Goal: Information Seeking & Learning: Learn about a topic

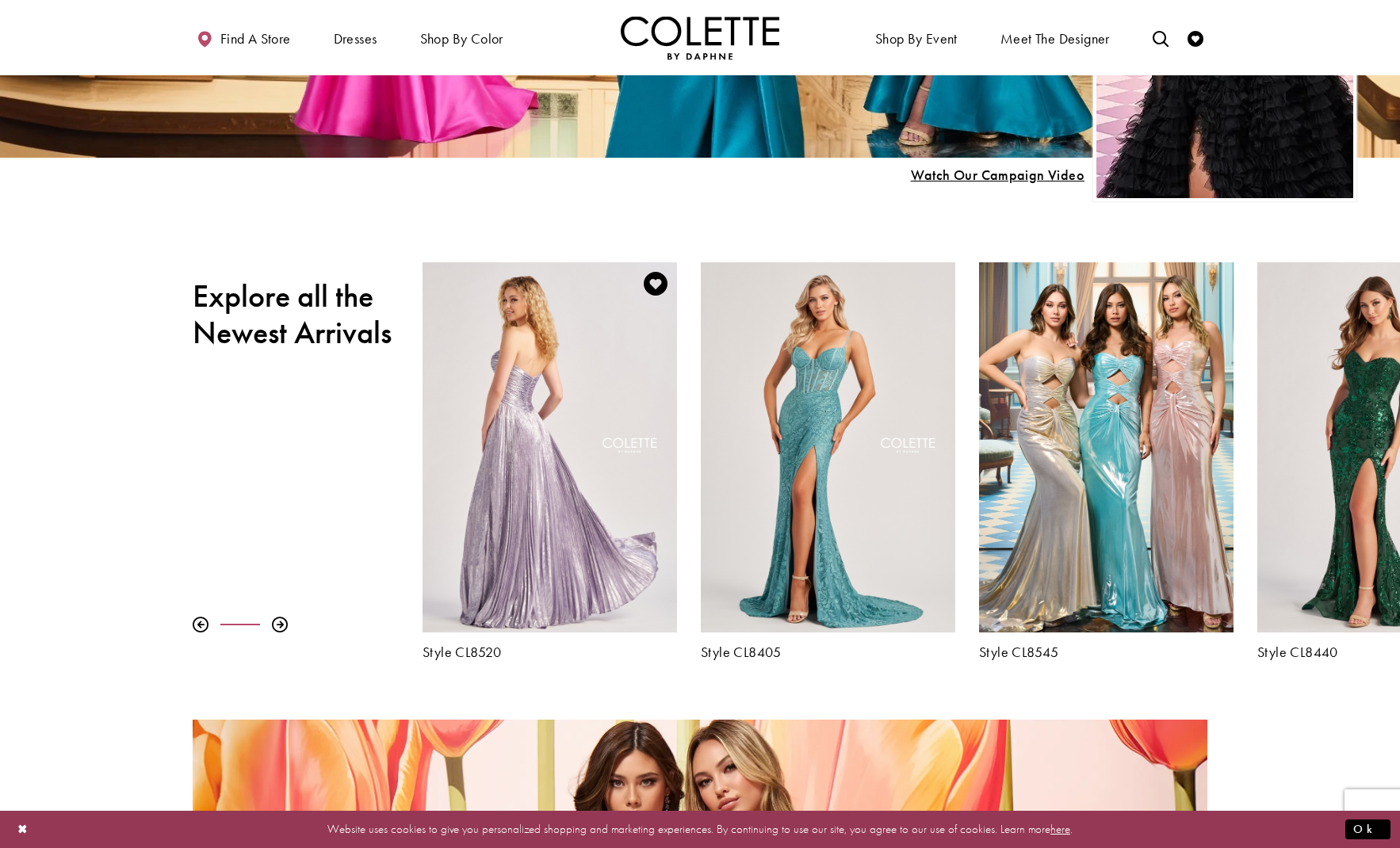
scroll to position [533, 0]
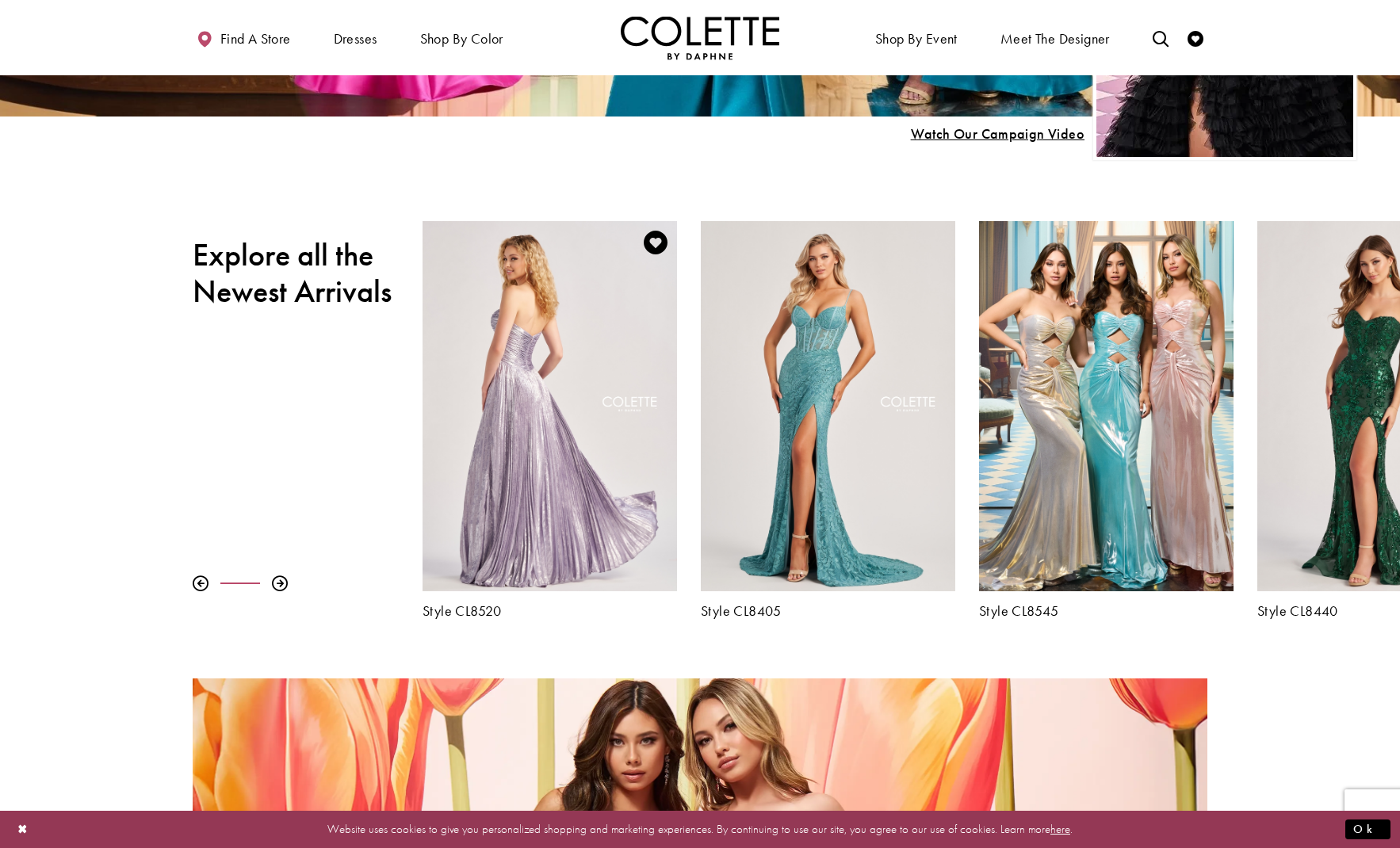
click at [555, 509] on div "Visit Colette by Daphne Style No. CL8520 Page" at bounding box center [550, 406] width 255 height 370
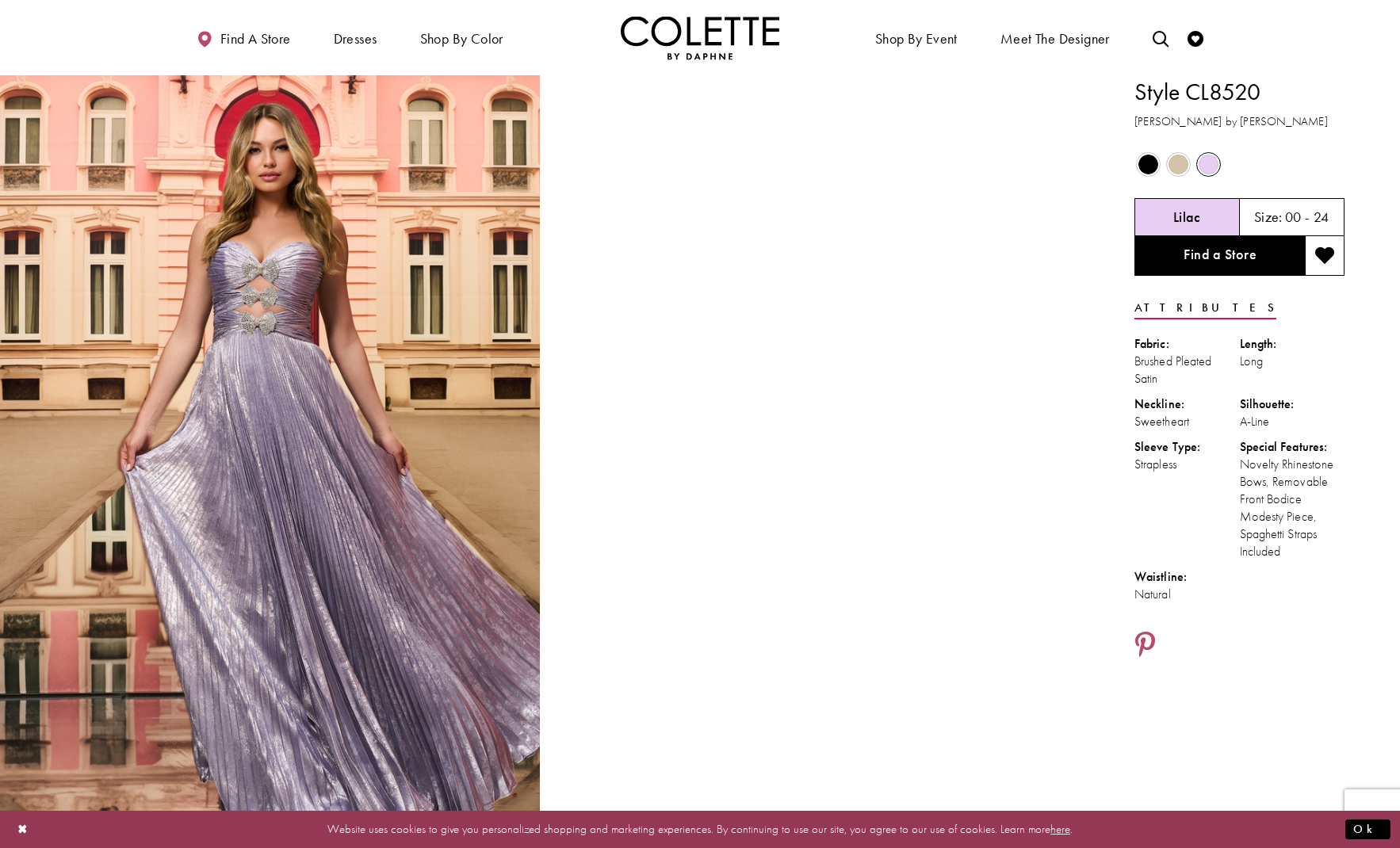
scroll to position [0, 1]
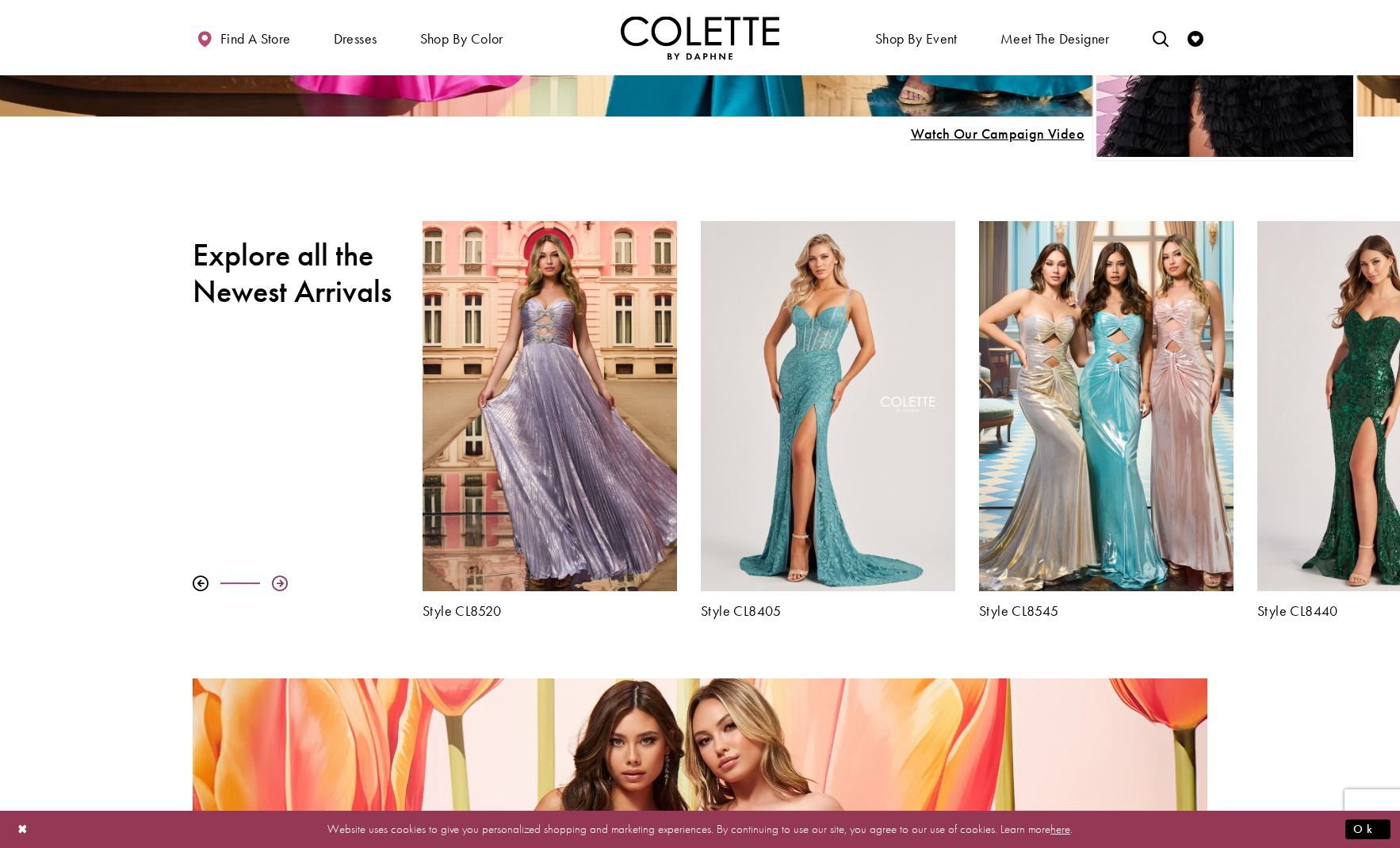
click at [278, 581] on div at bounding box center [280, 583] width 16 height 16
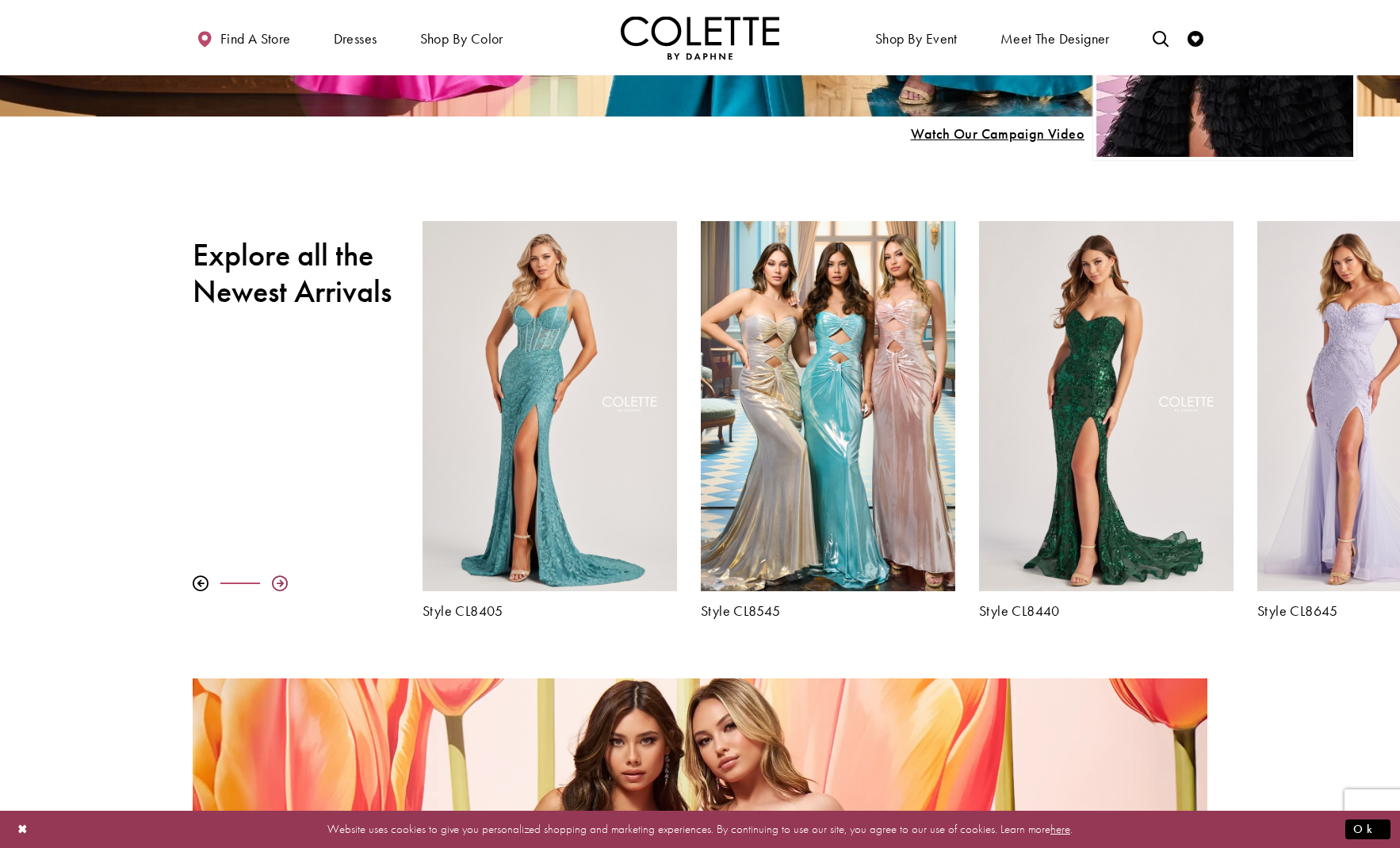
click at [278, 581] on div at bounding box center [280, 583] width 16 height 16
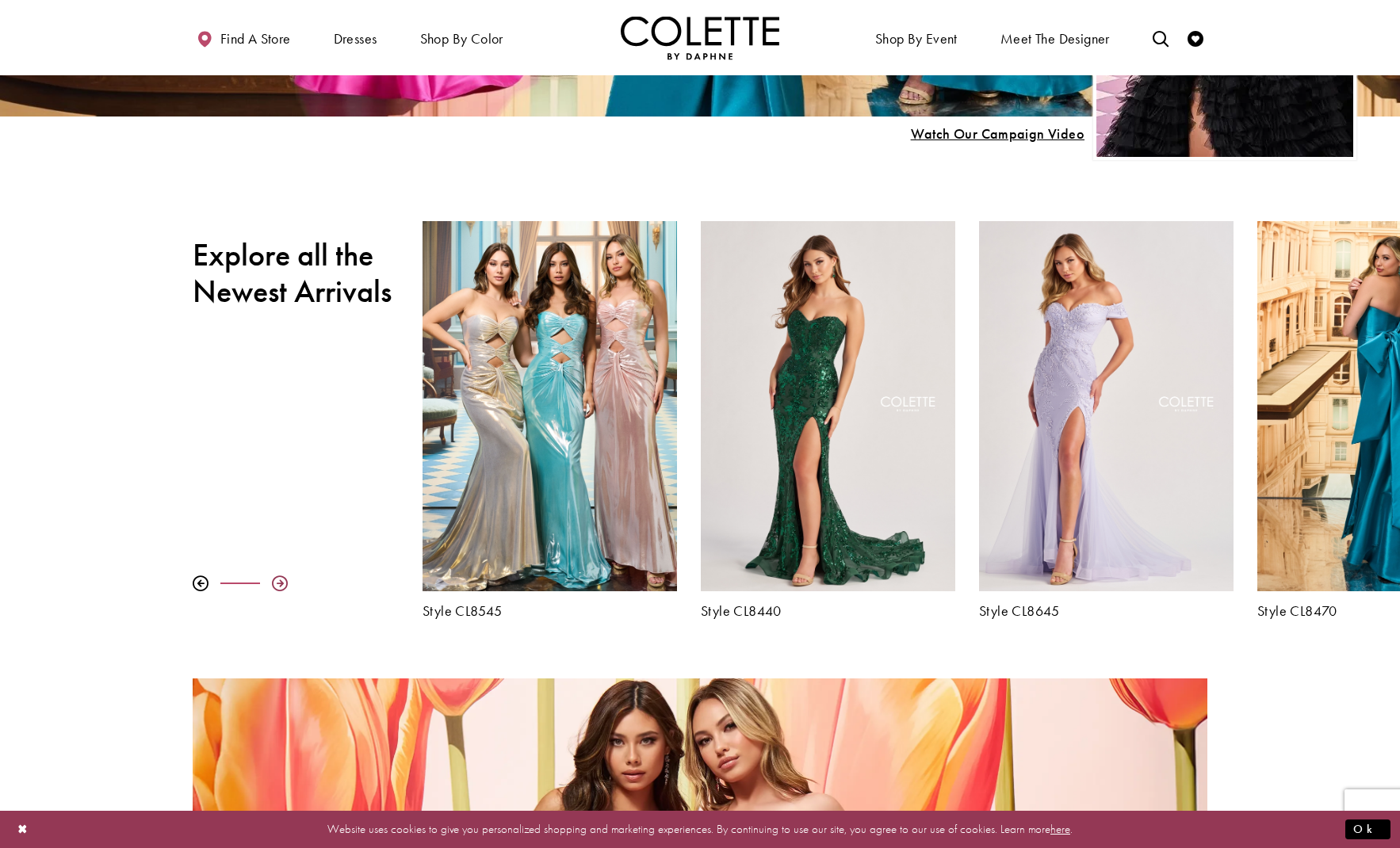
click at [281, 582] on div at bounding box center [280, 583] width 16 height 16
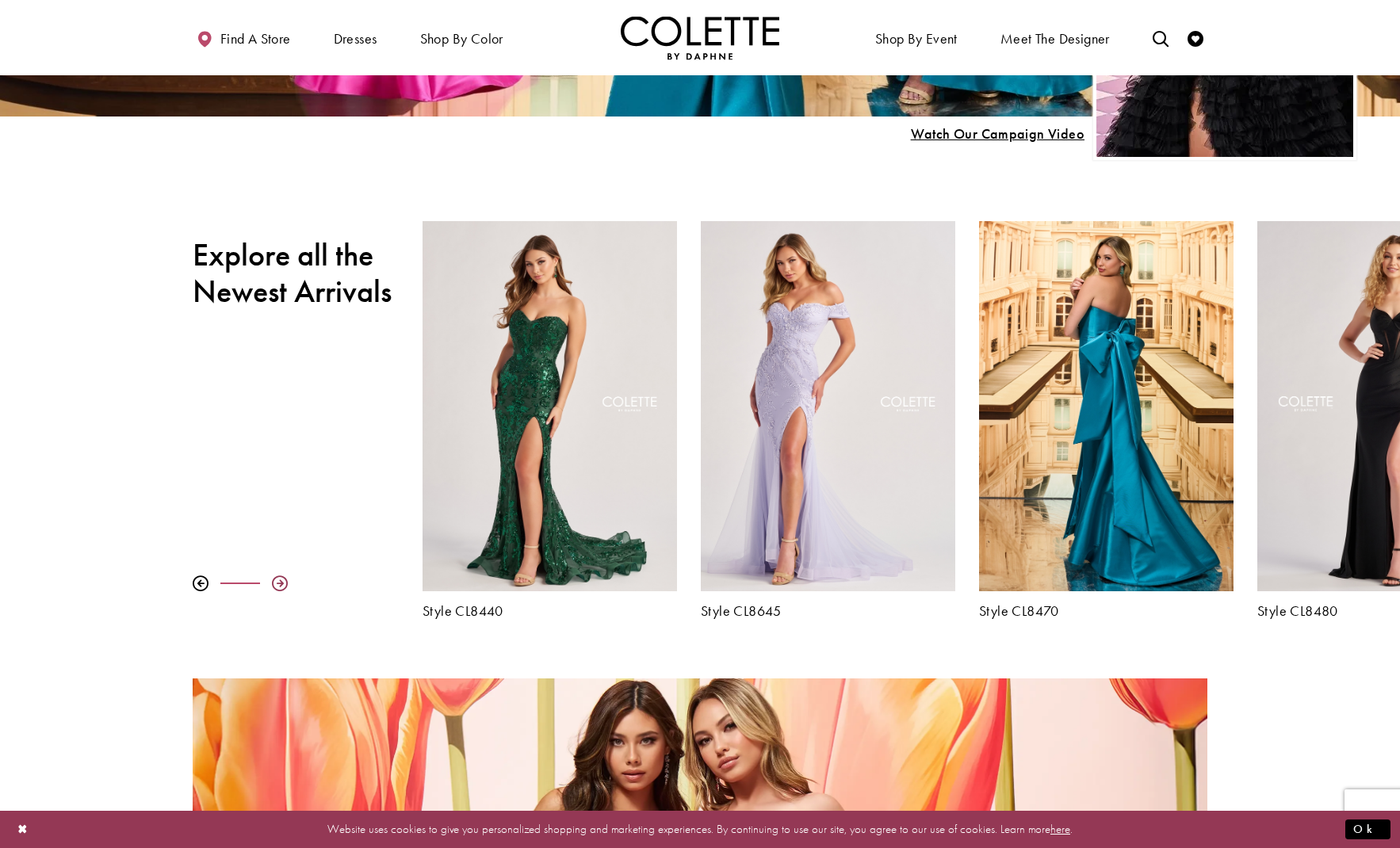
click at [281, 582] on div at bounding box center [280, 583] width 16 height 16
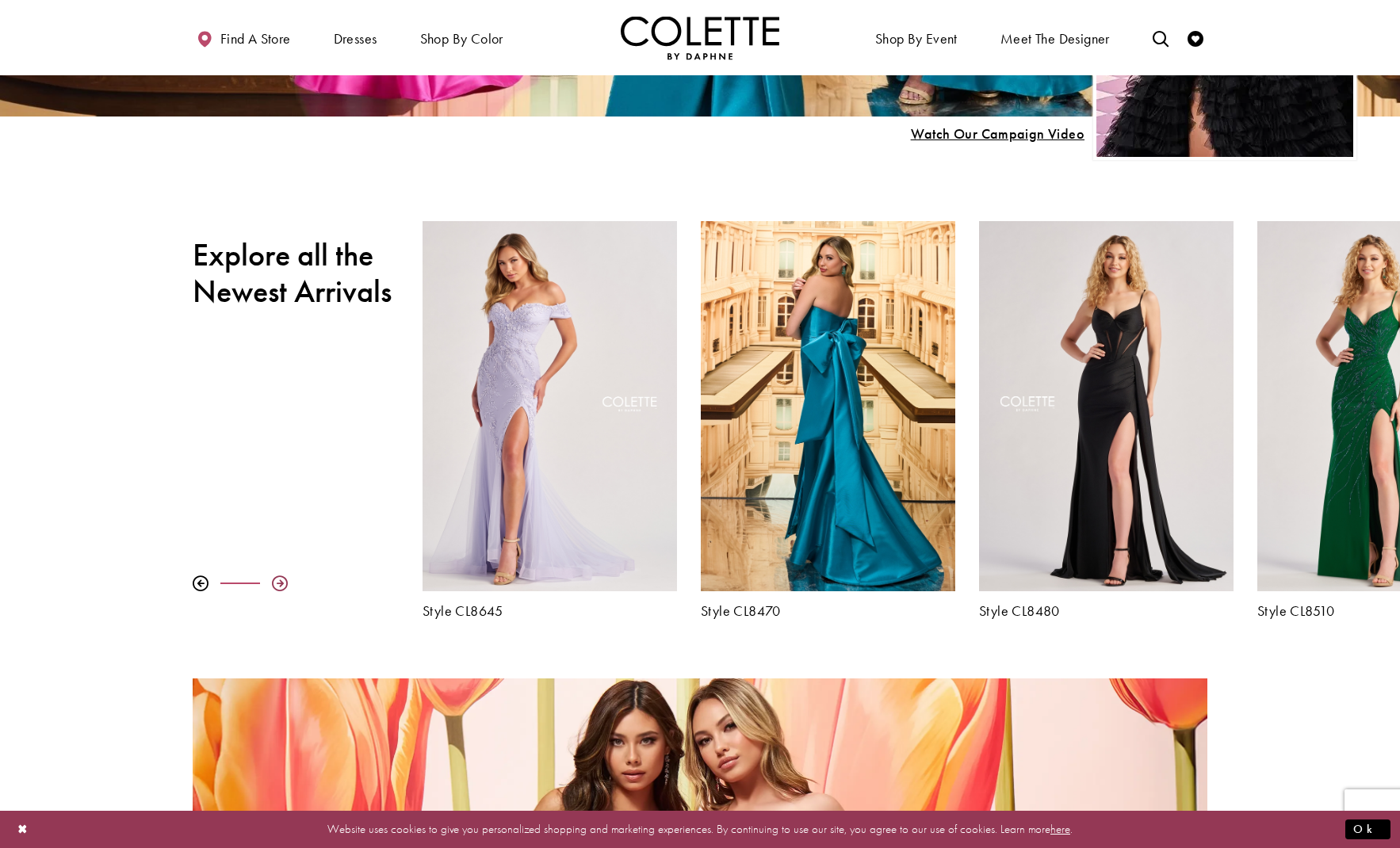
click at [281, 582] on div at bounding box center [280, 583] width 16 height 16
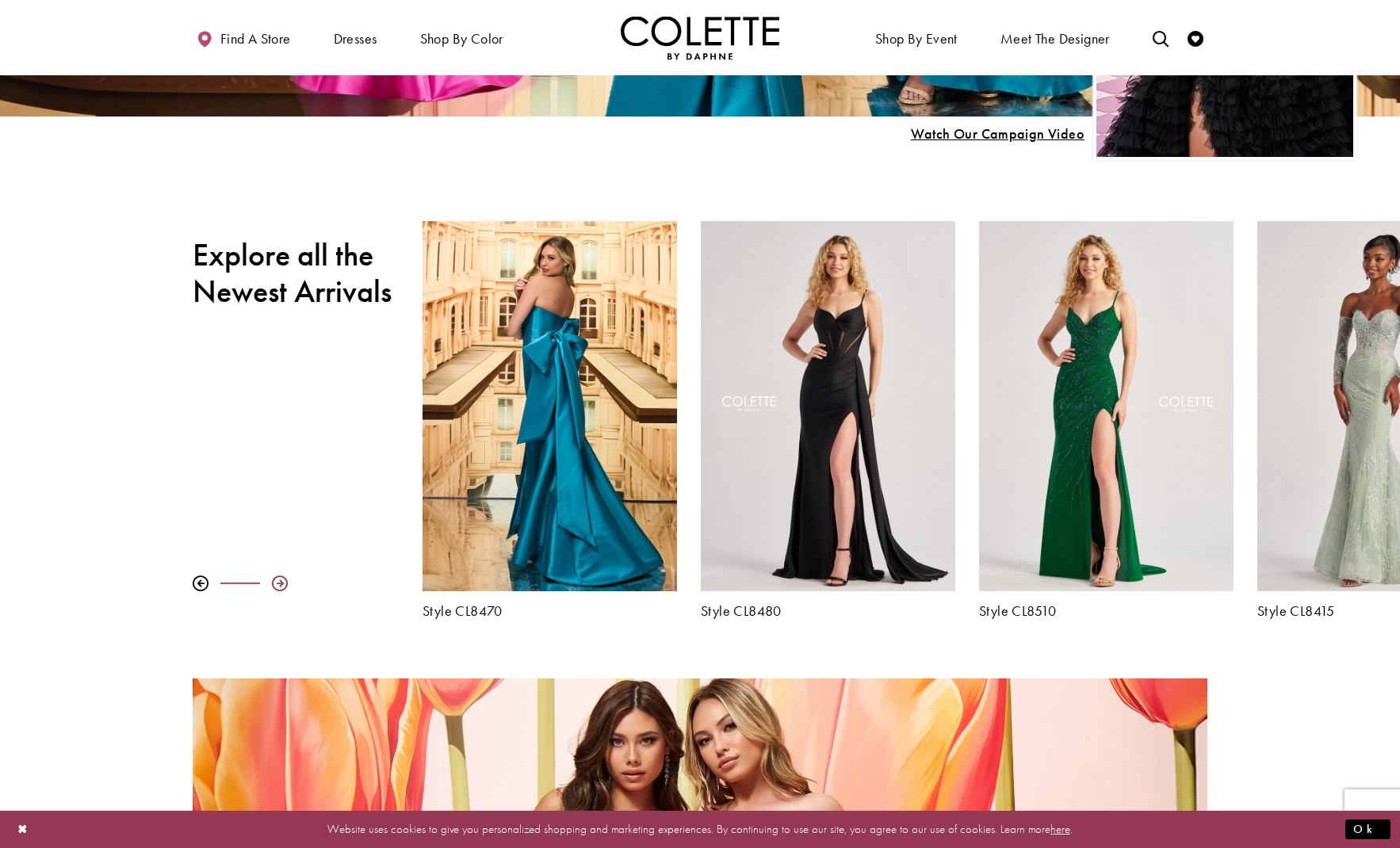
click at [281, 583] on div at bounding box center [280, 583] width 16 height 16
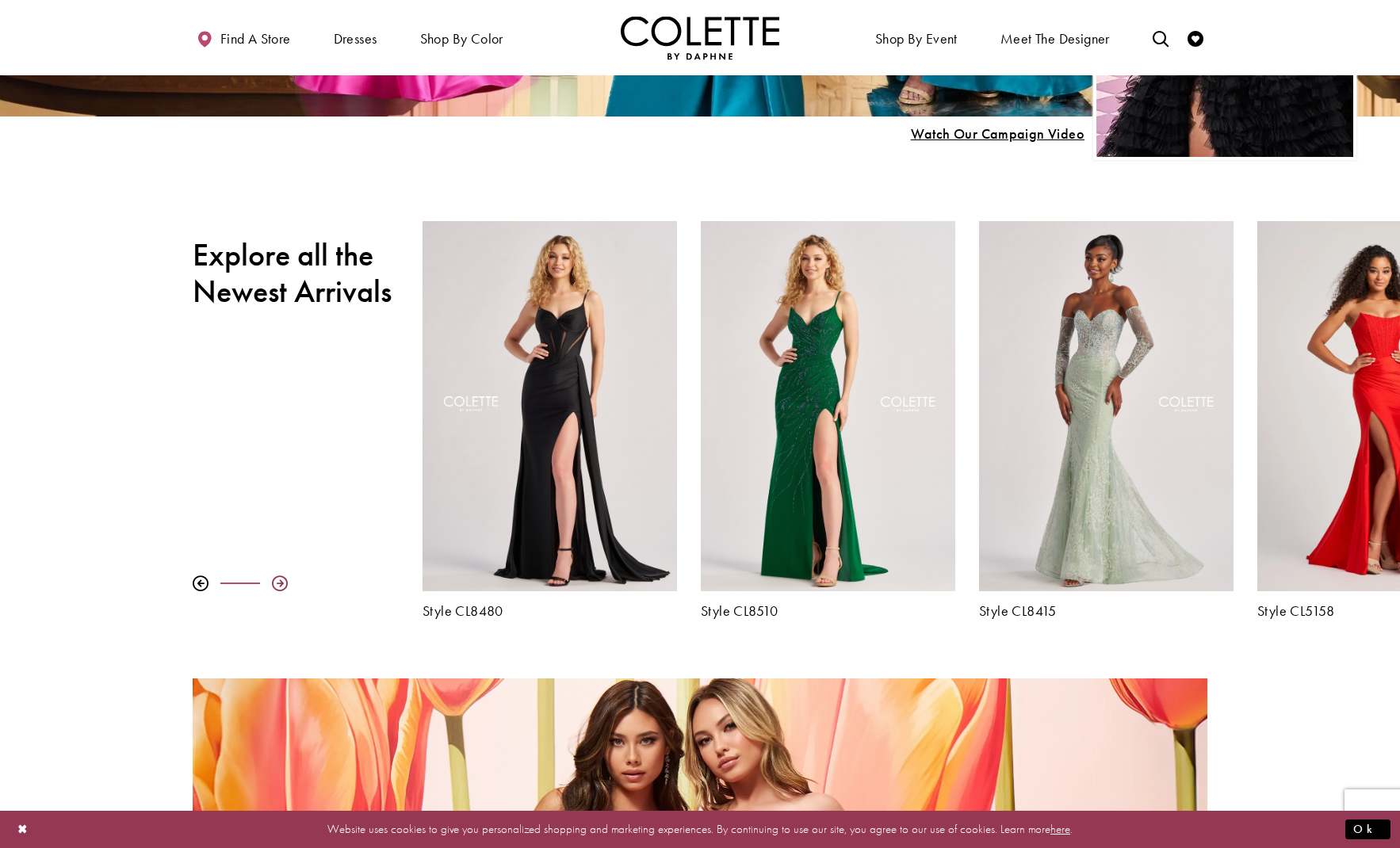
click at [281, 583] on div at bounding box center [280, 583] width 16 height 16
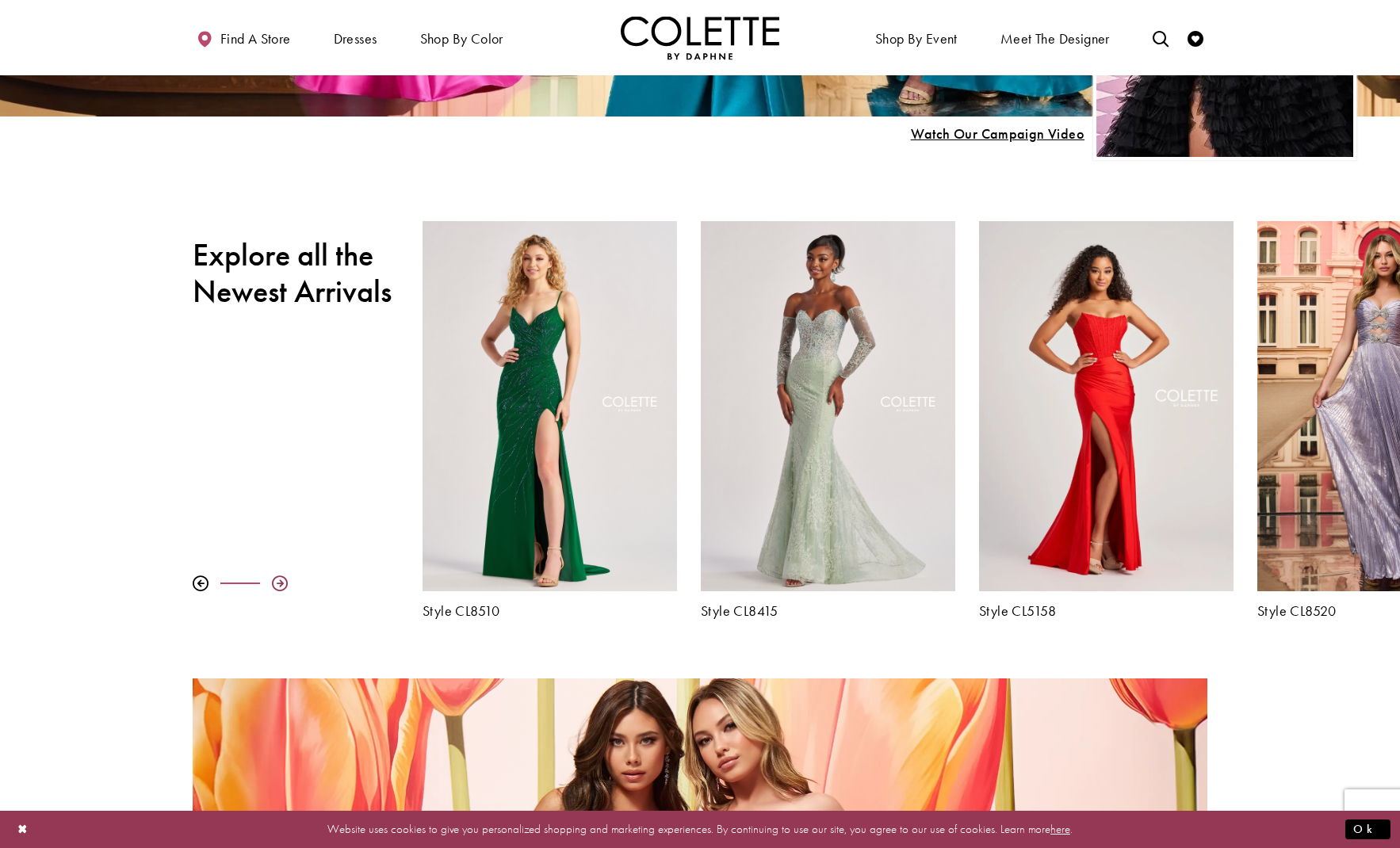
click at [281, 583] on div at bounding box center [280, 583] width 16 height 16
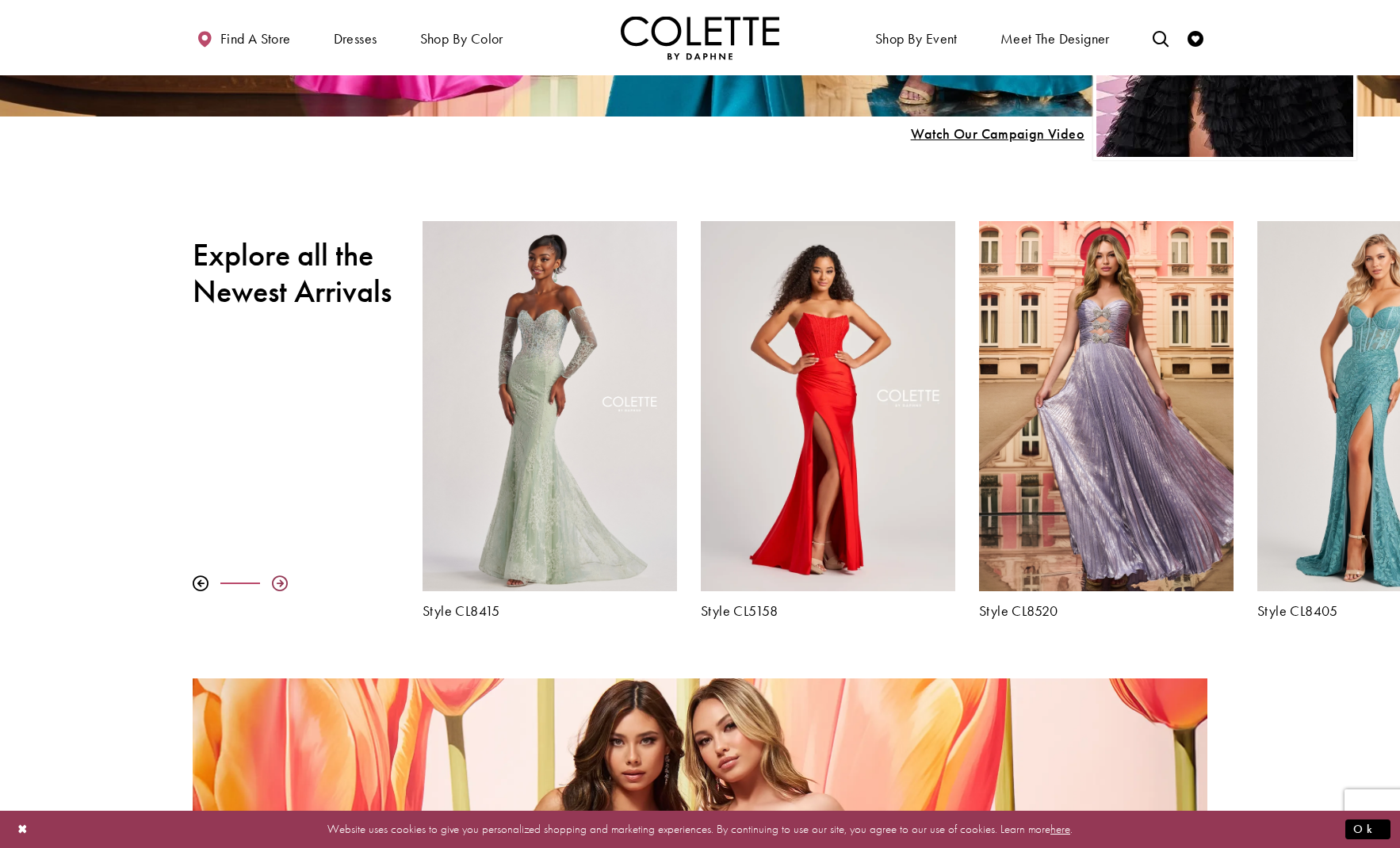
click at [281, 583] on div at bounding box center [280, 583] width 16 height 16
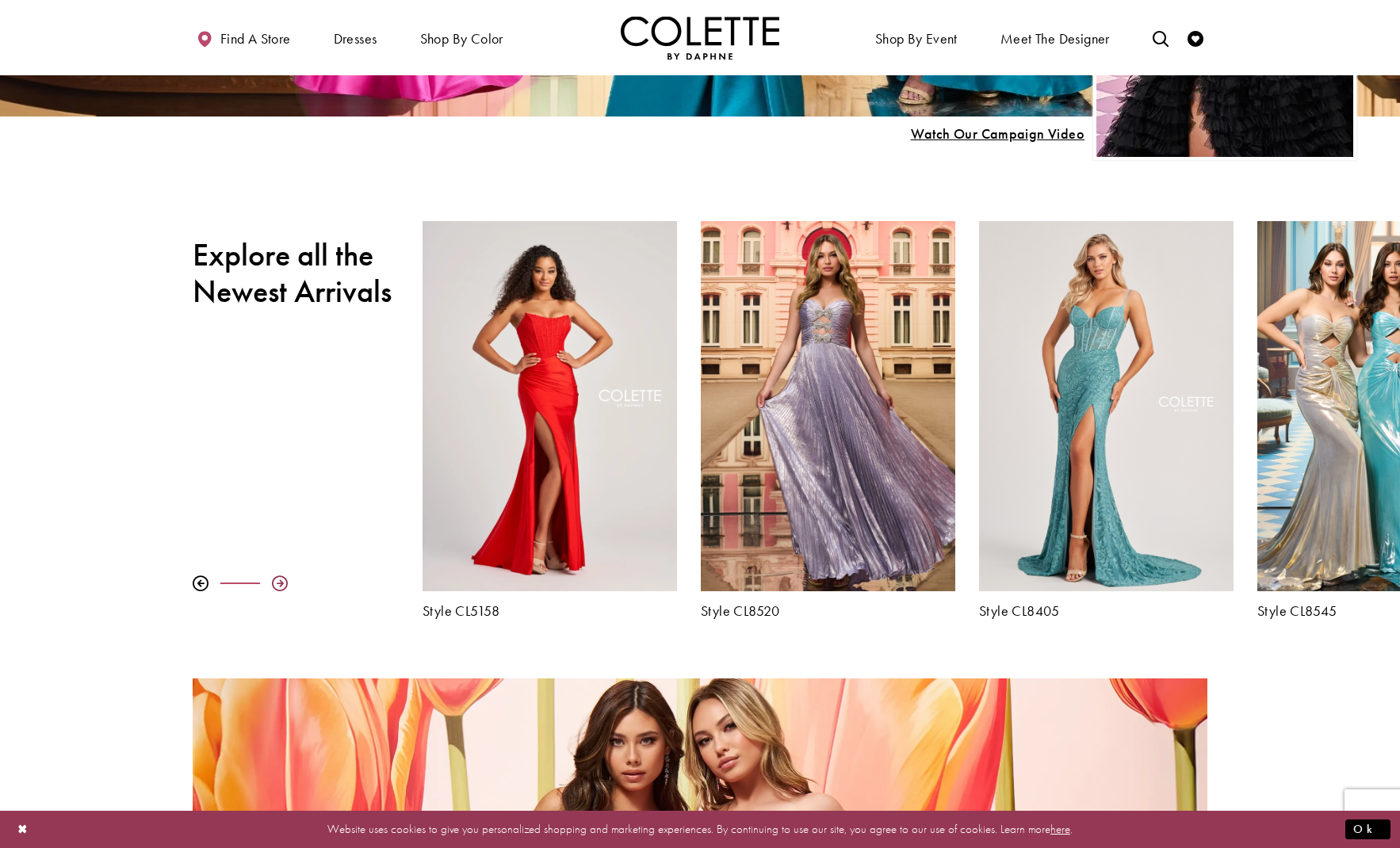
click at [281, 583] on div at bounding box center [280, 583] width 16 height 16
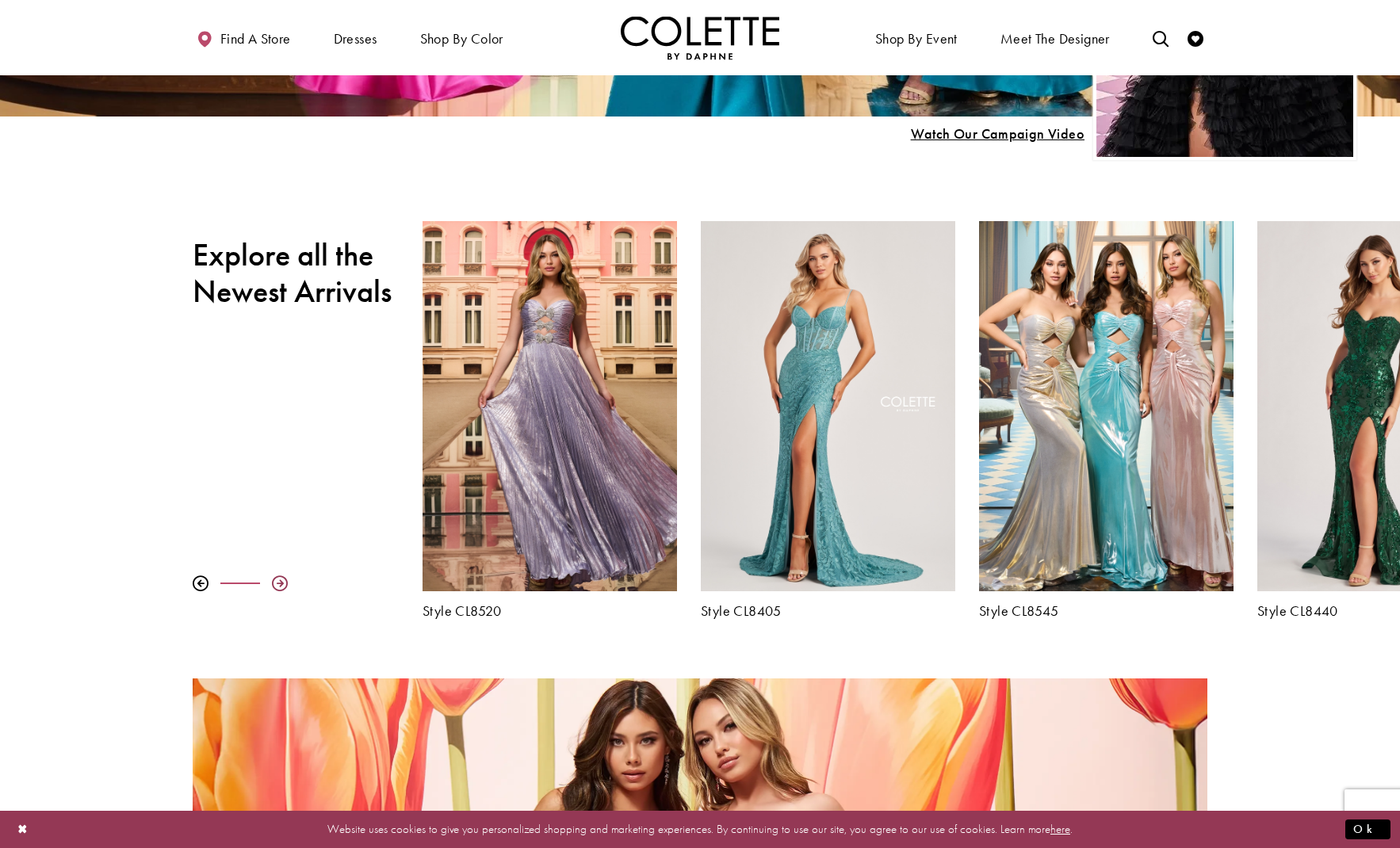
click at [281, 583] on div at bounding box center [280, 583] width 16 height 16
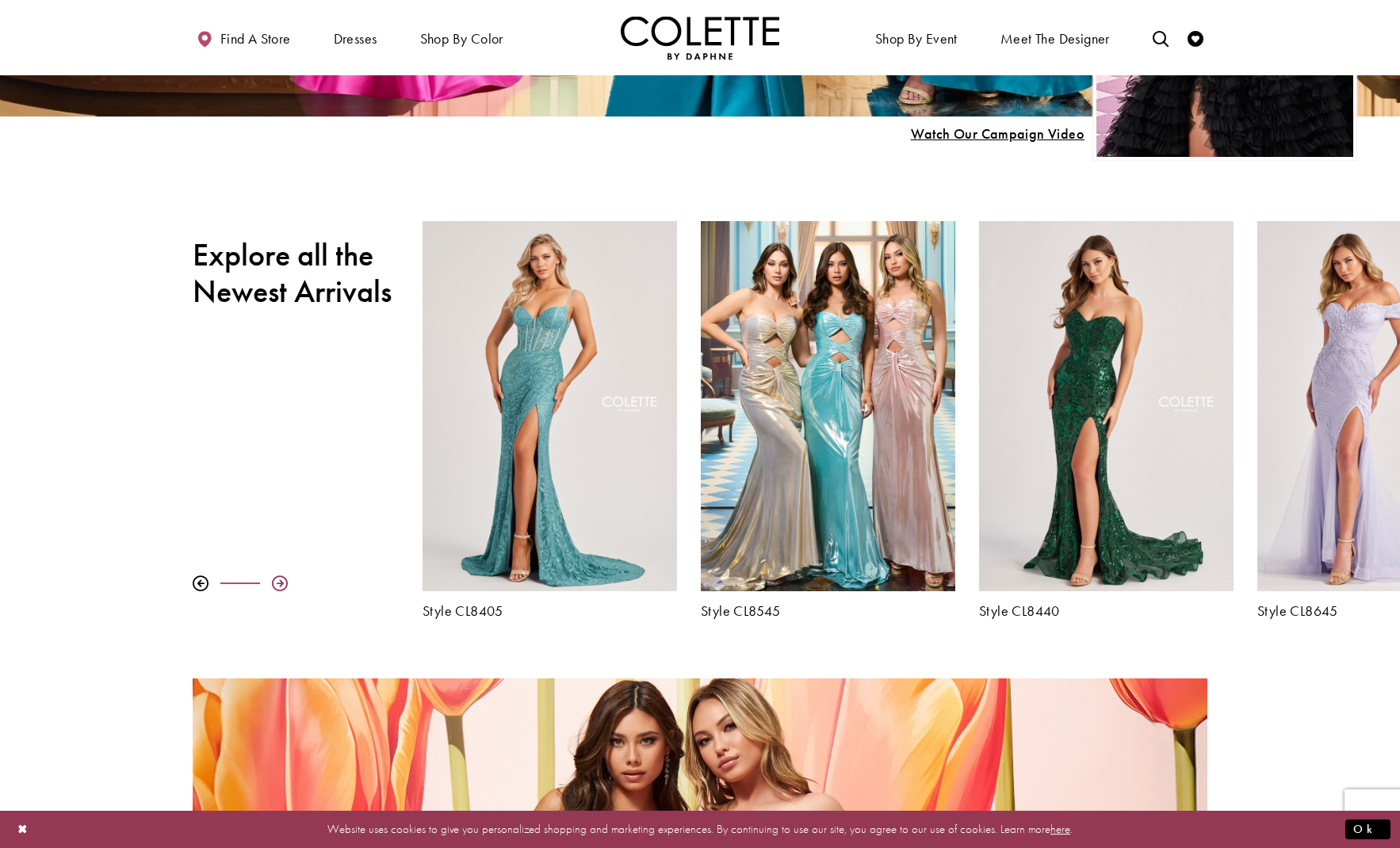
click at [281, 583] on div at bounding box center [280, 583] width 16 height 16
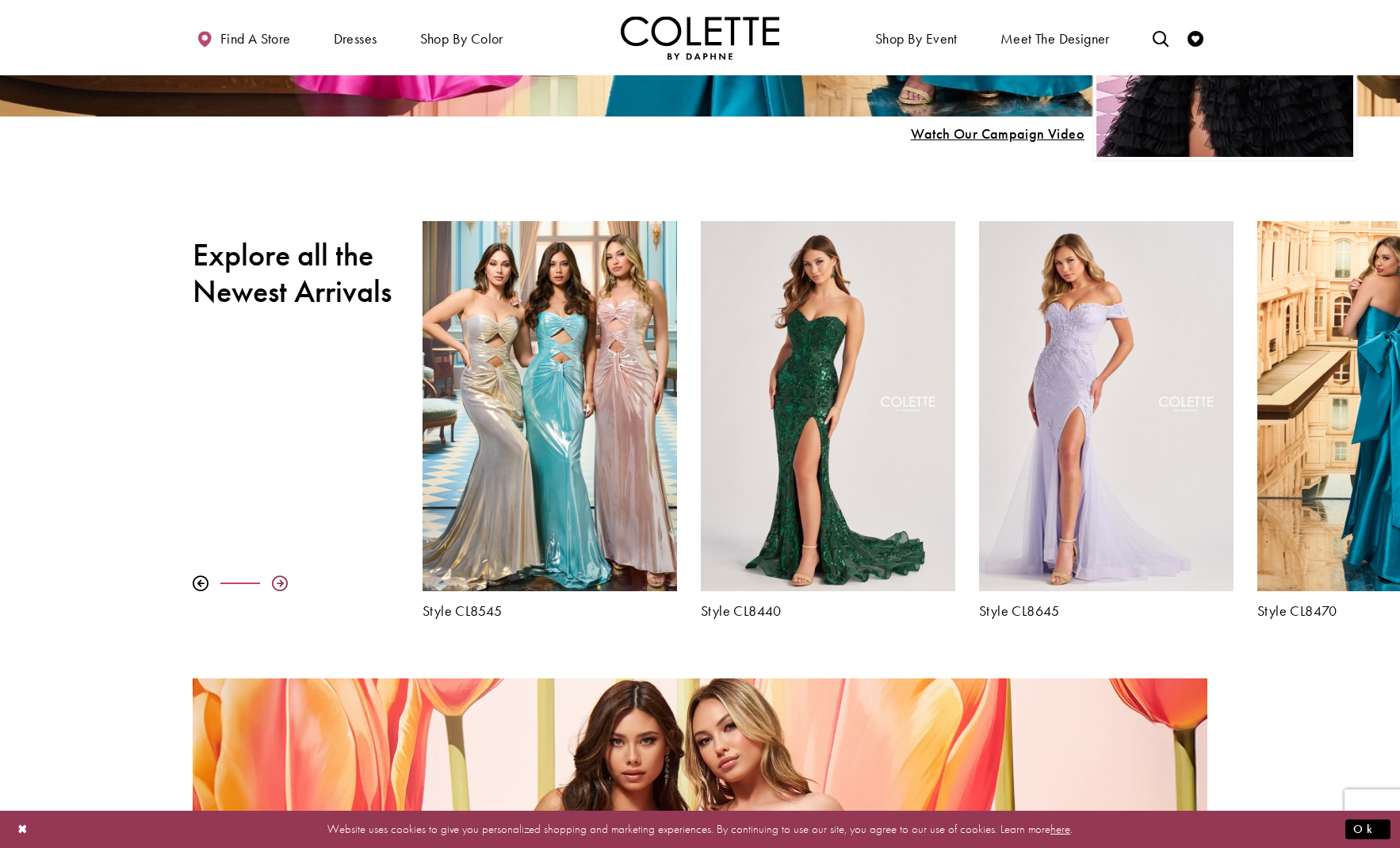
click at [281, 583] on div at bounding box center [280, 583] width 16 height 16
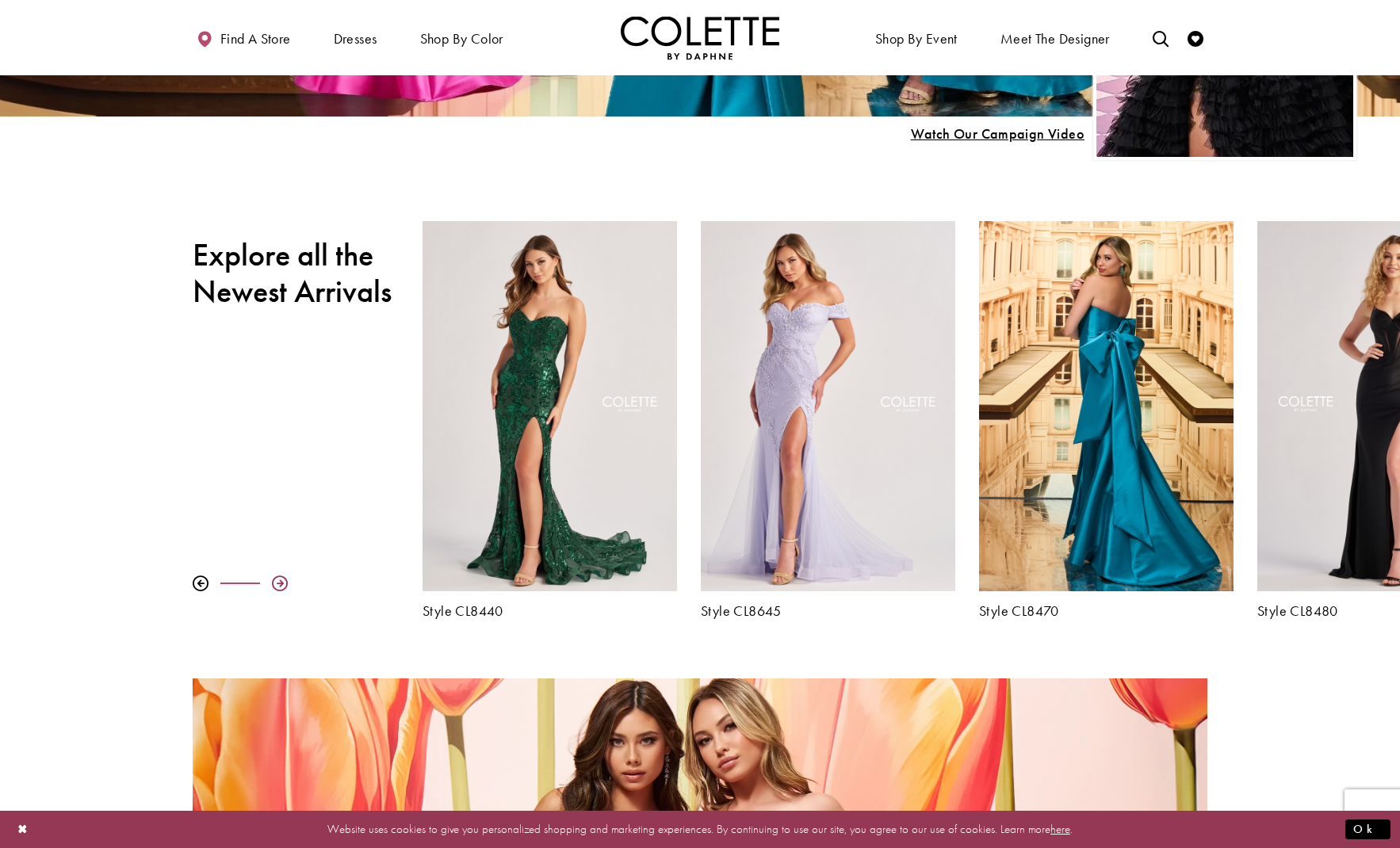
click at [281, 583] on div at bounding box center [280, 583] width 16 height 16
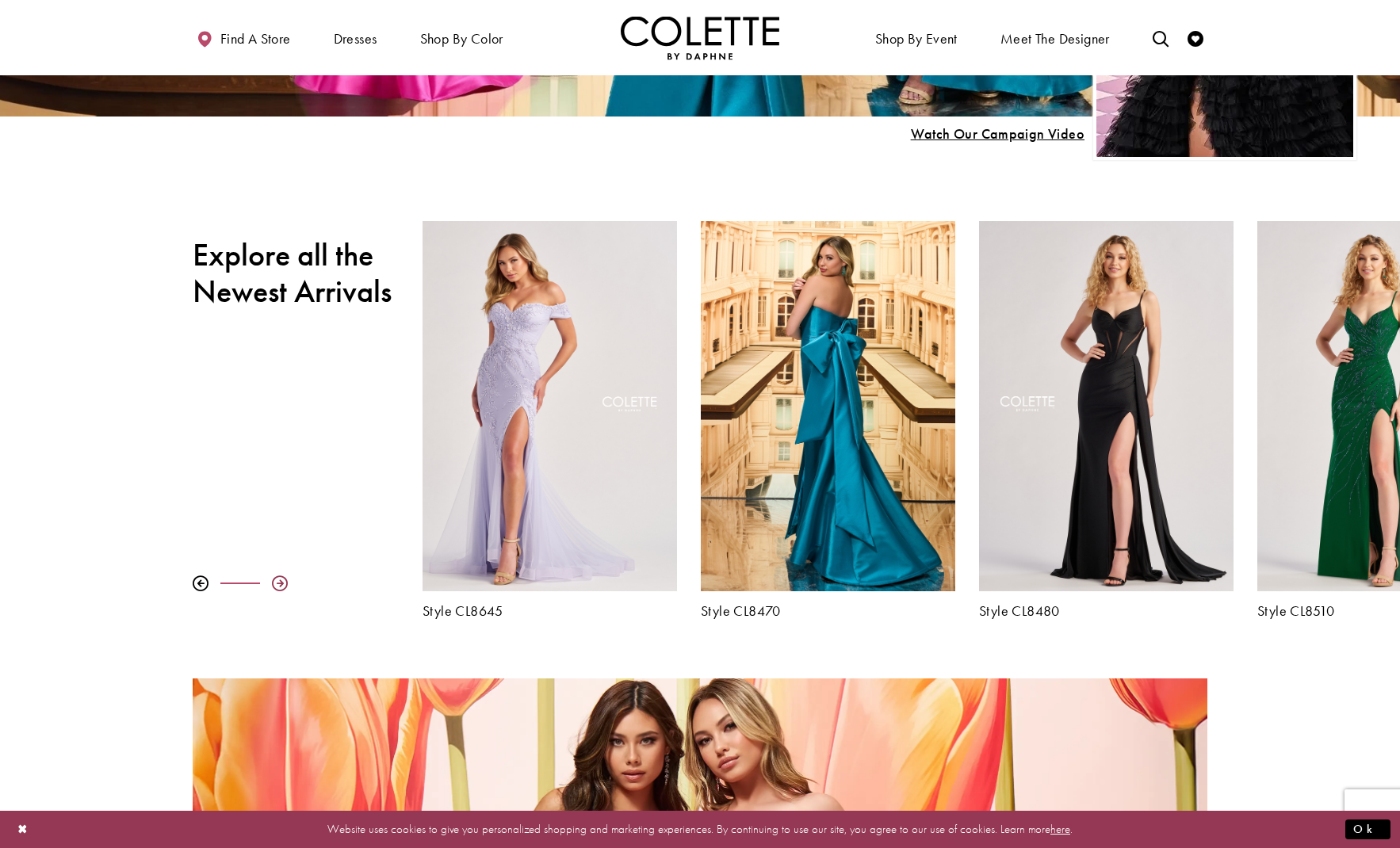
click at [281, 583] on div at bounding box center [280, 583] width 16 height 16
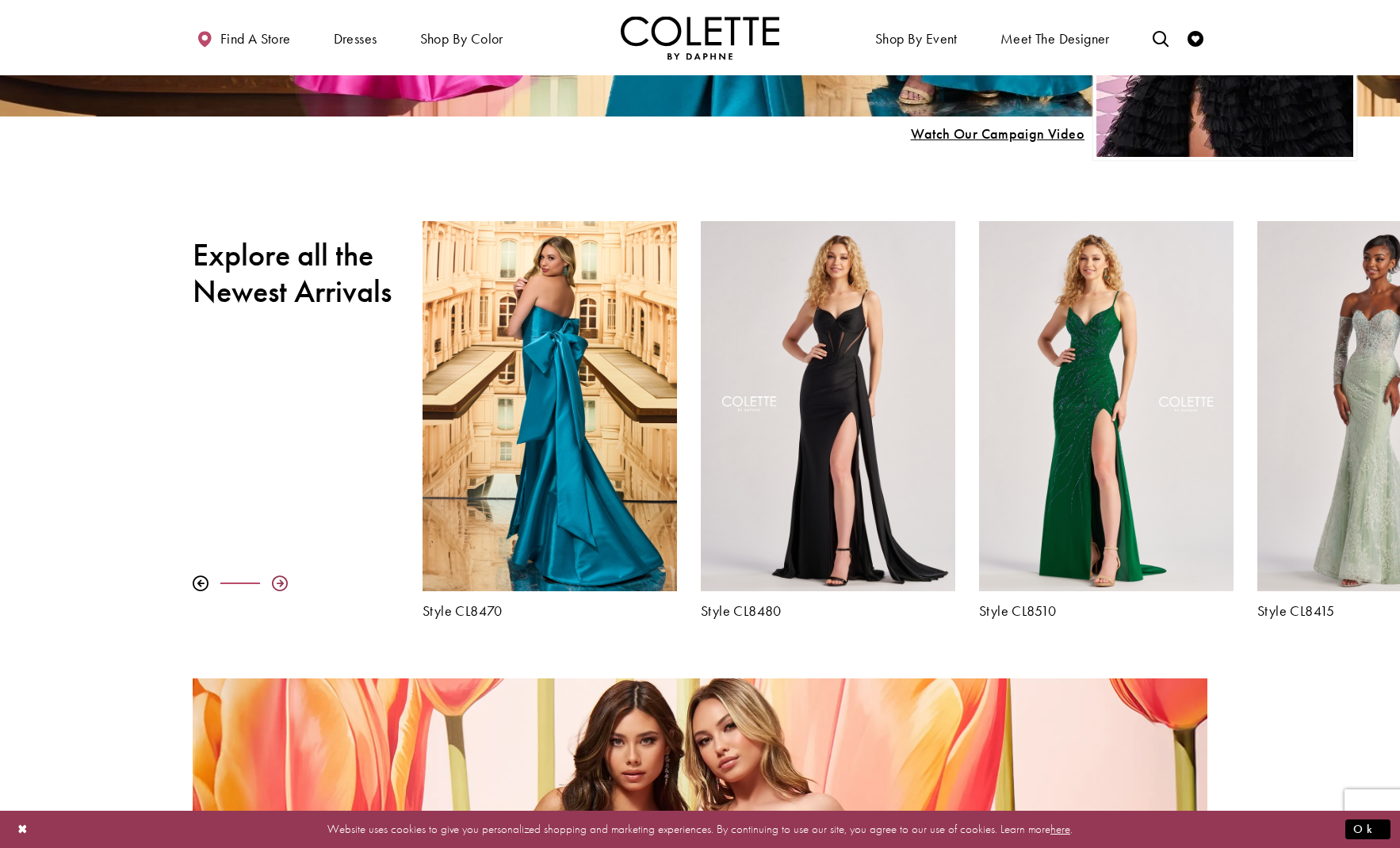
click at [281, 583] on div at bounding box center [280, 583] width 16 height 16
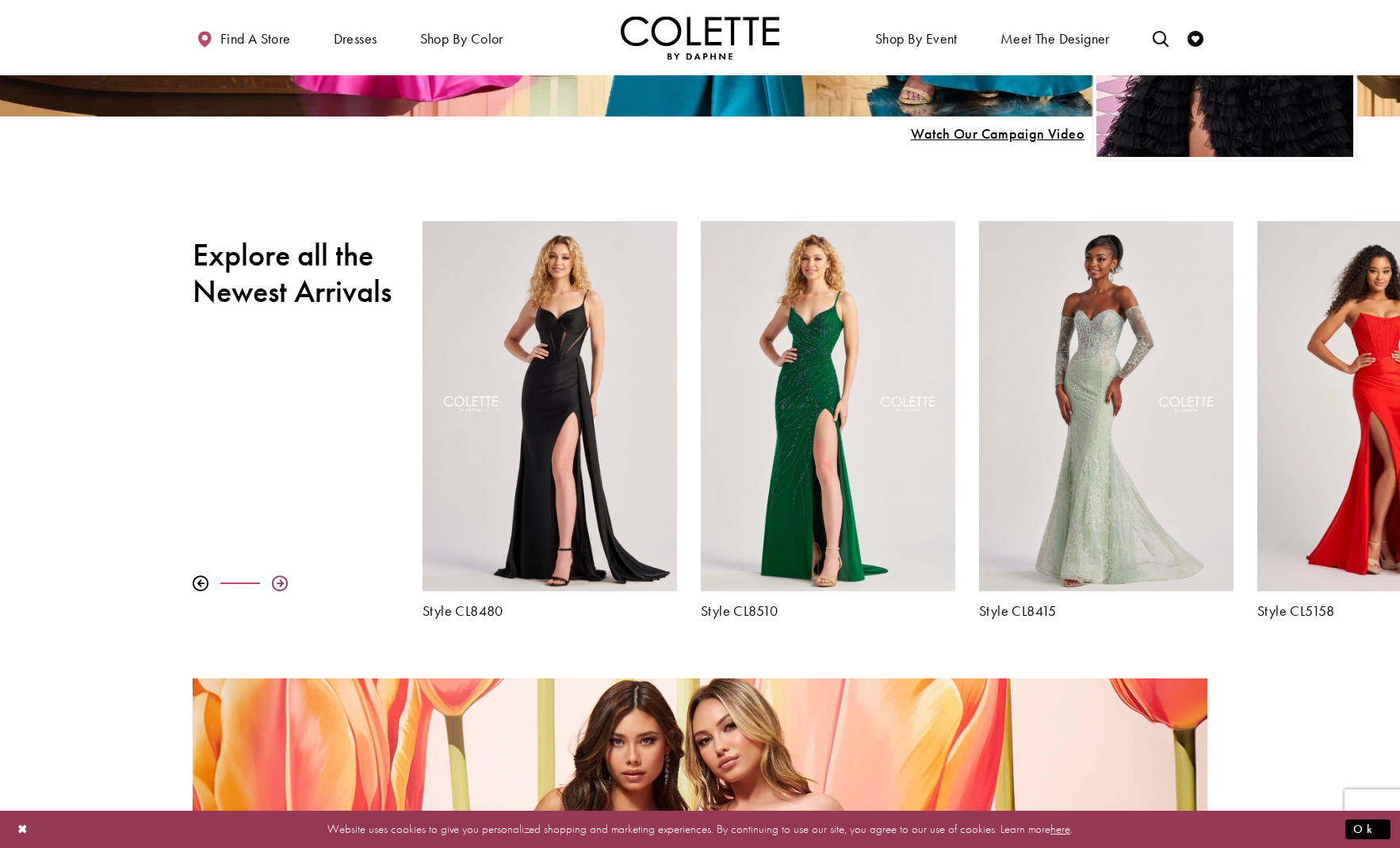
click at [281, 583] on div at bounding box center [280, 583] width 16 height 16
click at [281, 579] on div at bounding box center [280, 583] width 16 height 16
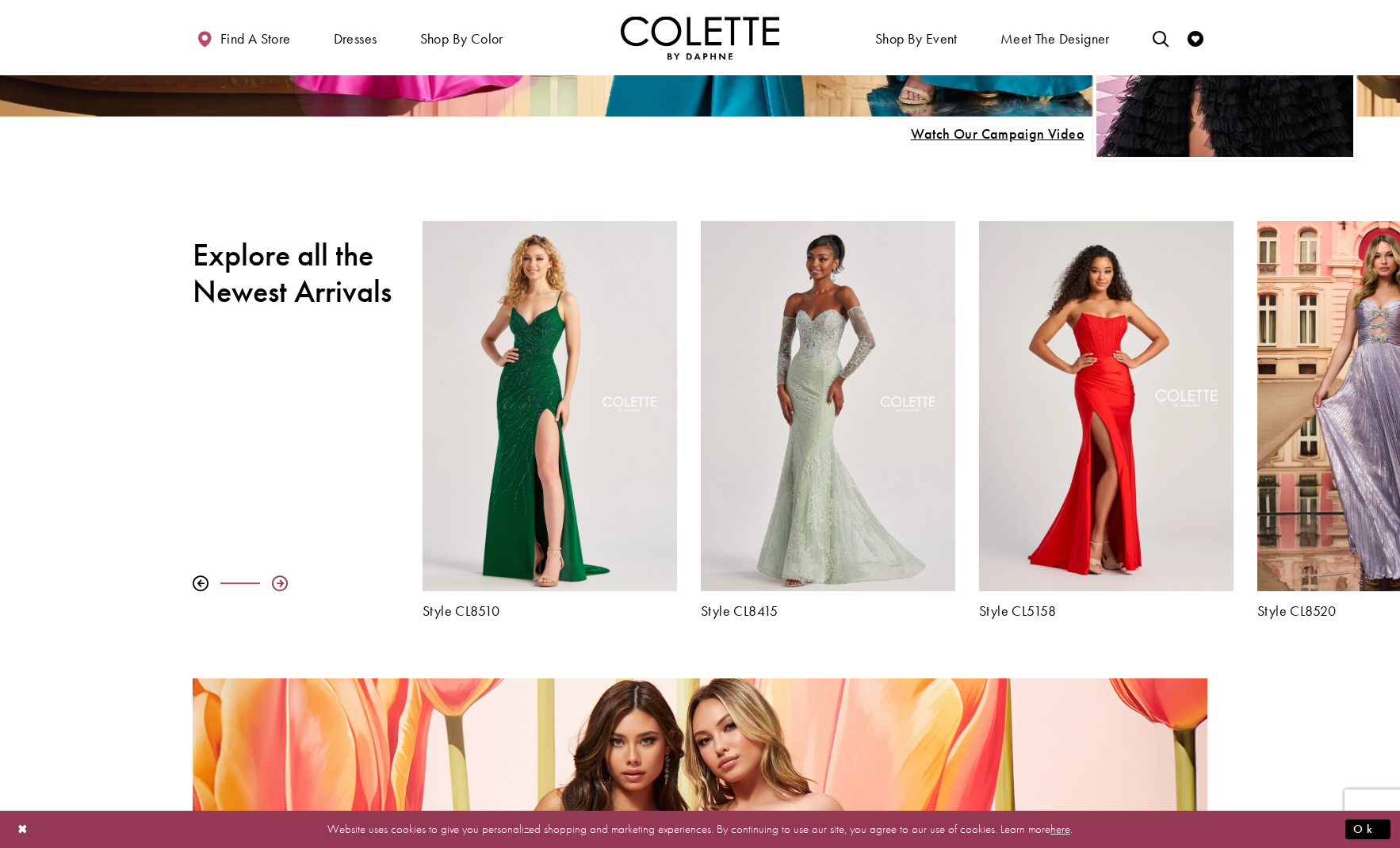
click at [281, 579] on div at bounding box center [280, 583] width 16 height 16
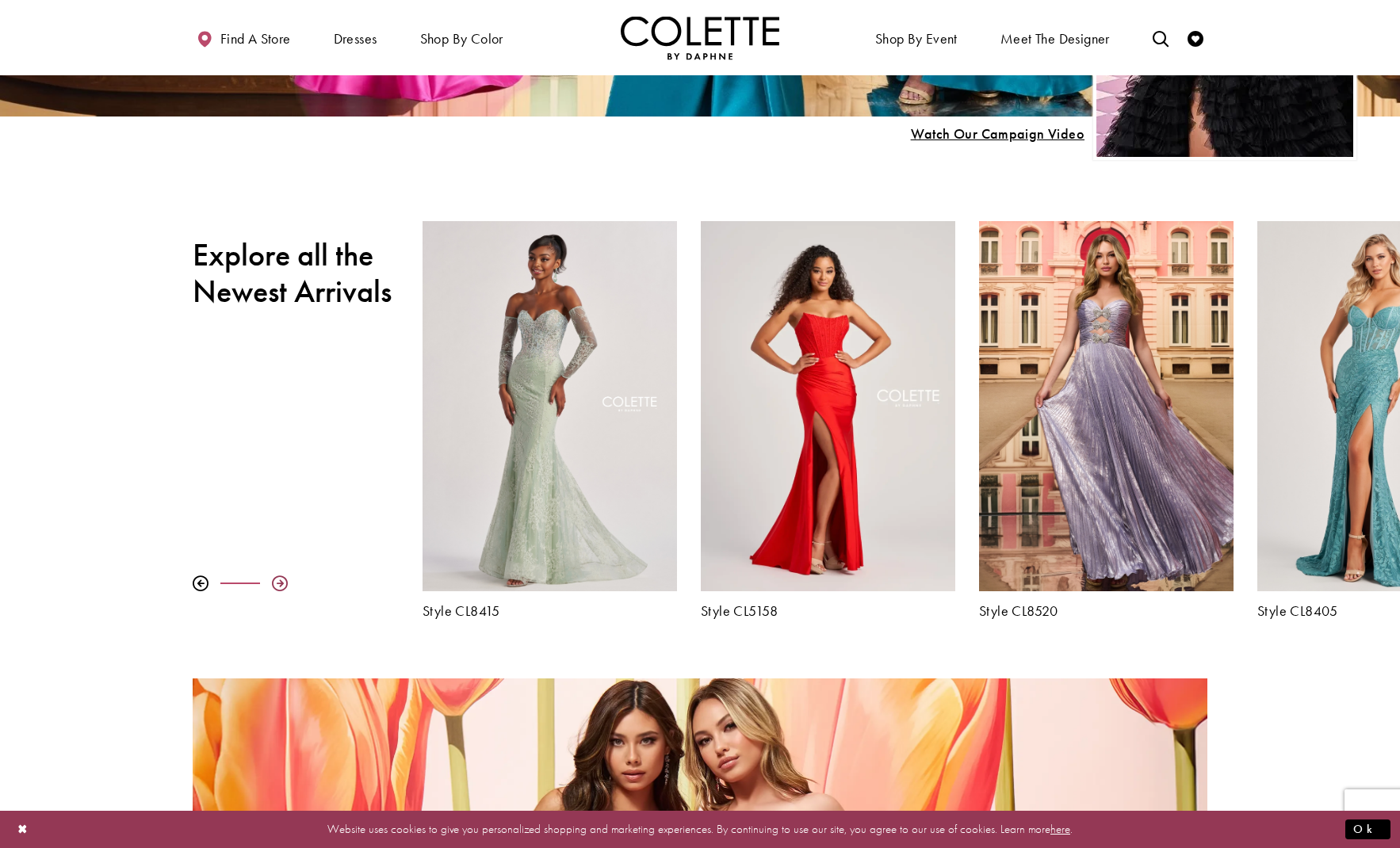
click at [281, 579] on div at bounding box center [280, 583] width 16 height 16
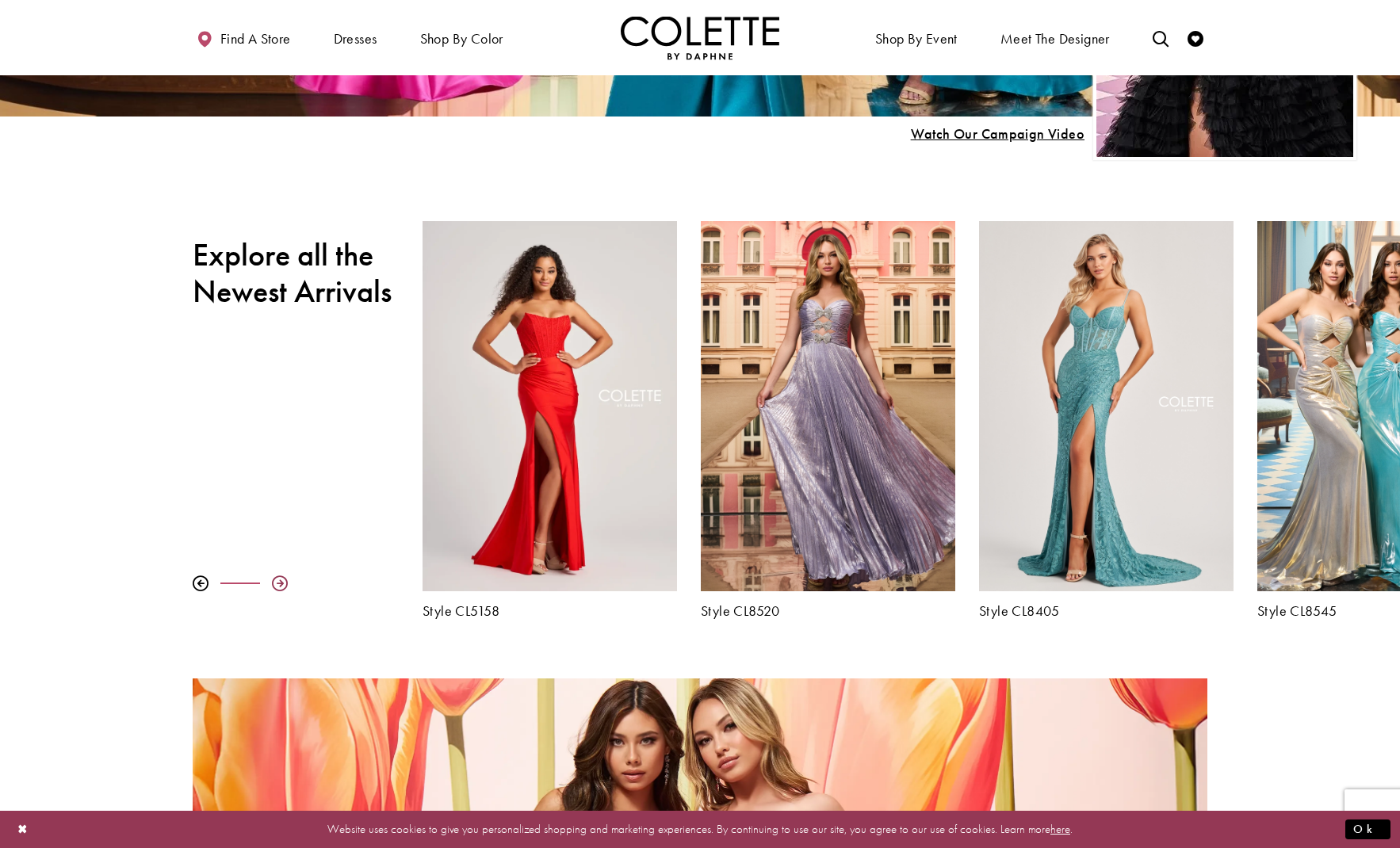
click at [281, 579] on div at bounding box center [280, 583] width 16 height 16
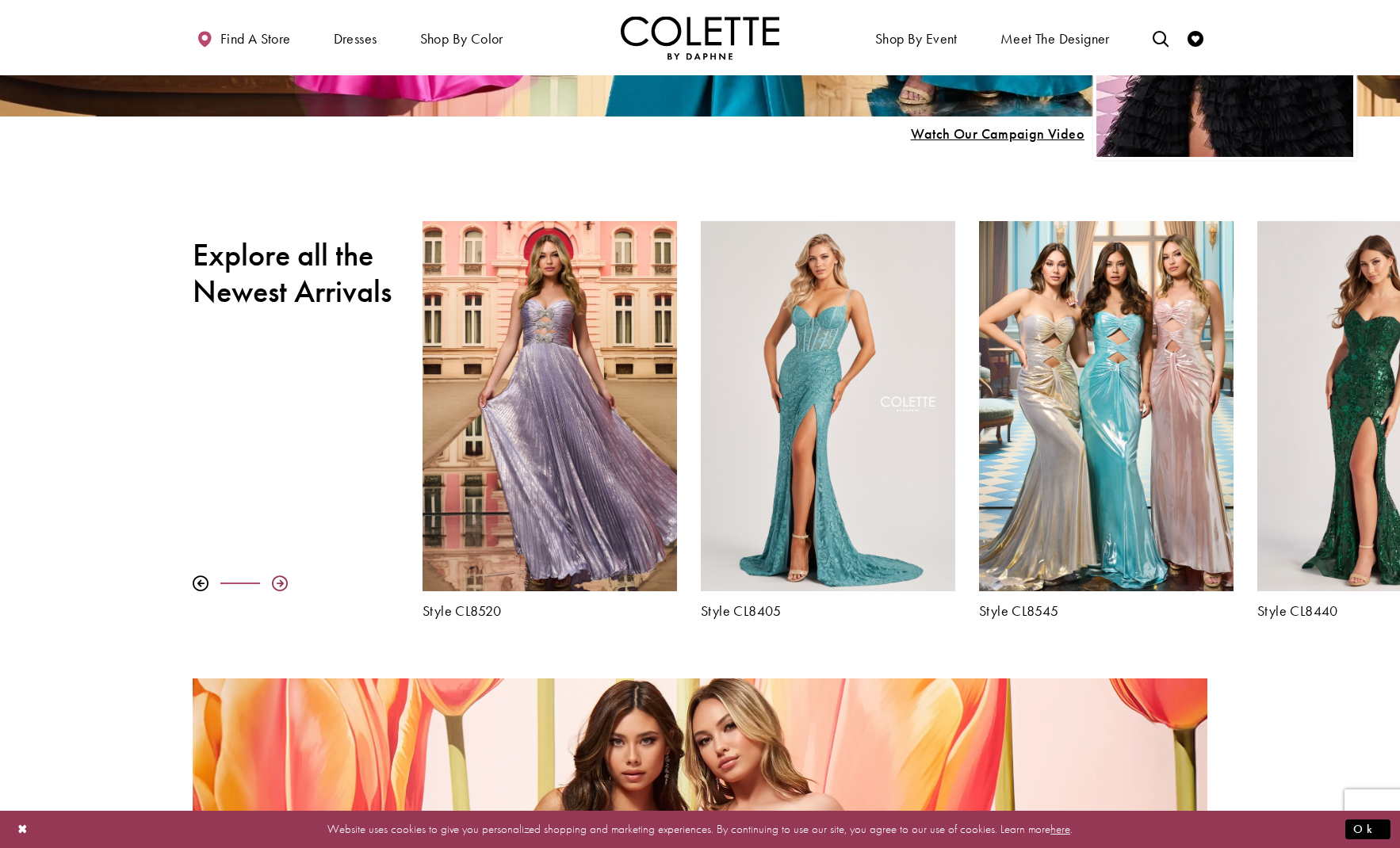
click at [281, 579] on div at bounding box center [280, 583] width 16 height 16
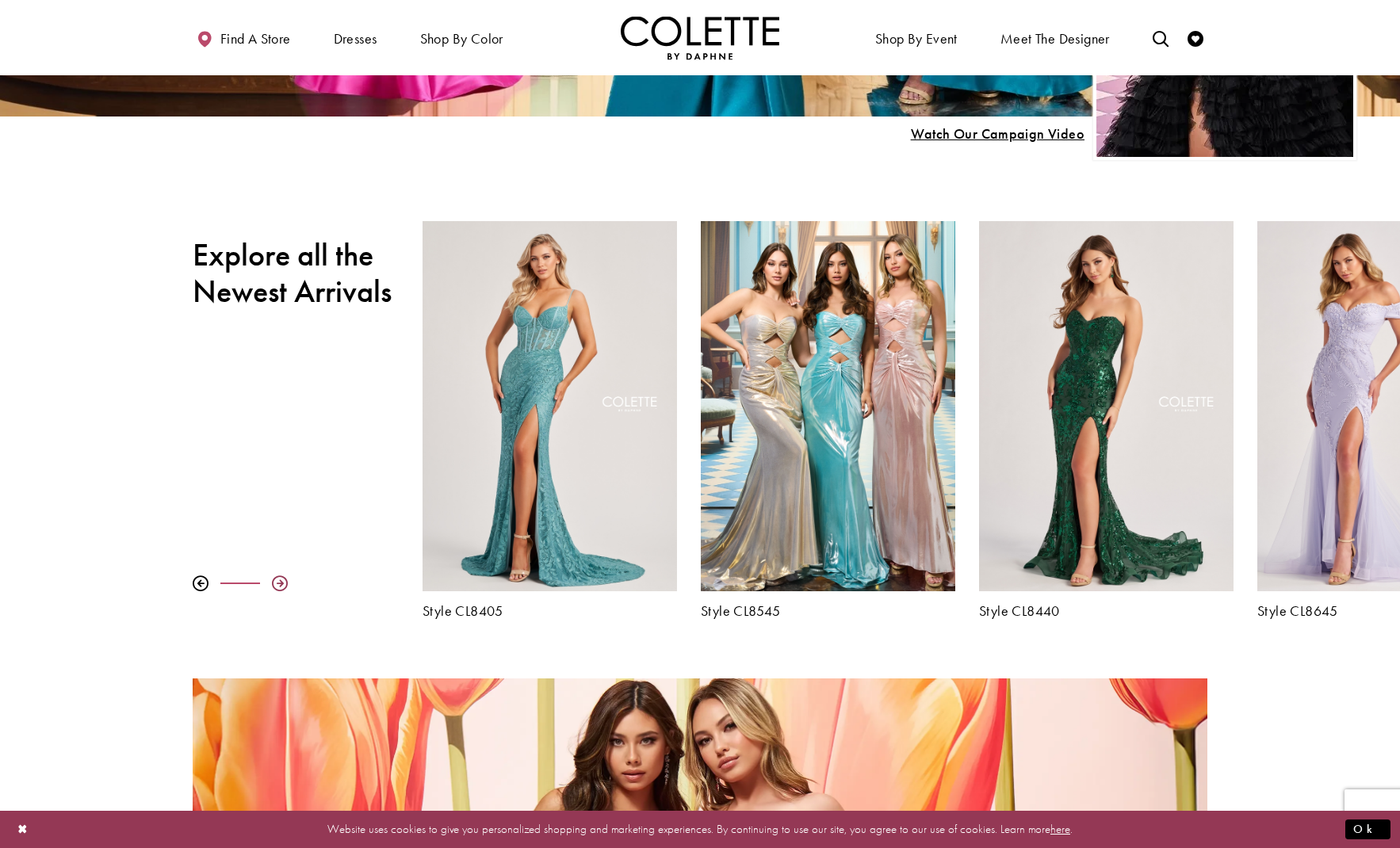
click at [287, 578] on div at bounding box center [280, 583] width 16 height 16
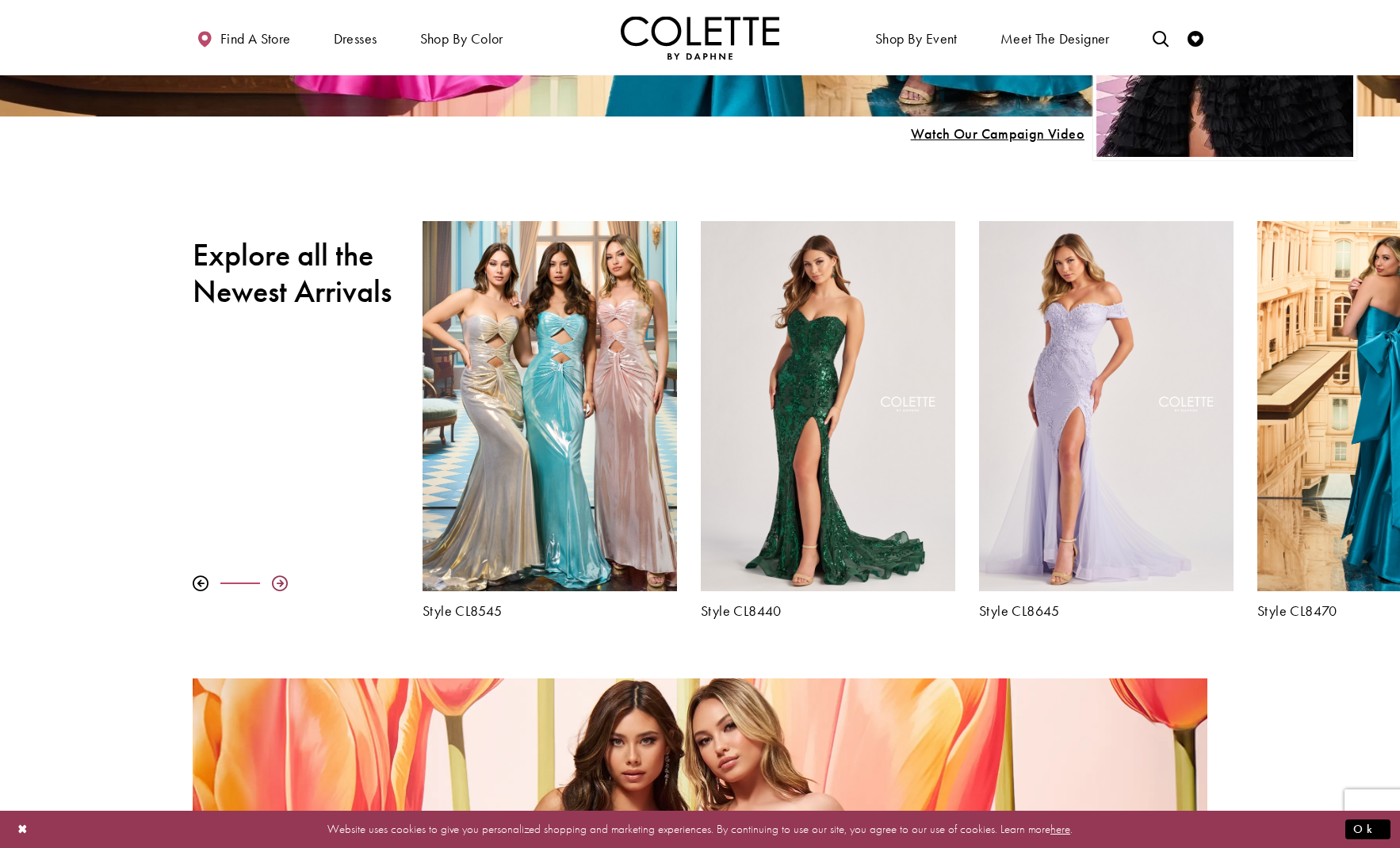
click at [287, 578] on div at bounding box center [280, 583] width 16 height 16
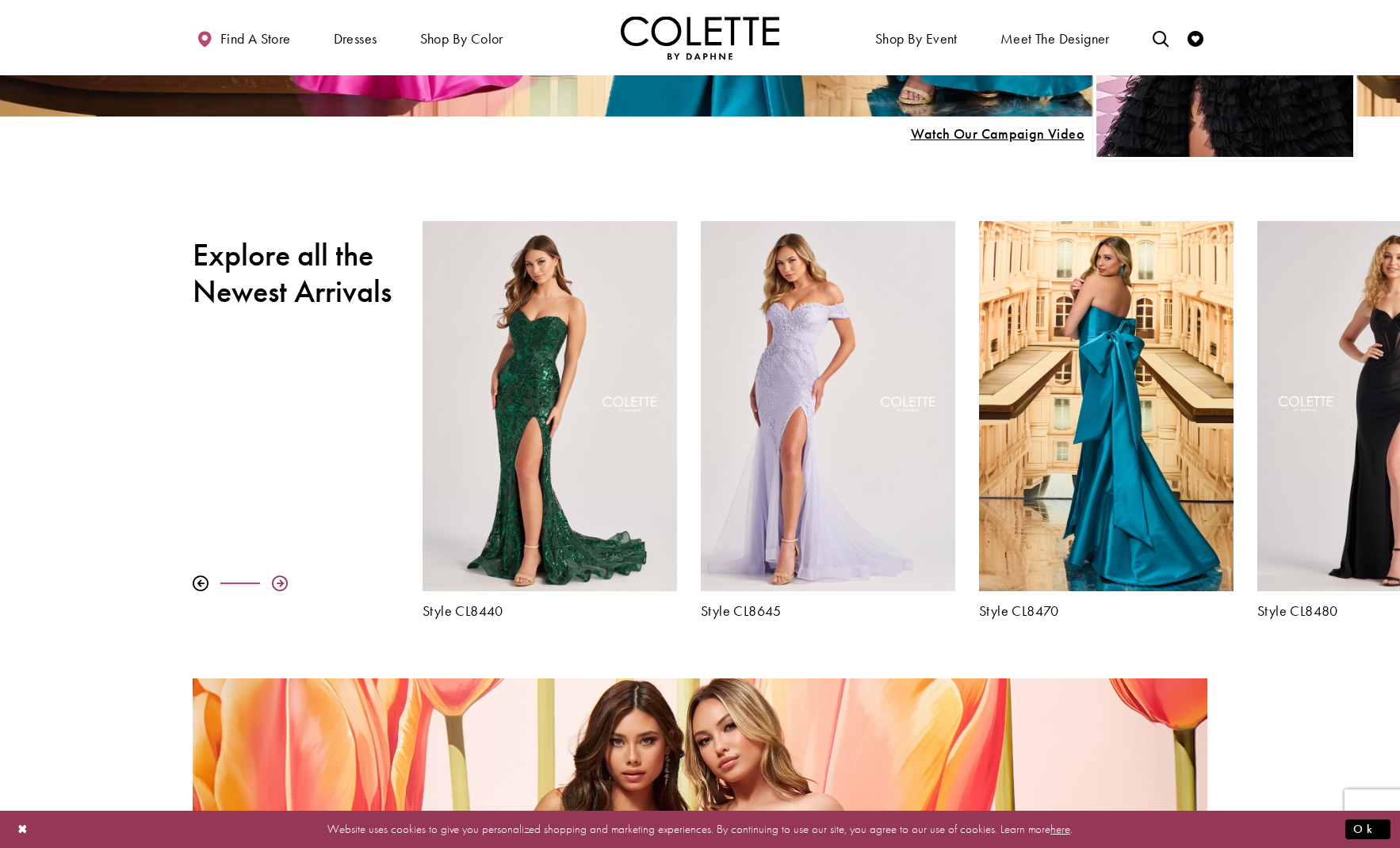
click at [287, 578] on div at bounding box center [280, 583] width 16 height 16
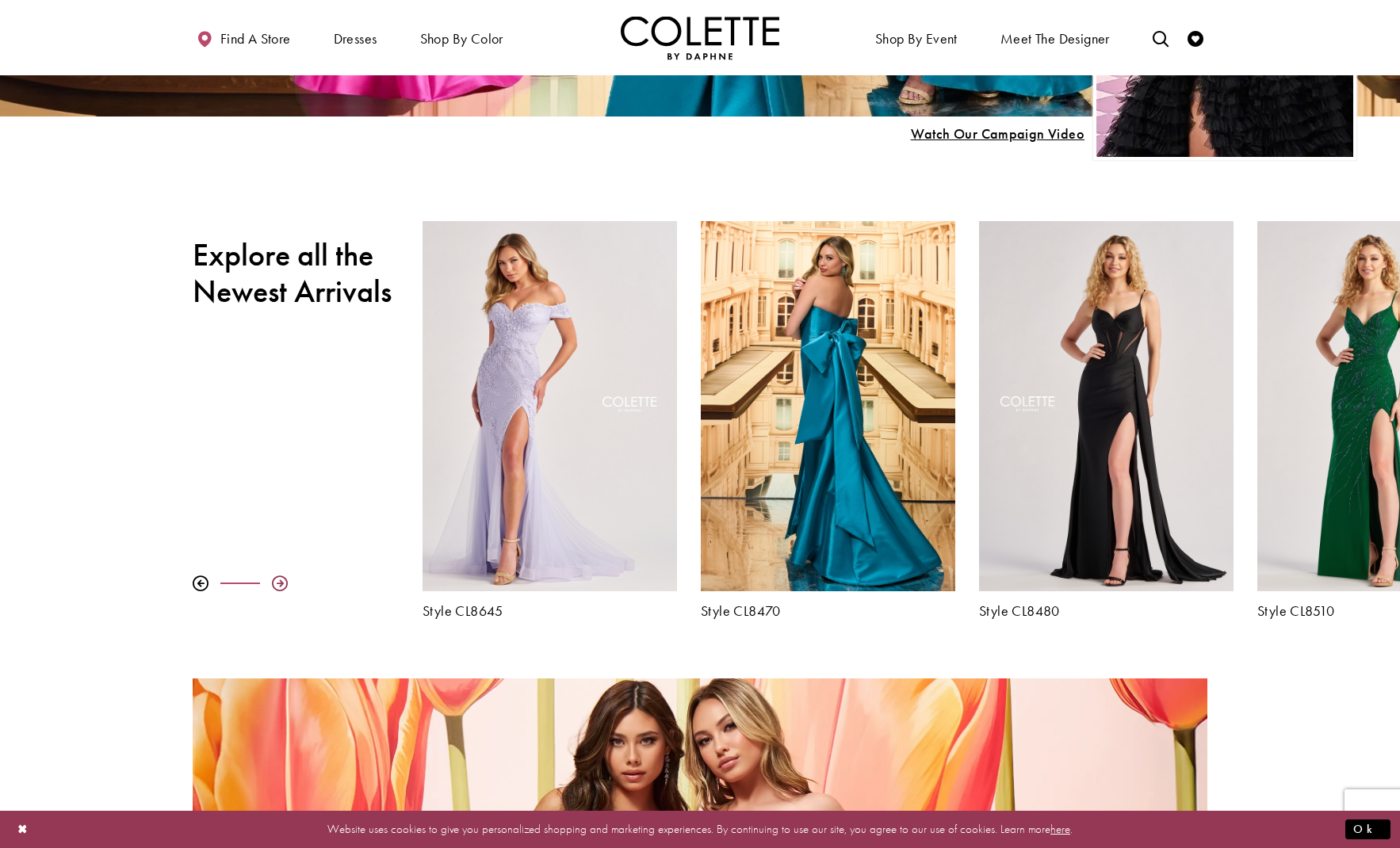
click at [287, 578] on div at bounding box center [280, 583] width 16 height 16
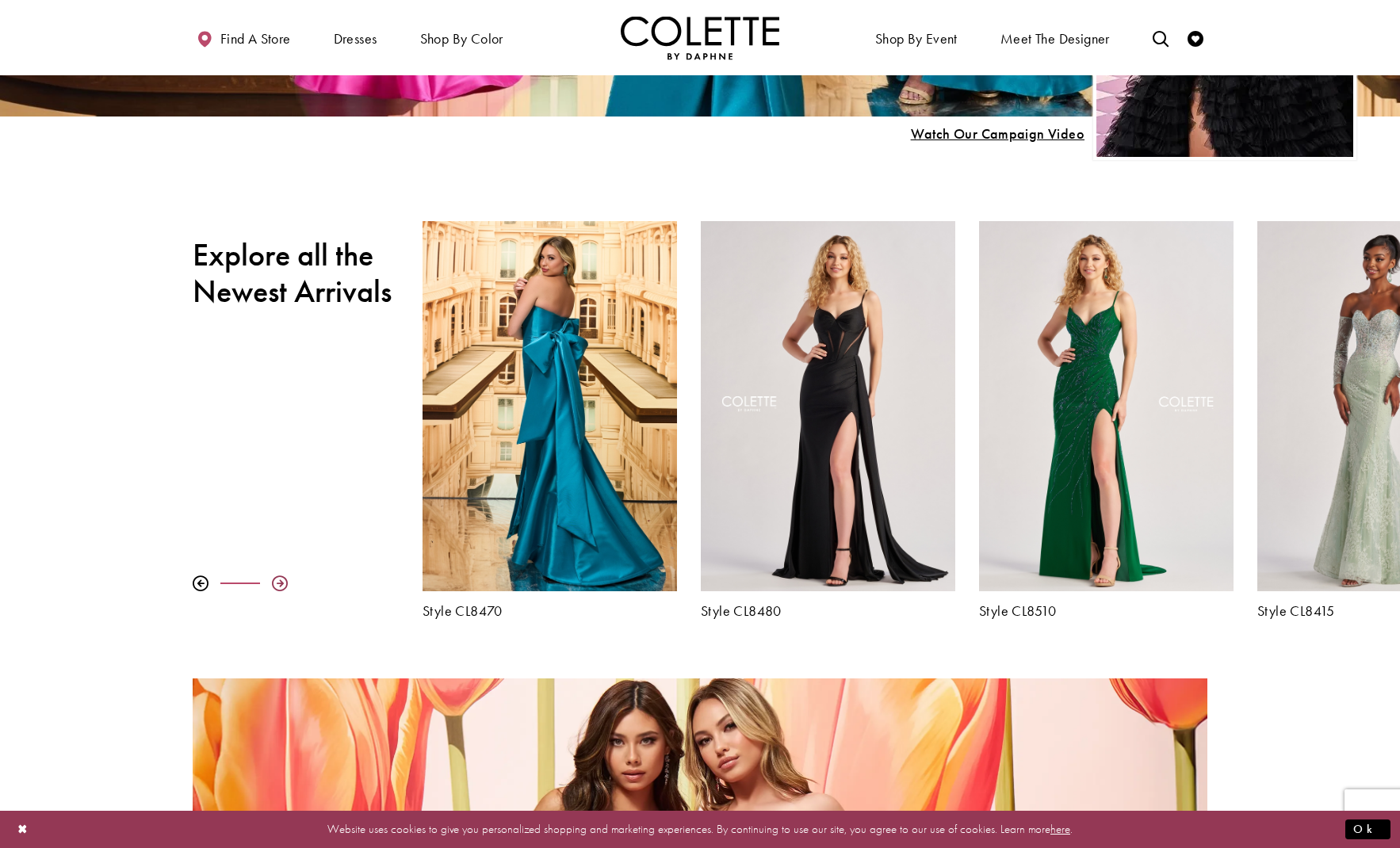
click at [286, 578] on div at bounding box center [280, 583] width 16 height 16
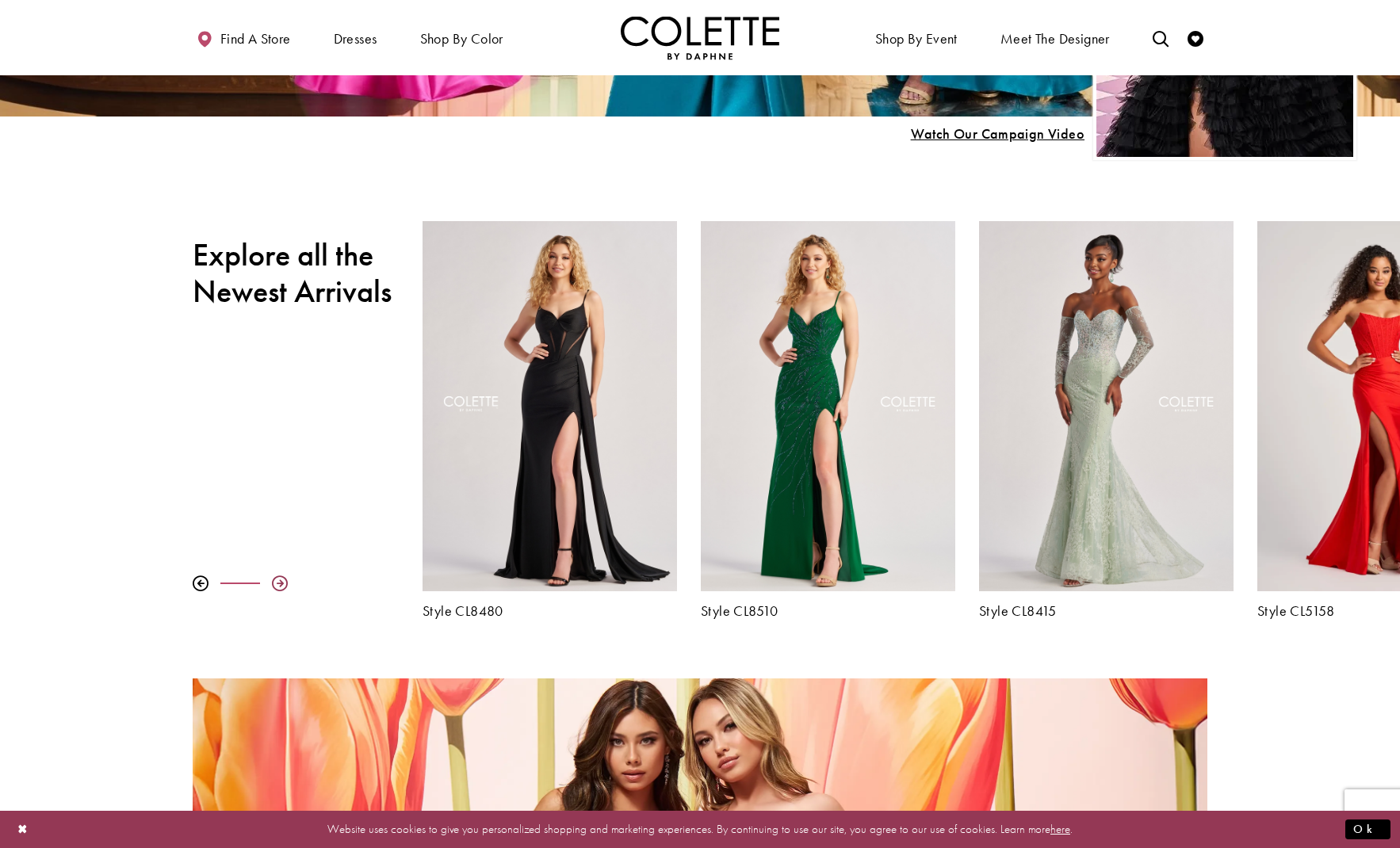
click at [286, 578] on div at bounding box center [280, 583] width 16 height 16
click at [277, 581] on div at bounding box center [280, 583] width 16 height 16
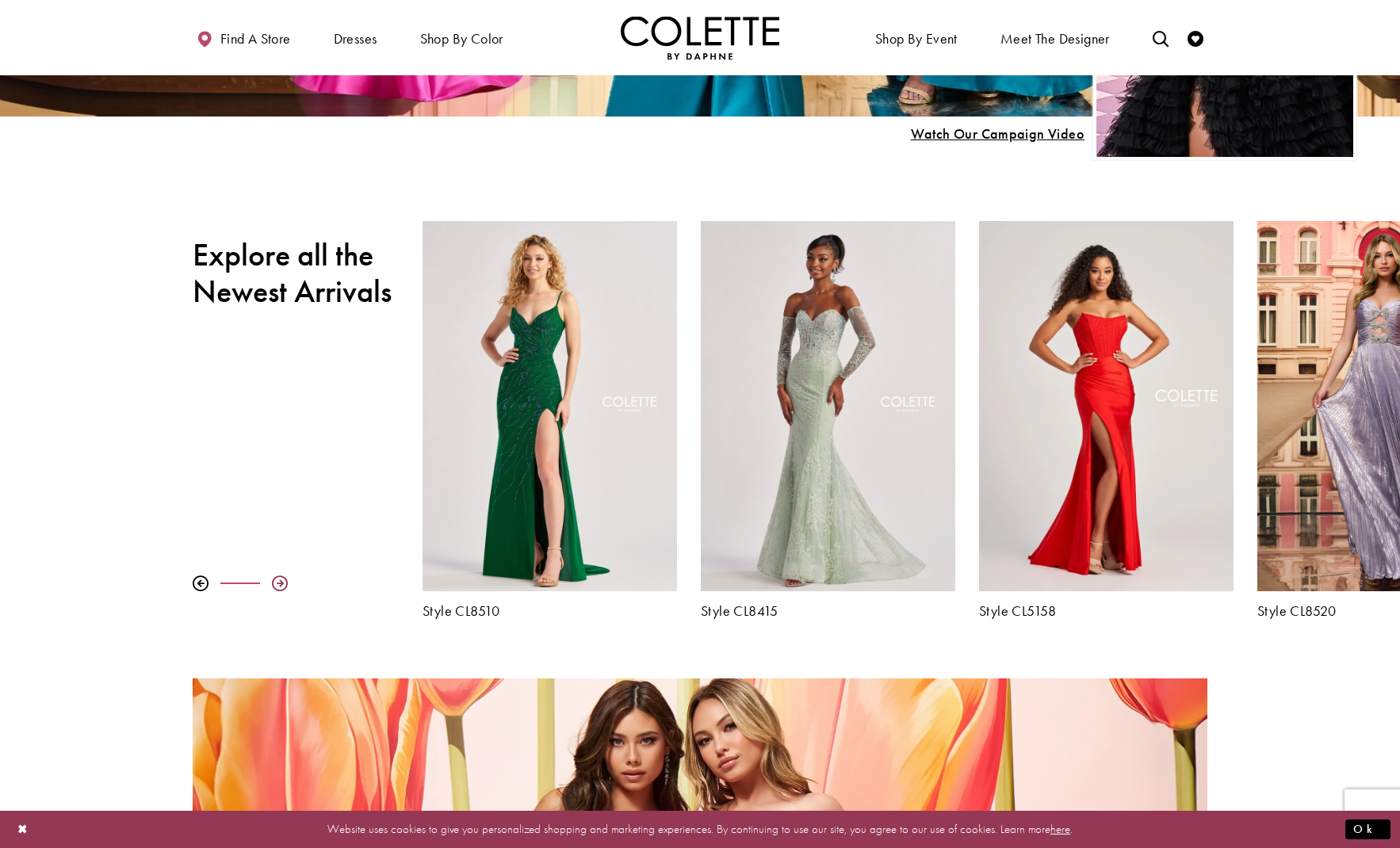
click at [277, 581] on div at bounding box center [280, 583] width 16 height 16
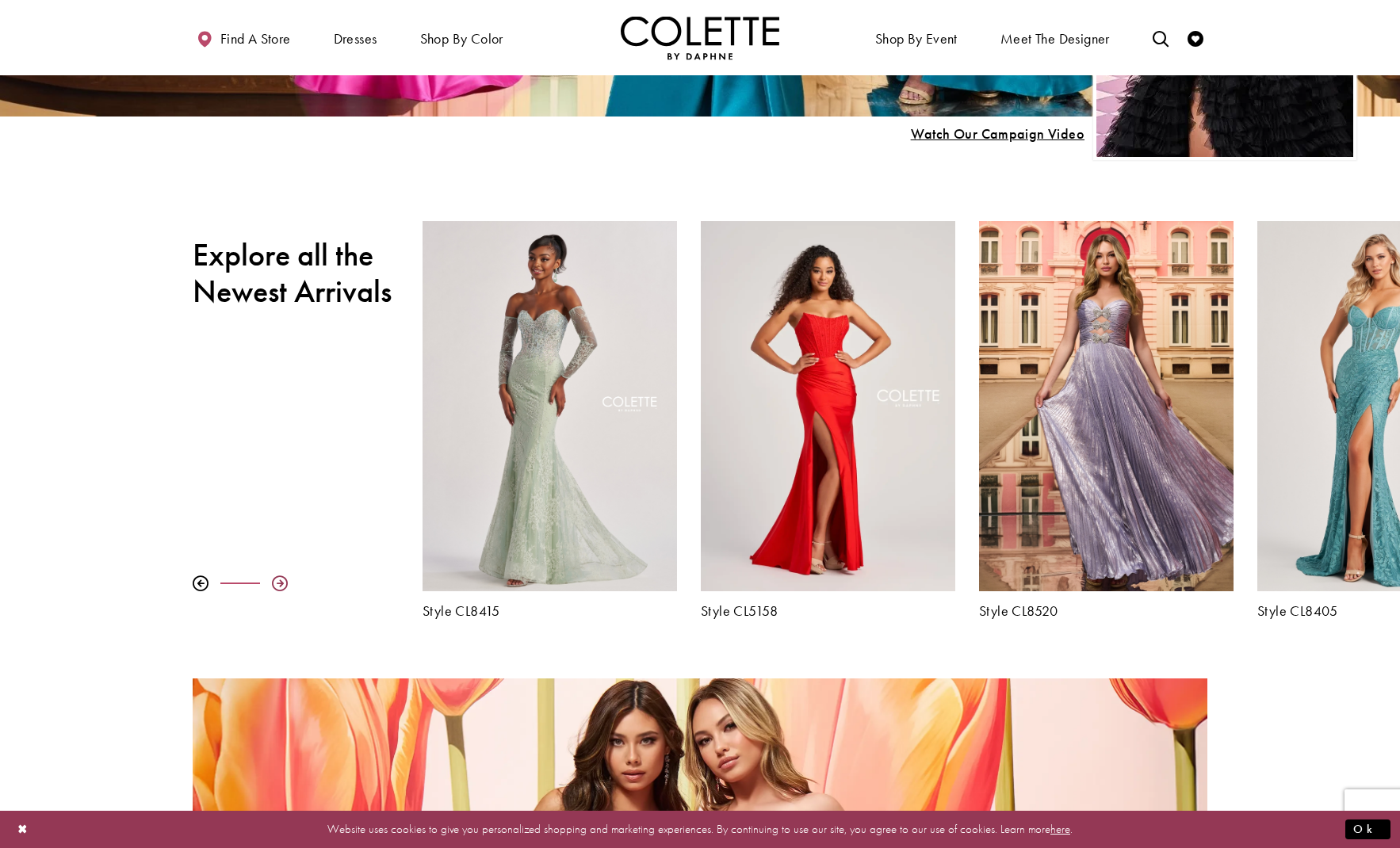
click at [277, 581] on div at bounding box center [280, 583] width 16 height 16
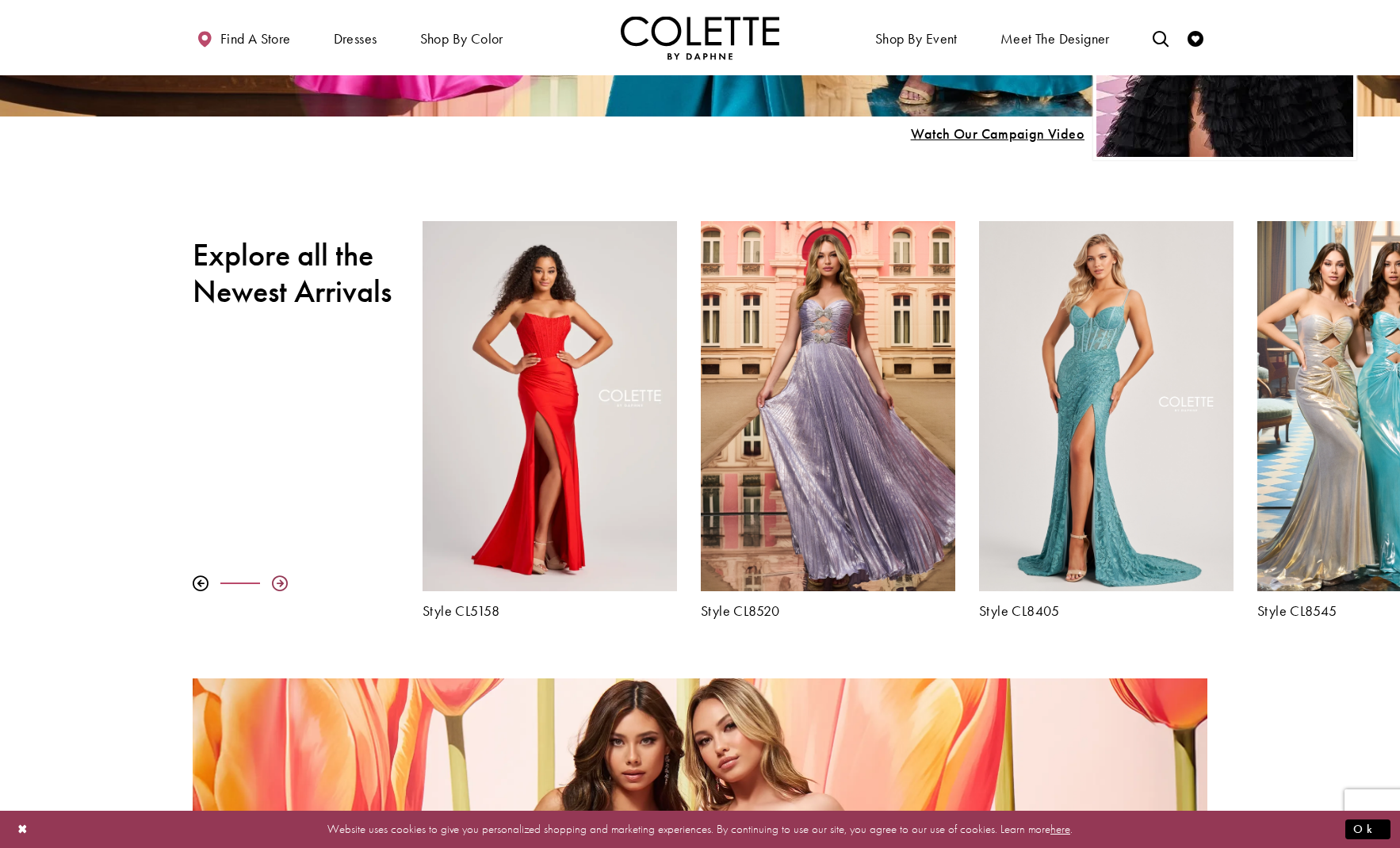
click at [277, 581] on div at bounding box center [280, 583] width 16 height 16
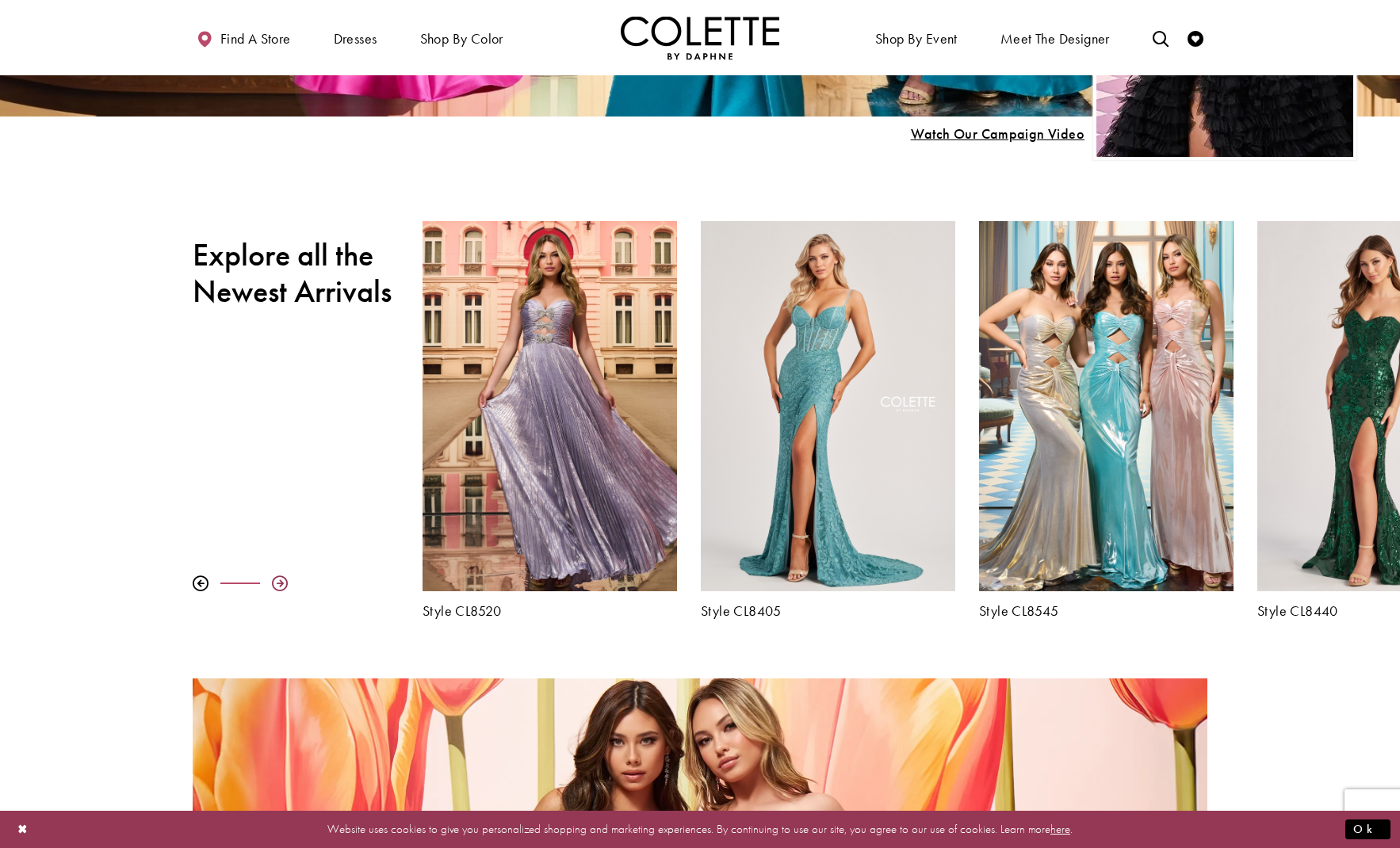
click at [277, 581] on div at bounding box center [280, 583] width 16 height 16
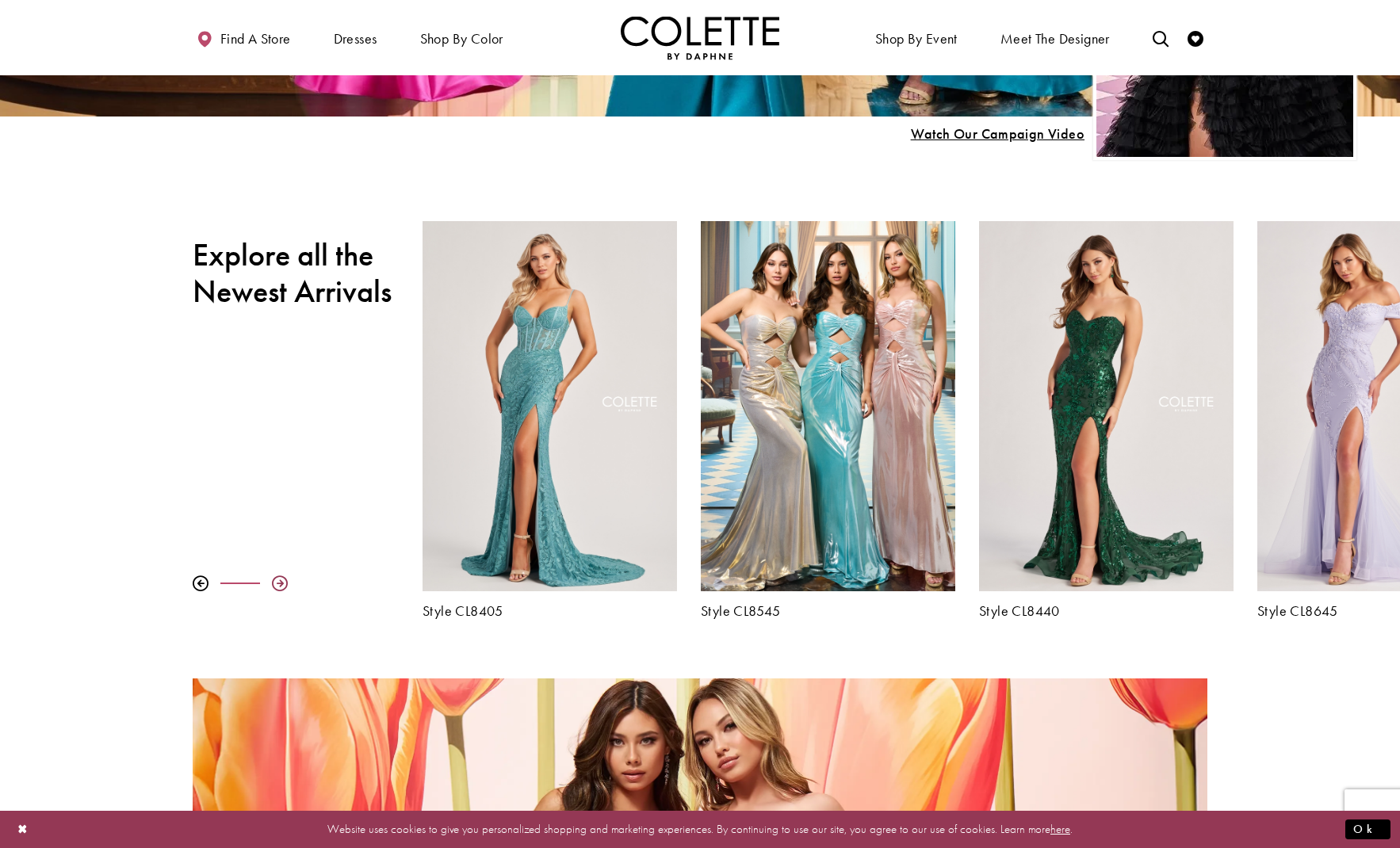
click at [277, 581] on div at bounding box center [280, 583] width 16 height 16
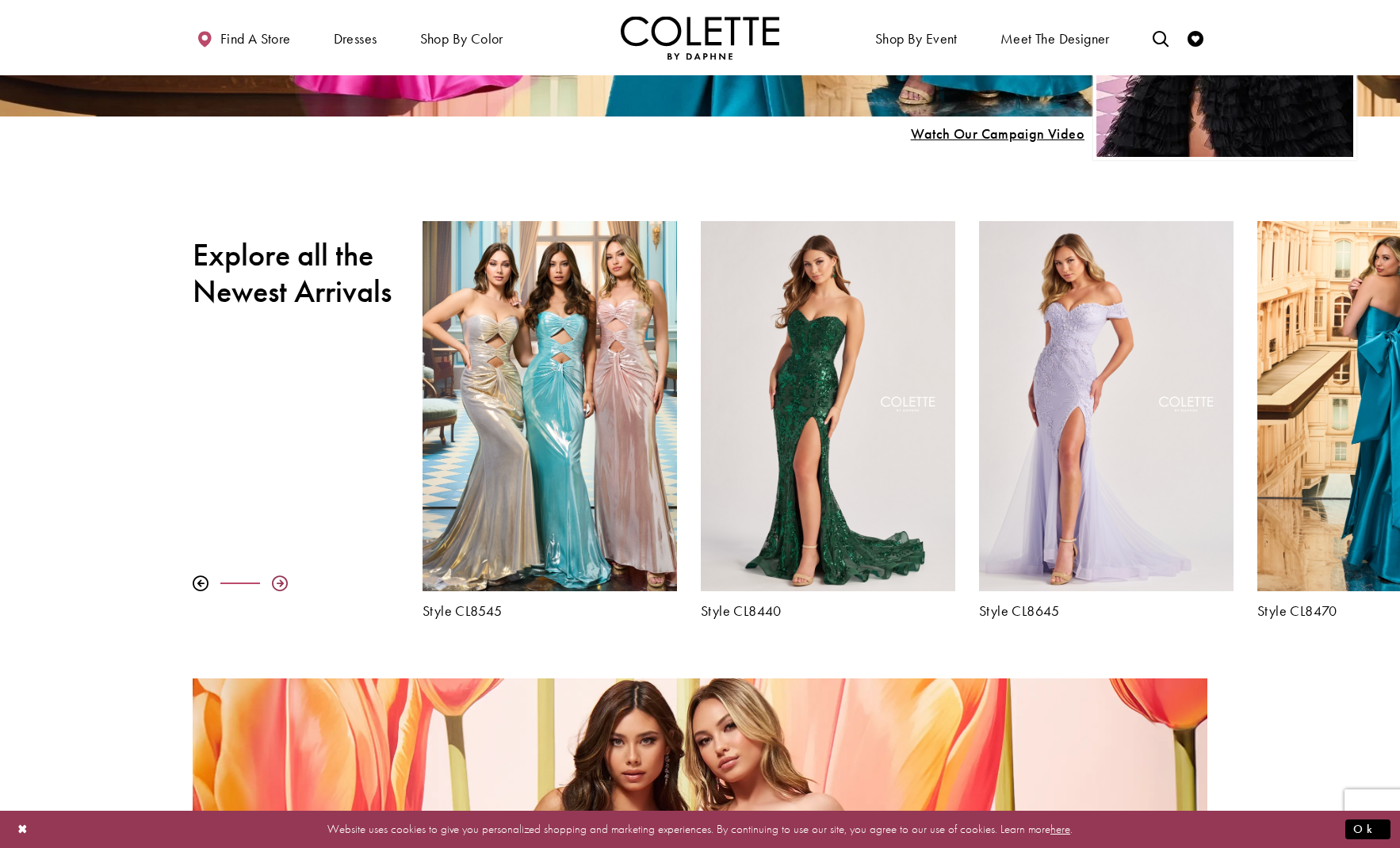
click at [277, 581] on div at bounding box center [280, 583] width 16 height 16
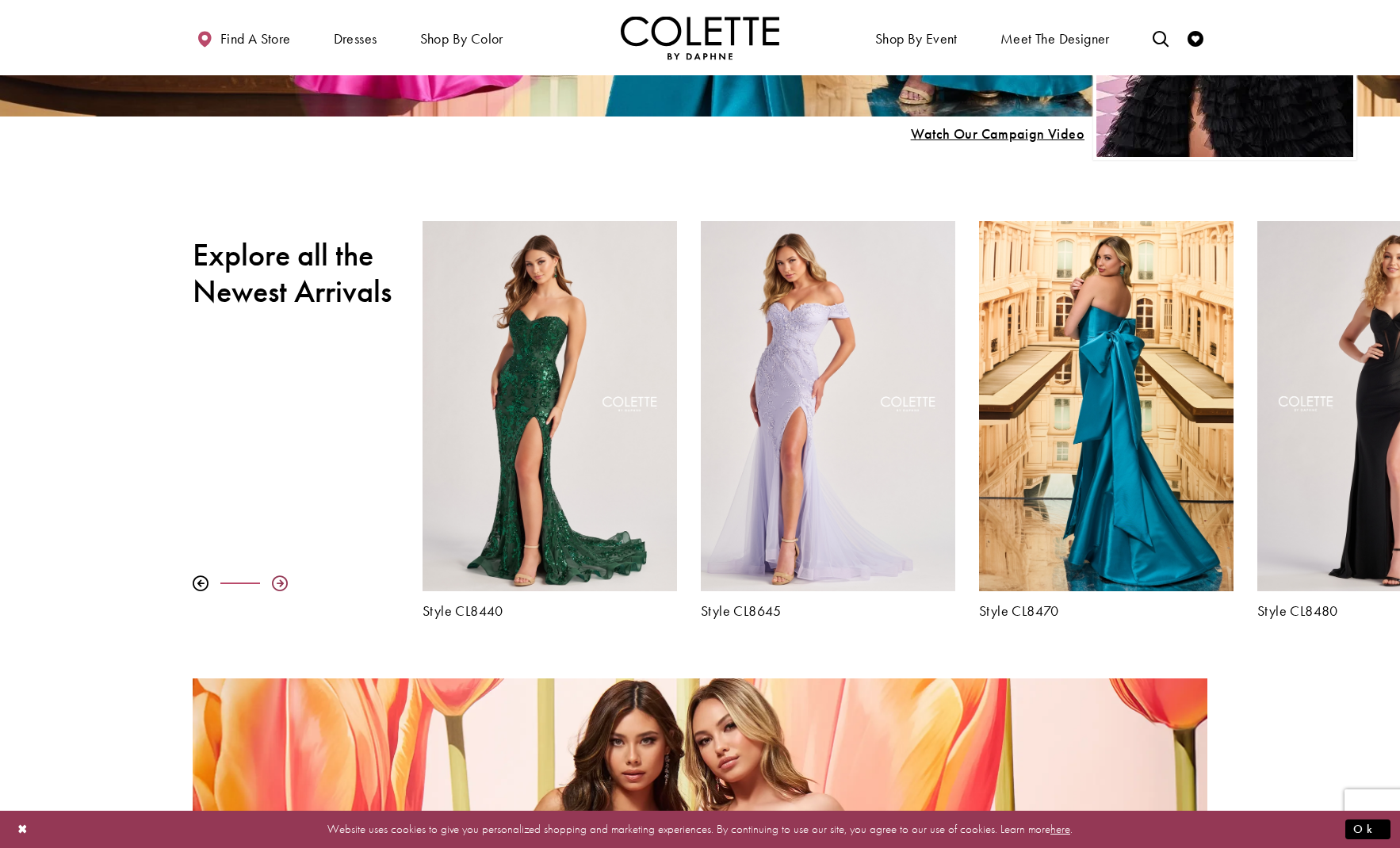
click at [277, 581] on div at bounding box center [280, 583] width 16 height 16
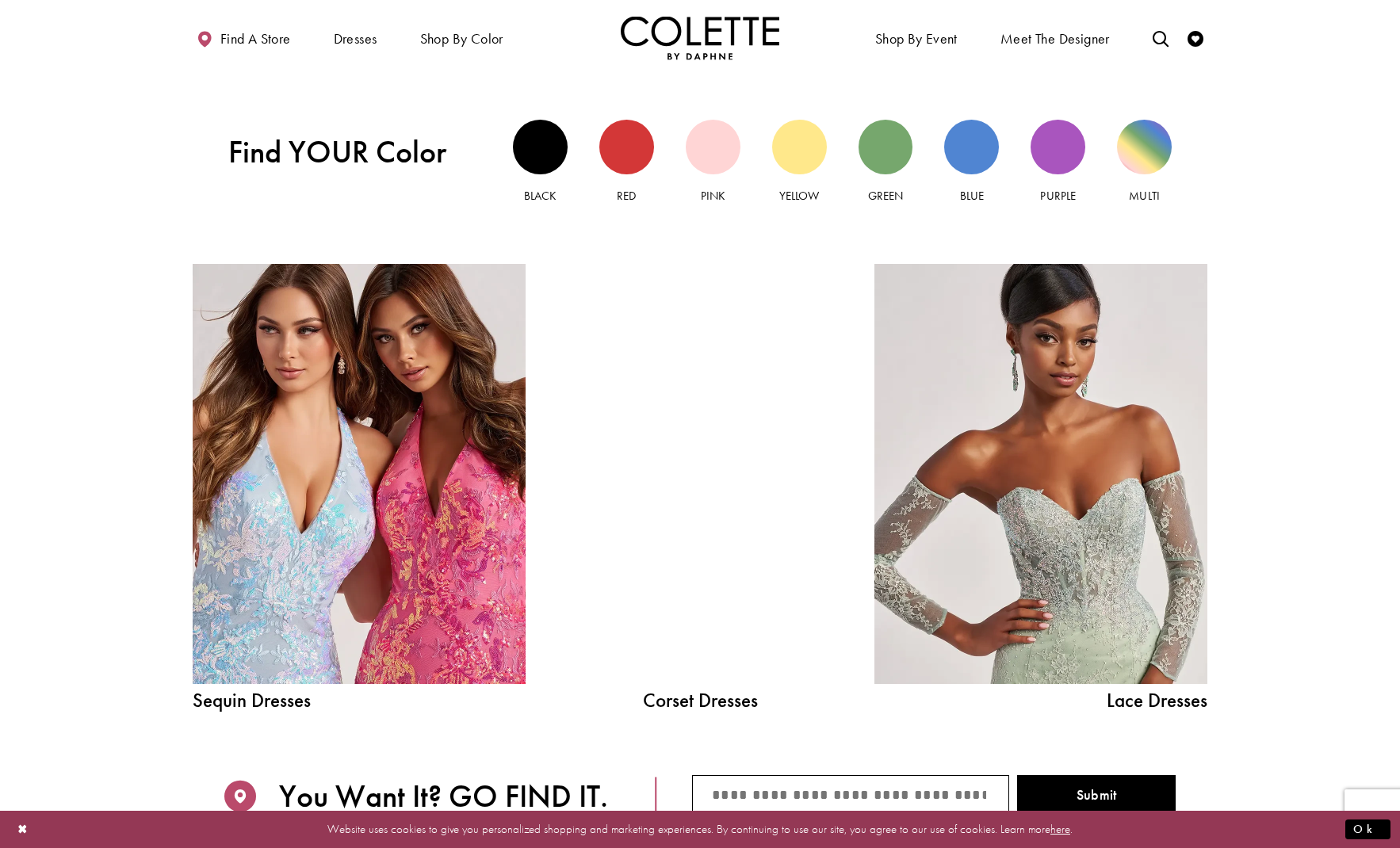
scroll to position [1654, 0]
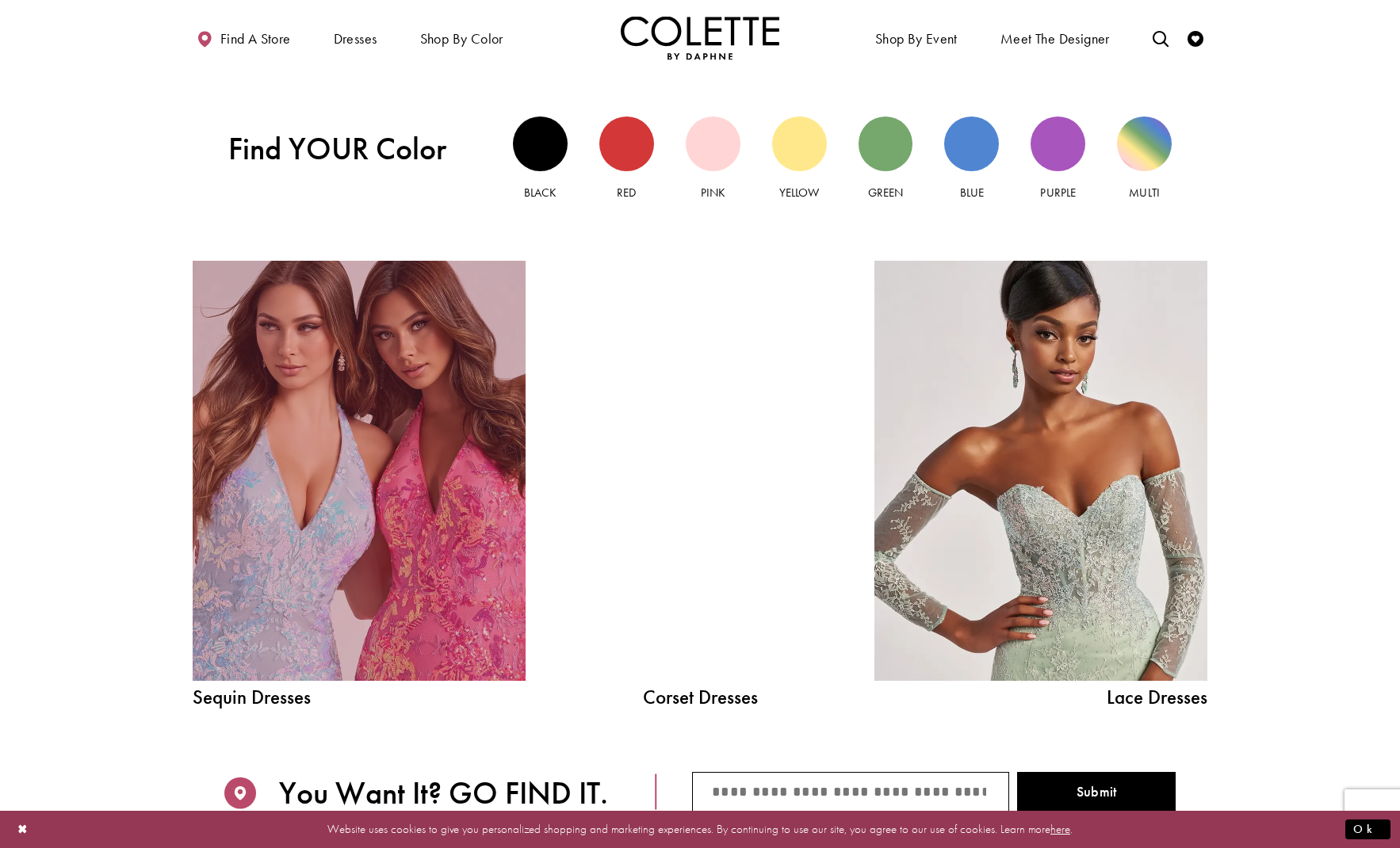
click at [381, 518] on link "Sequin Dresses Related Link" at bounding box center [359, 470] width 333 height 420
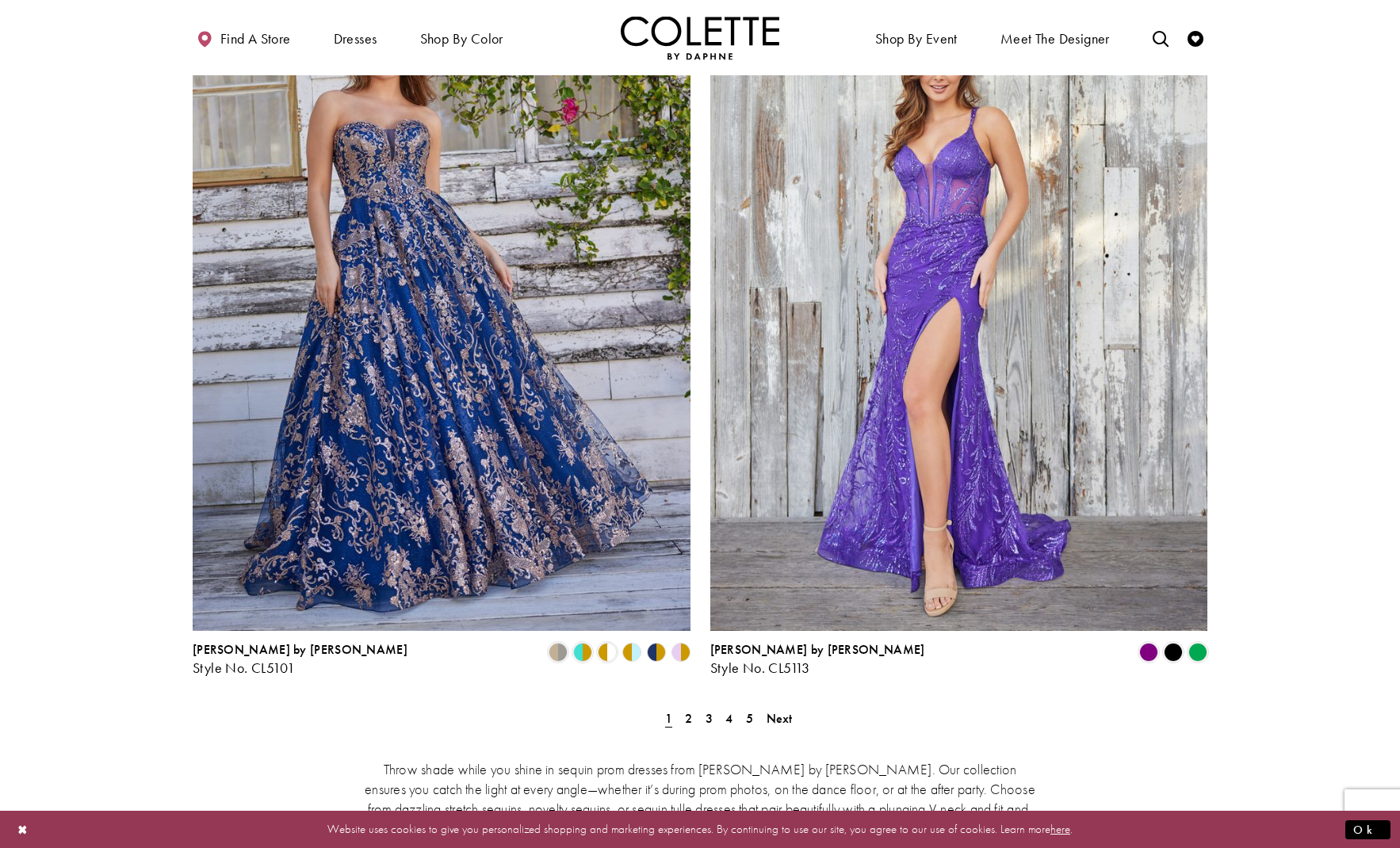
scroll to position [2635, 0]
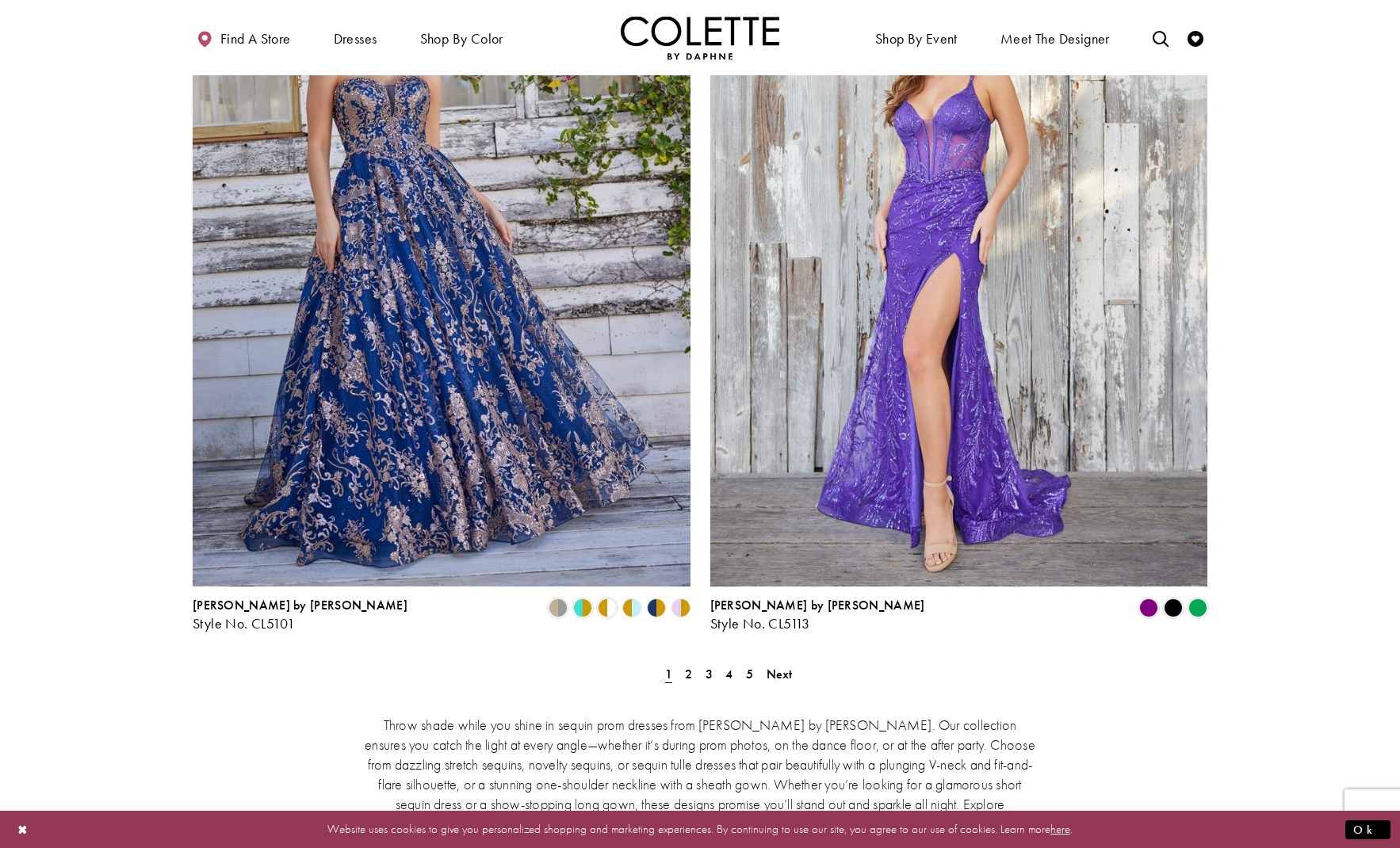
click at [680, 596] on polygon "Product List" at bounding box center [675, 608] width 13 height 24
click at [657, 596] on polygon "Product List" at bounding box center [662, 608] width 13 height 24
click at [579, 598] on span "Product List" at bounding box center [583, 608] width 19 height 19
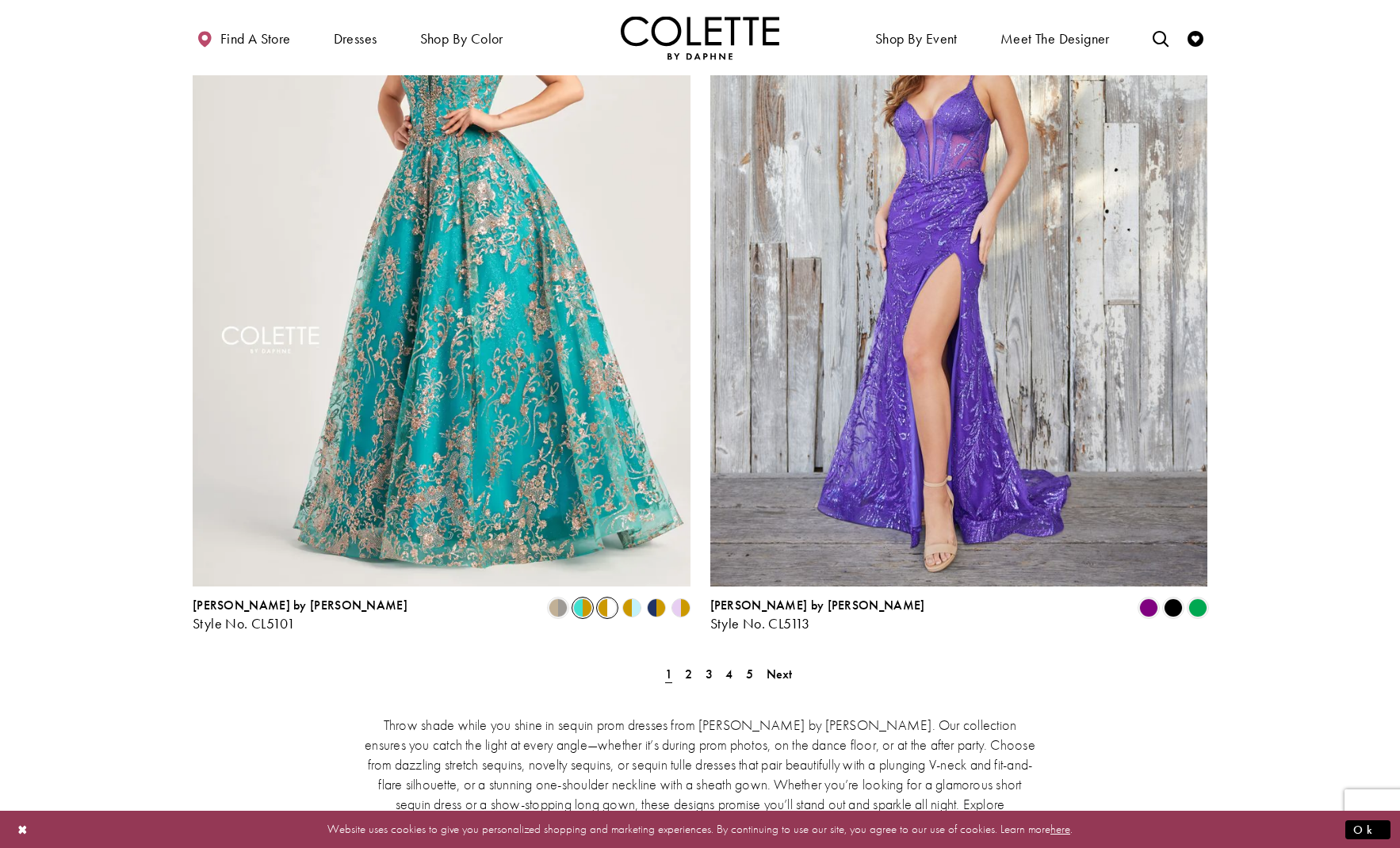
click at [610, 598] on span "Product List" at bounding box center [607, 608] width 19 height 19
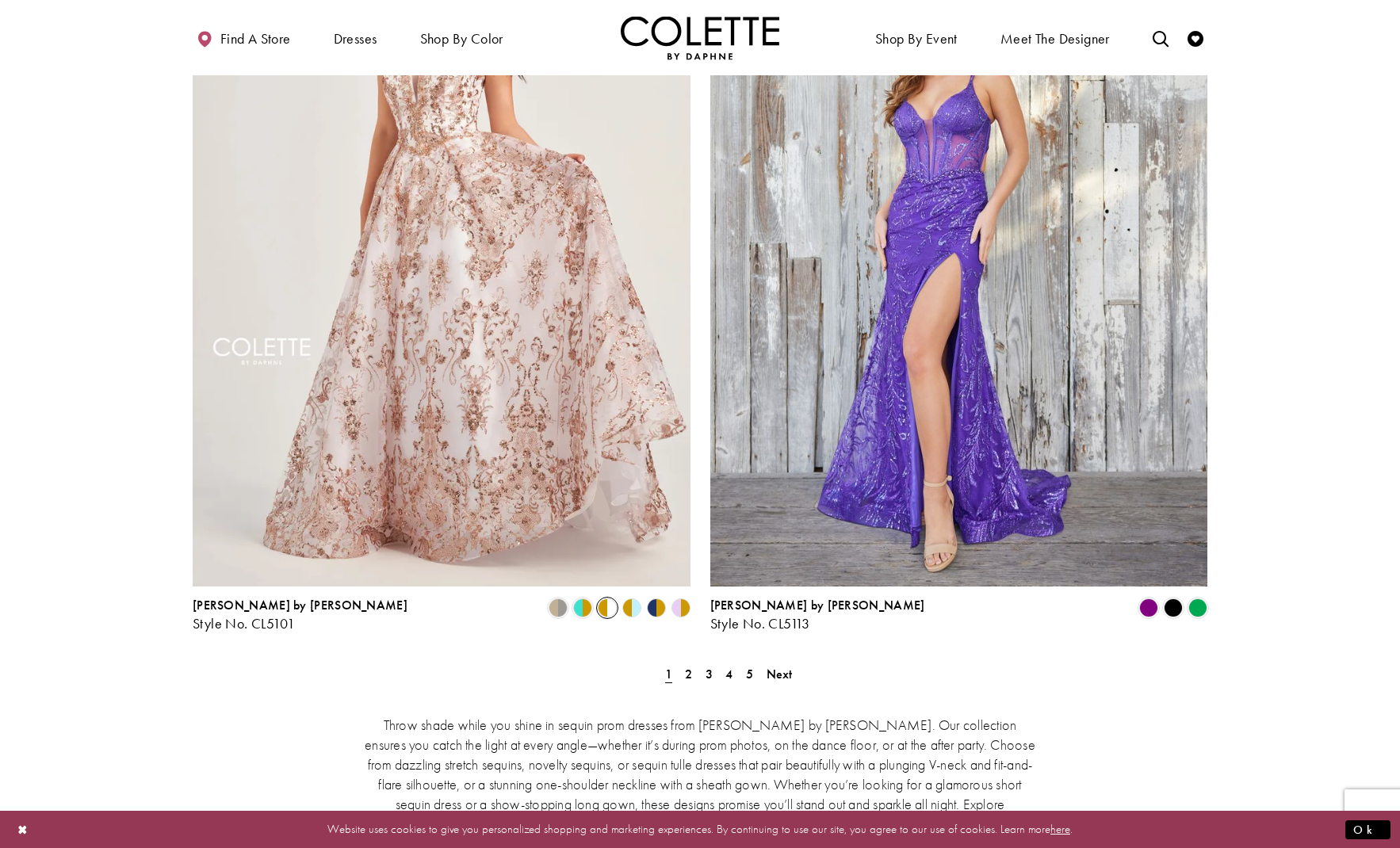
click at [633, 596] on polygon "Product List" at bounding box center [638, 608] width 13 height 24
click at [561, 598] on span "Product List" at bounding box center [559, 608] width 19 height 19
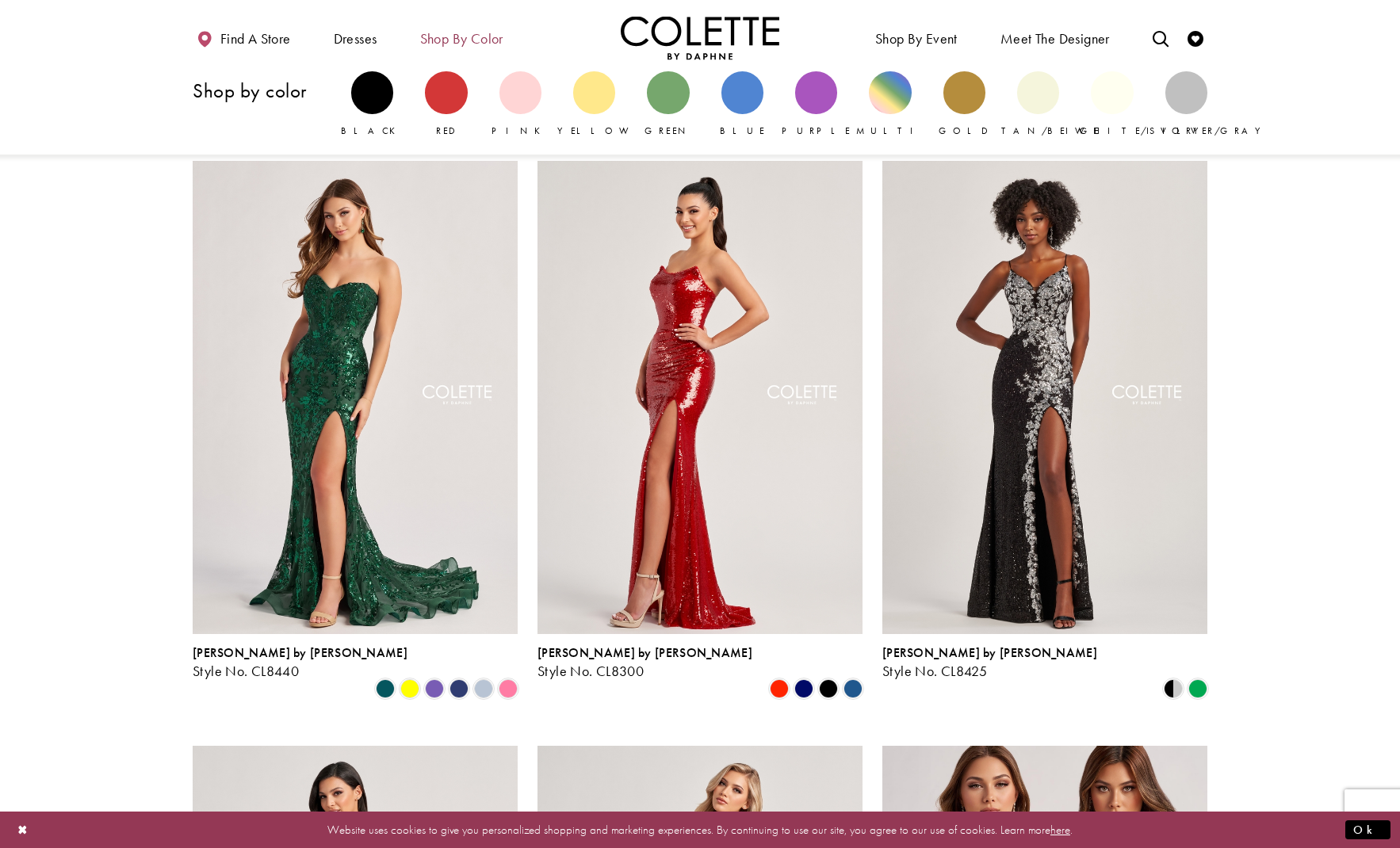
scroll to position [0, 0]
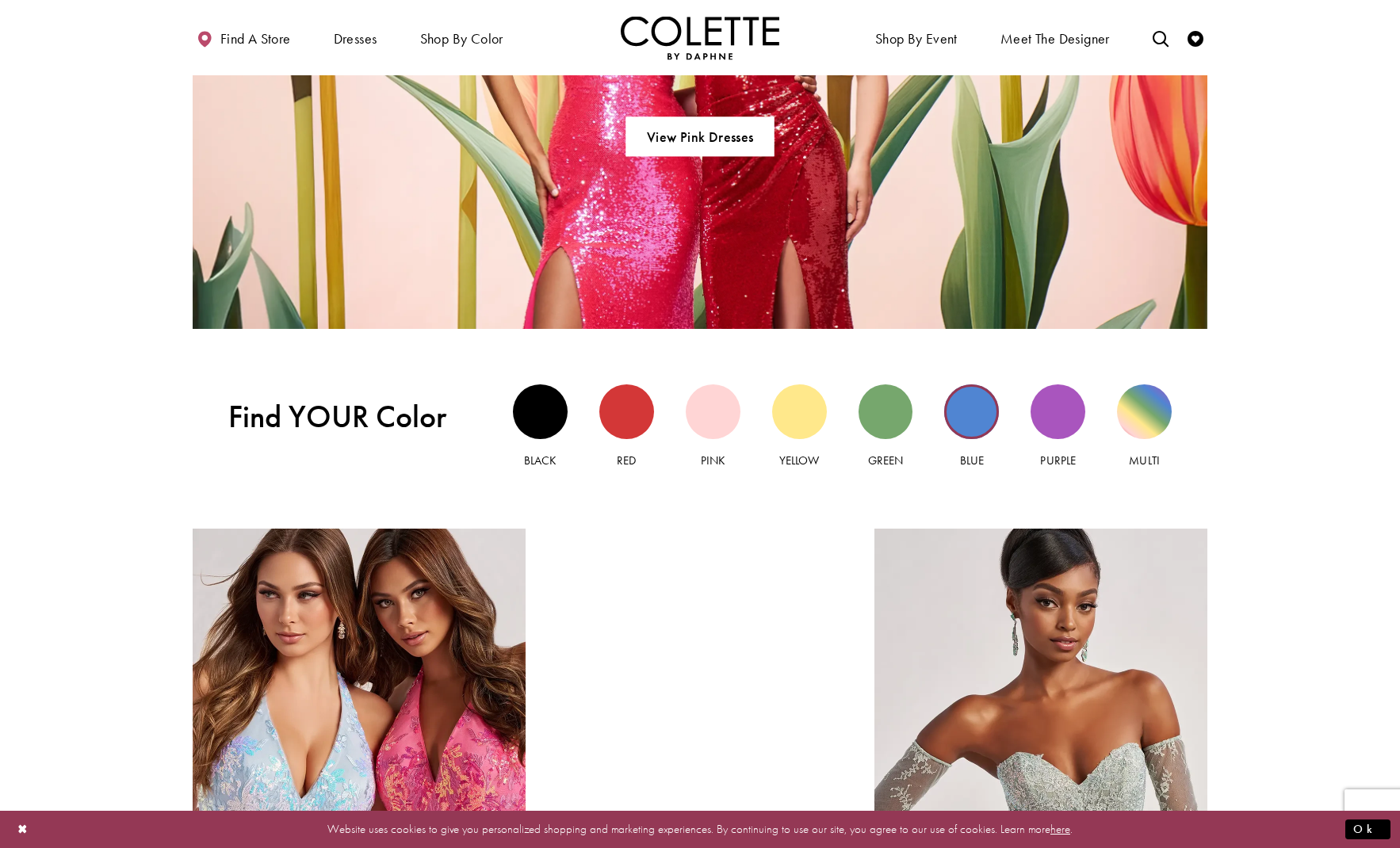
click at [975, 410] on div "Blue view" at bounding box center [971, 412] width 55 height 55
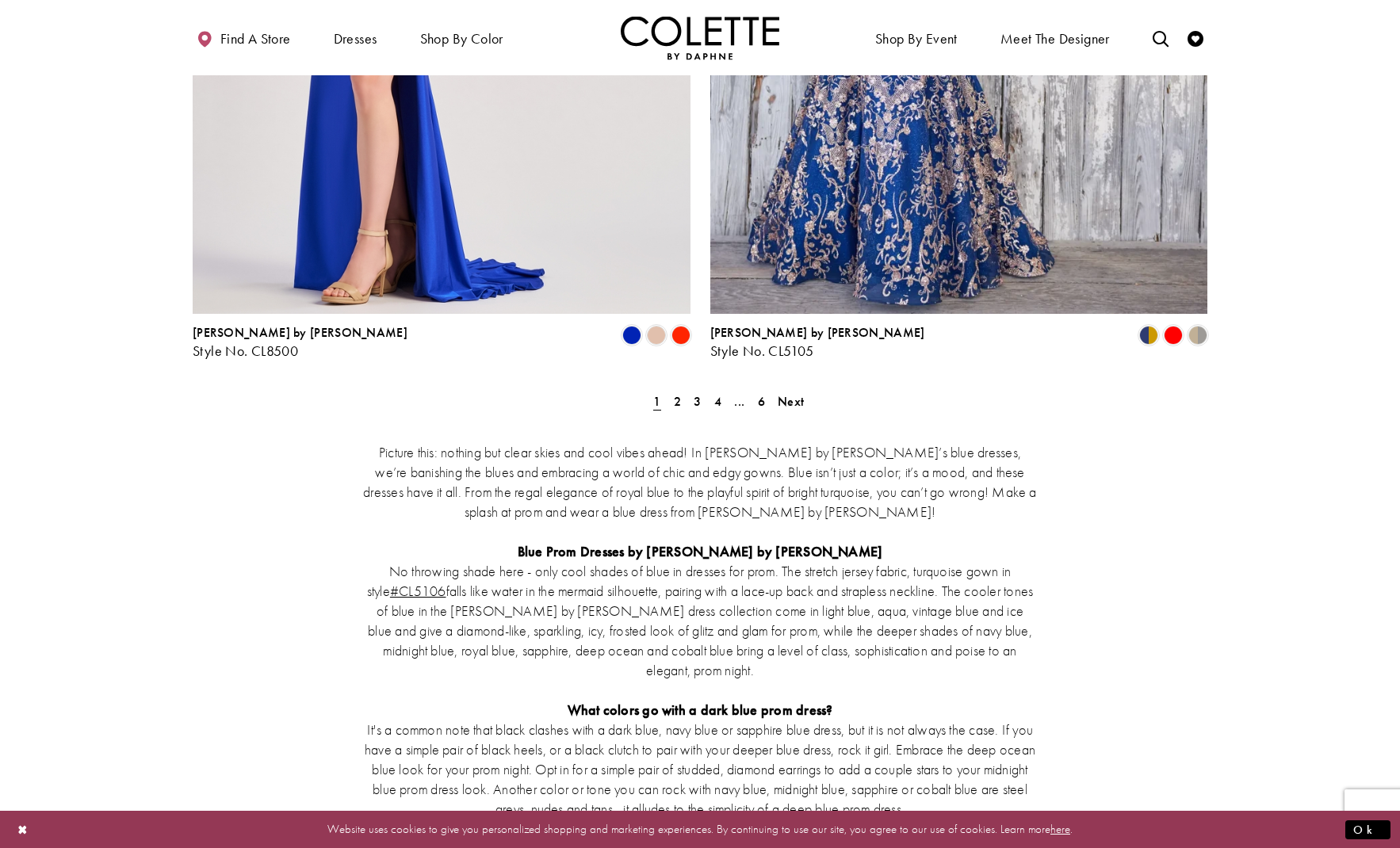
scroll to position [3048, 0]
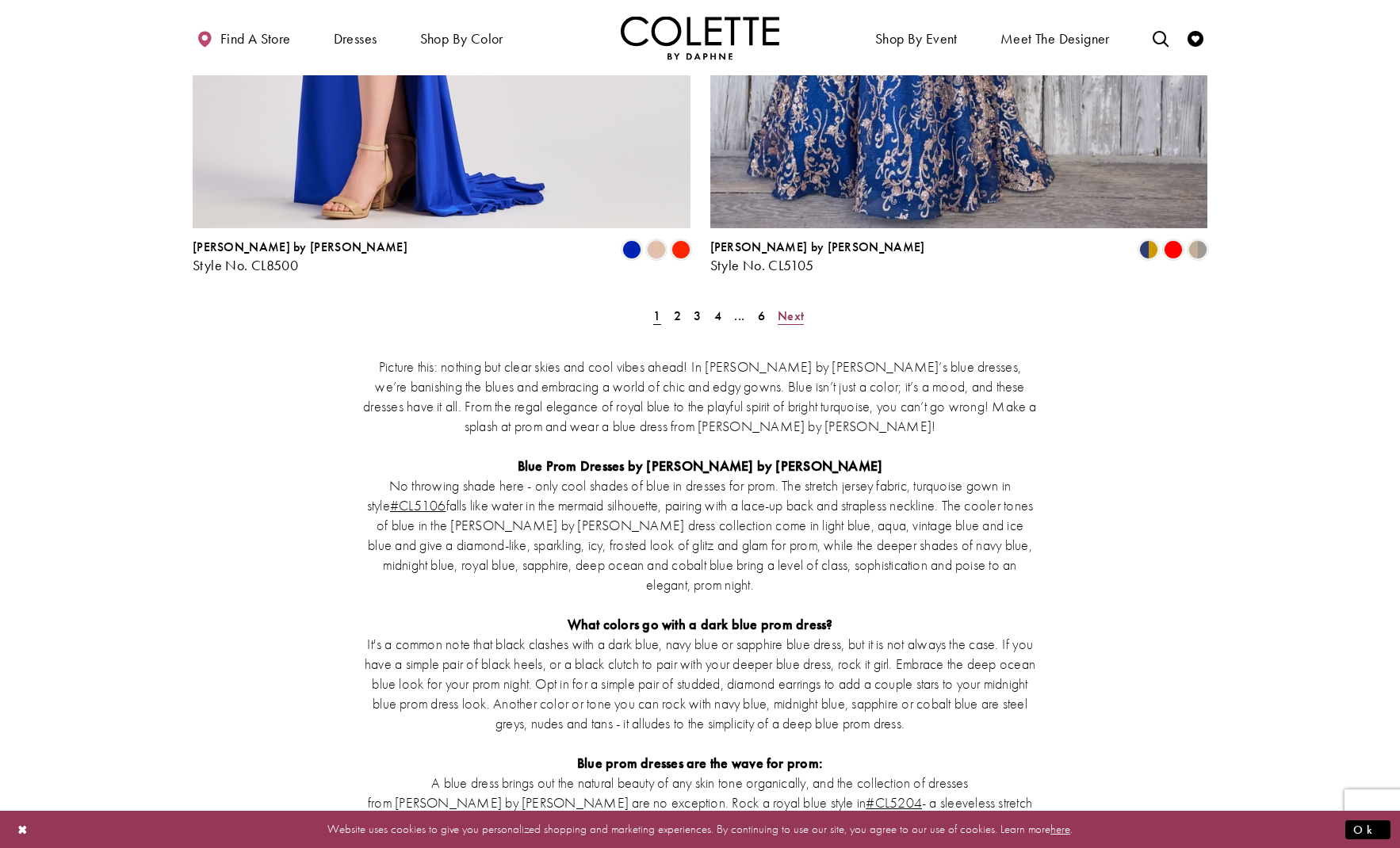
click at [798, 307] on span "Next" at bounding box center [791, 315] width 26 height 17
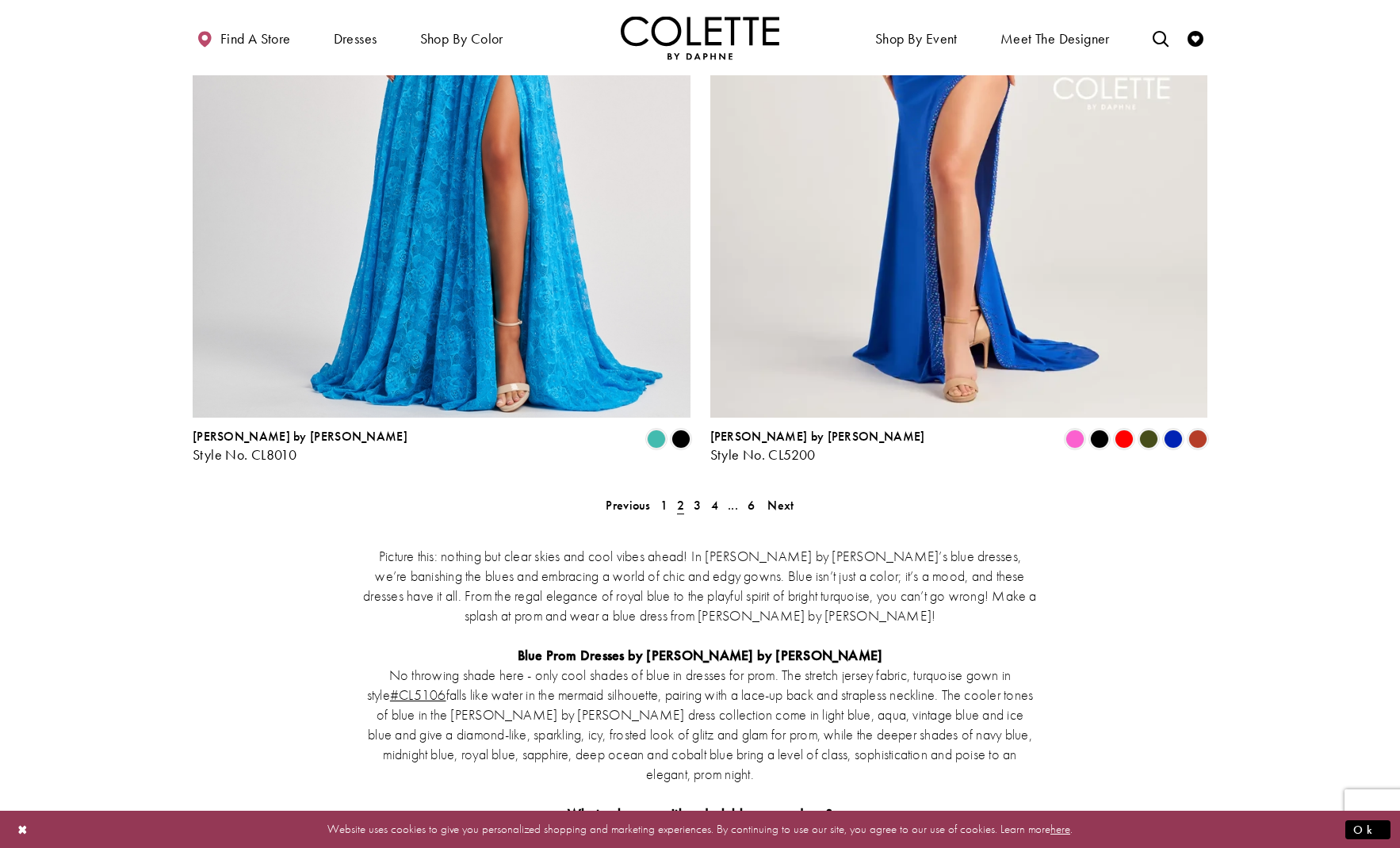
scroll to position [2861, 0]
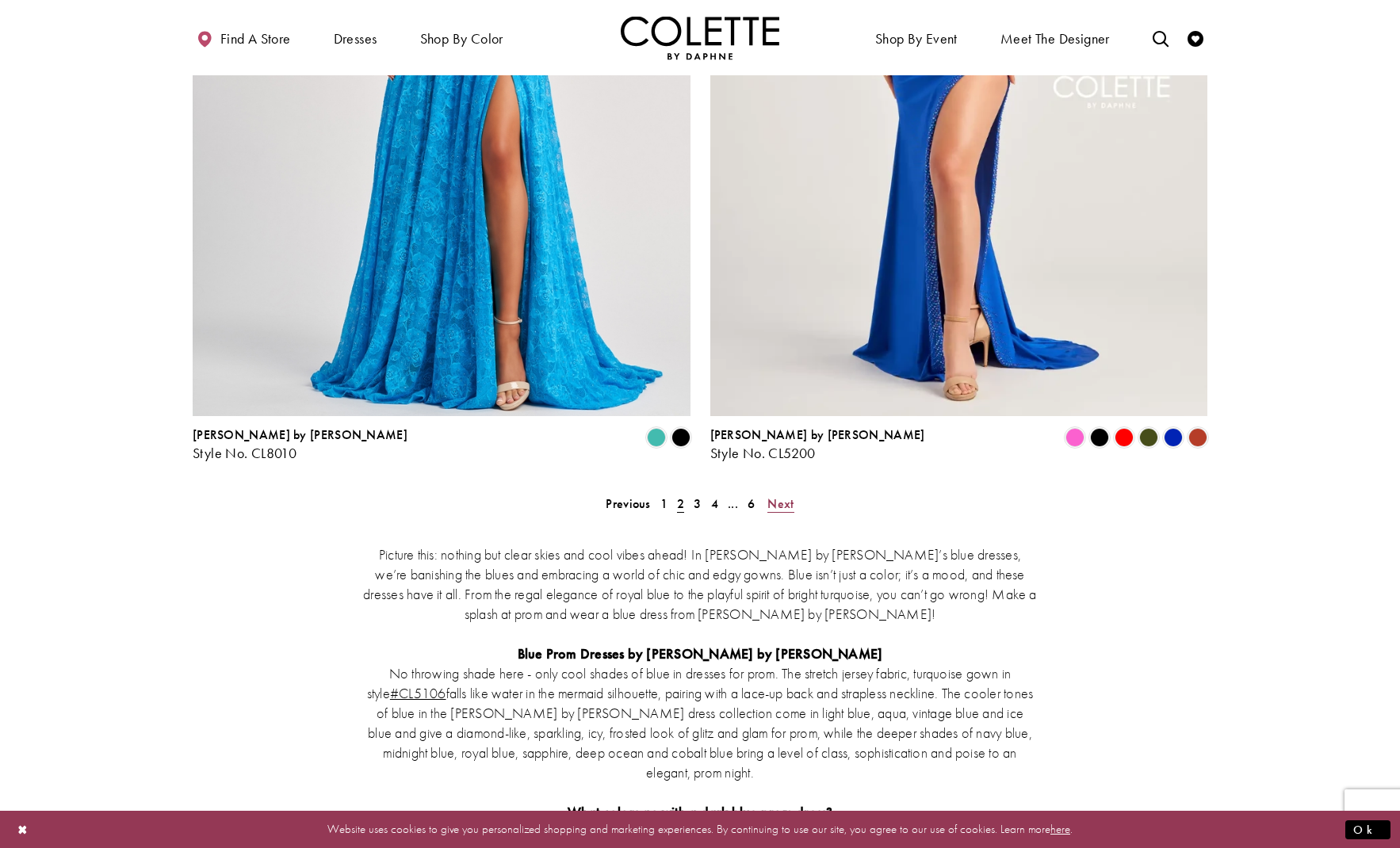
click at [783, 496] on span "Next" at bounding box center [780, 503] width 26 height 17
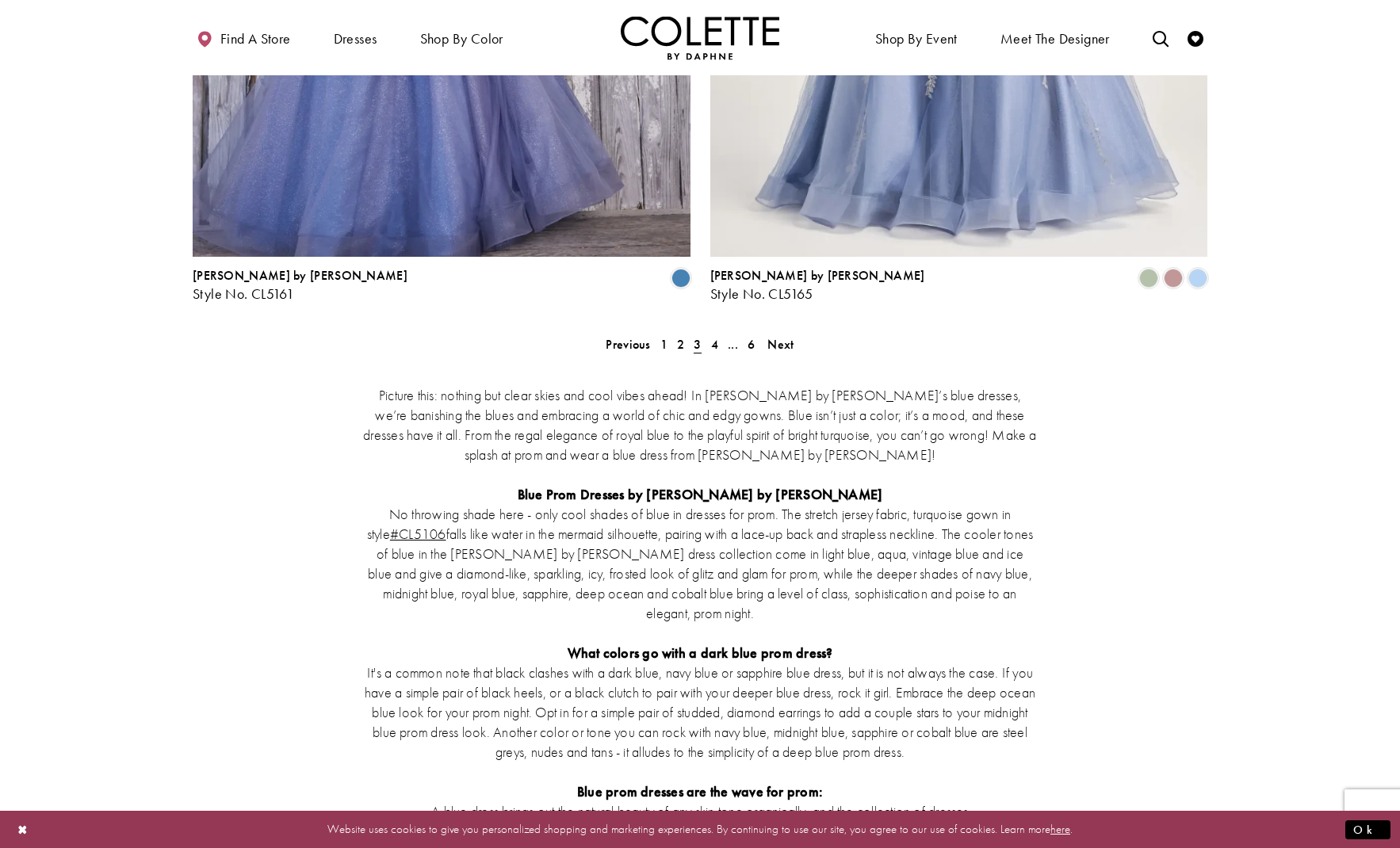
scroll to position [3027, 0]
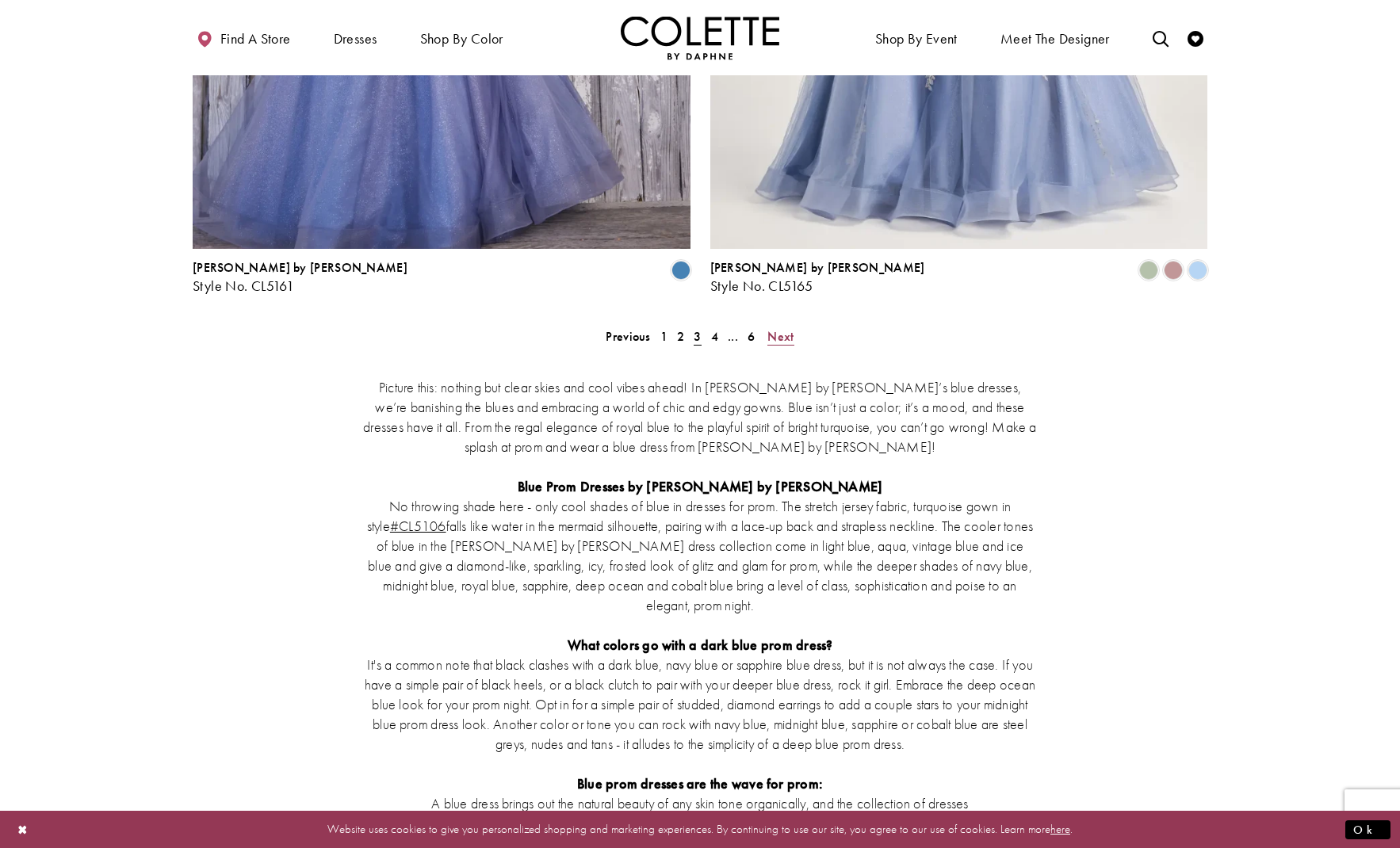
click at [779, 328] on span "Next" at bounding box center [780, 336] width 26 height 17
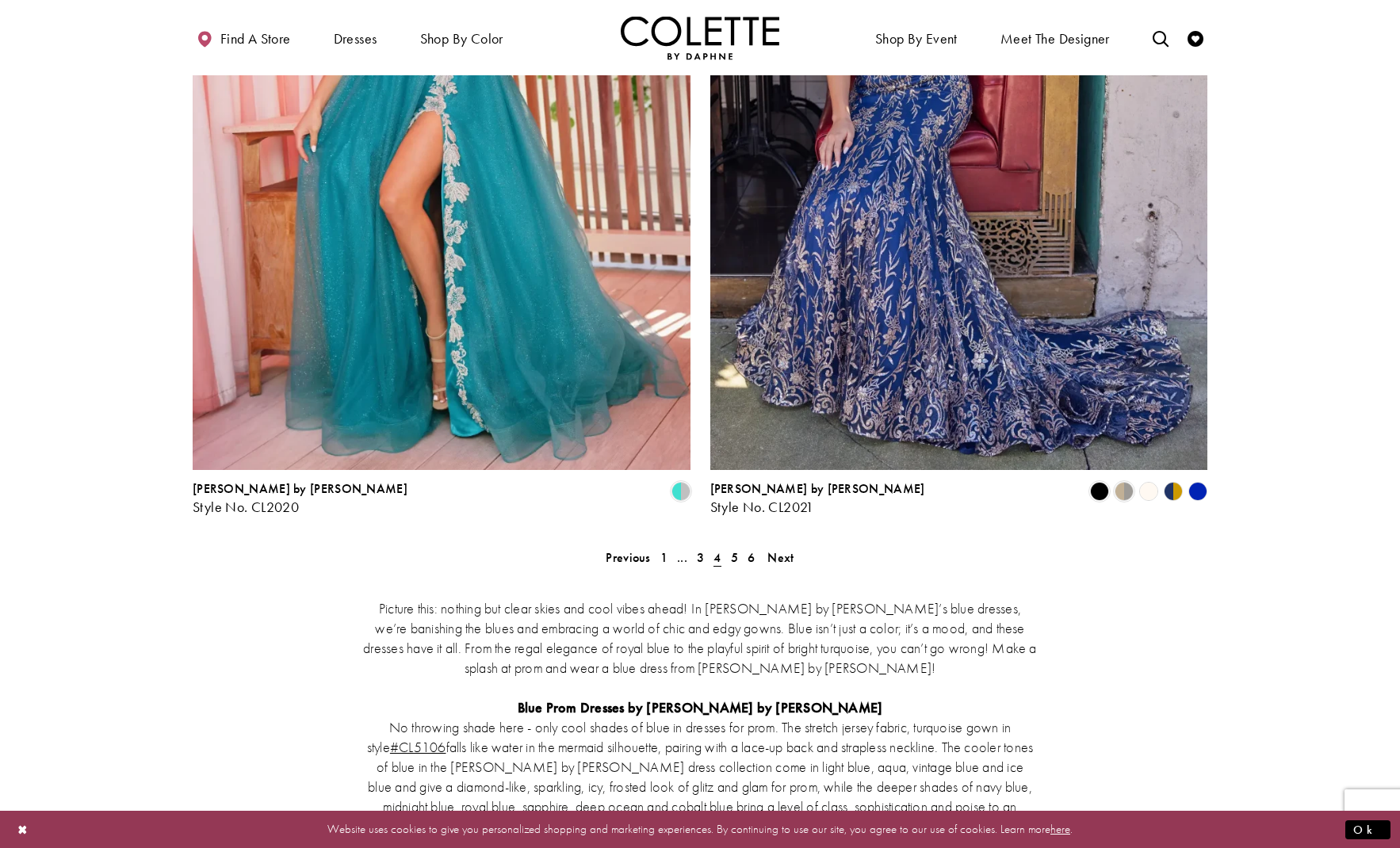
scroll to position [2886, 0]
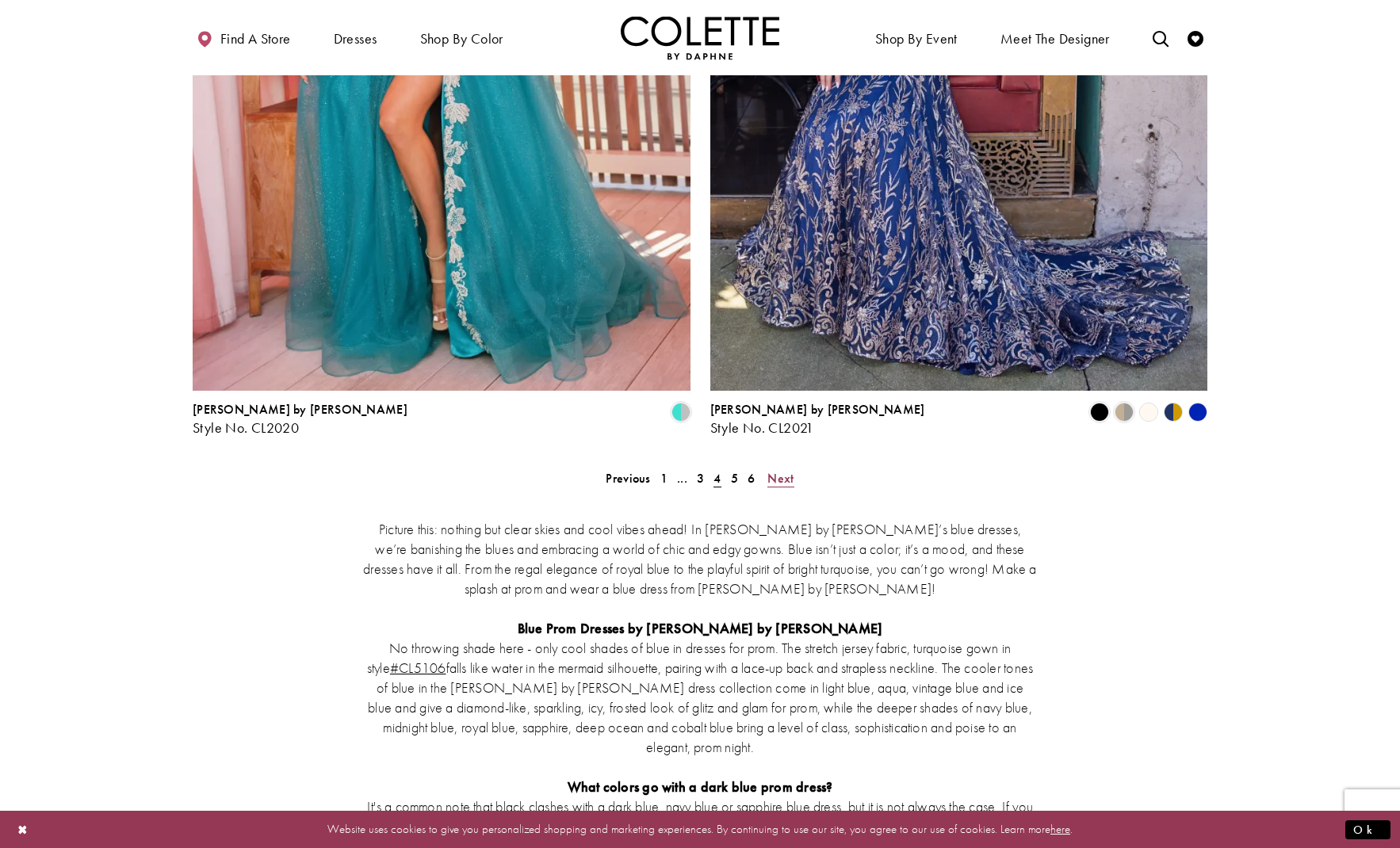
click at [776, 470] on span "Next" at bounding box center [780, 478] width 26 height 17
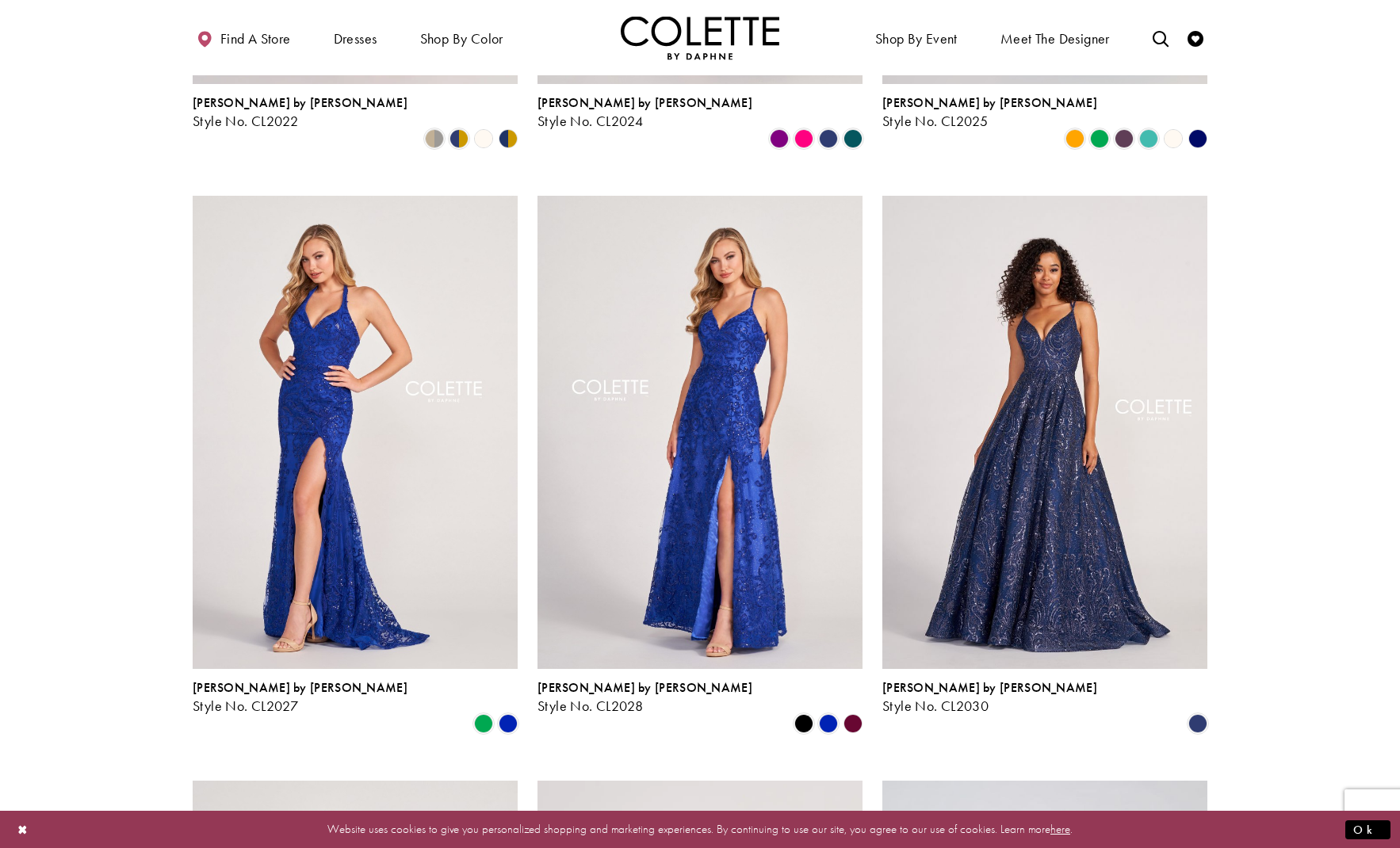
scroll to position [606, 0]
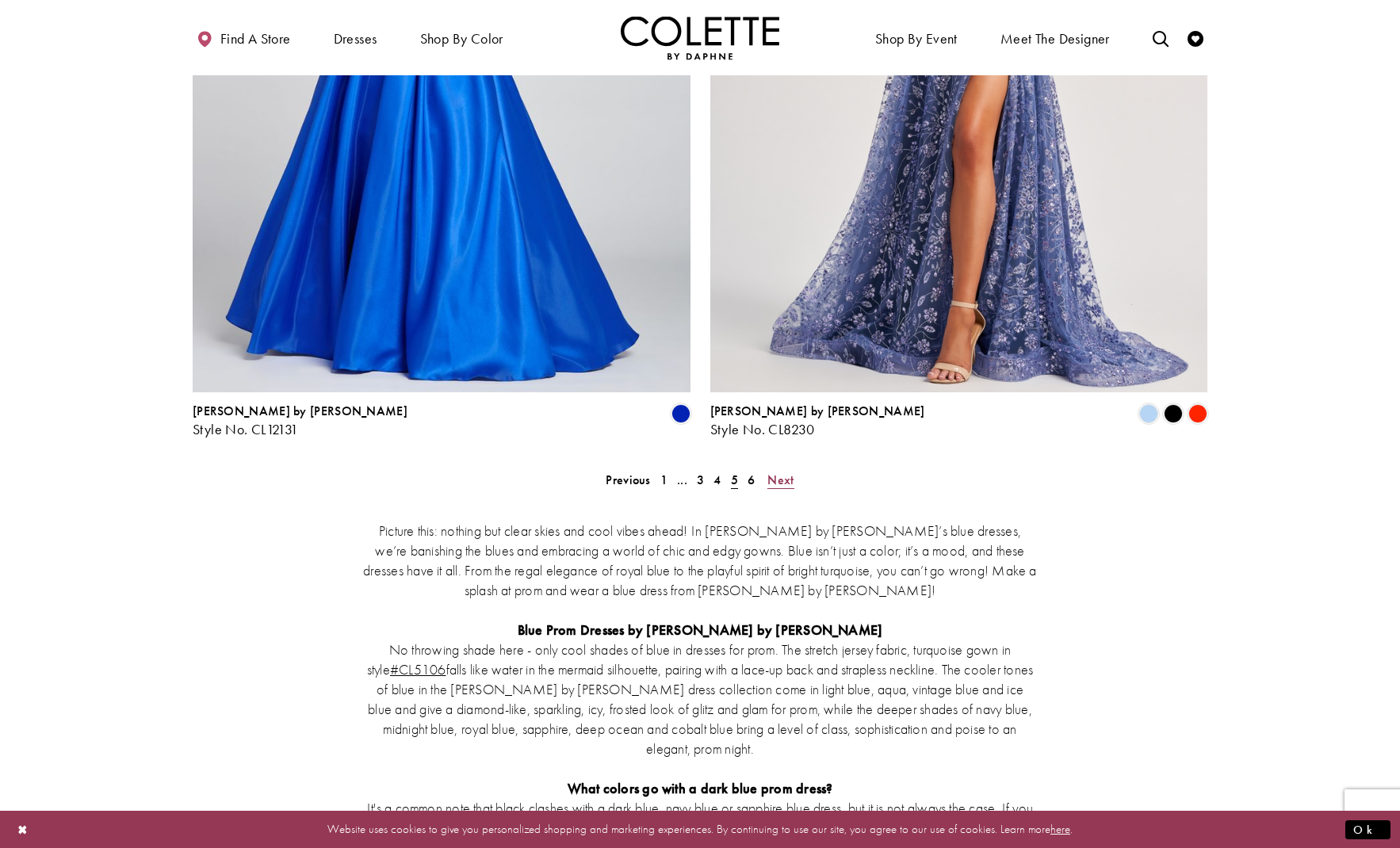
click at [779, 471] on span "Next" at bounding box center [780, 479] width 26 height 17
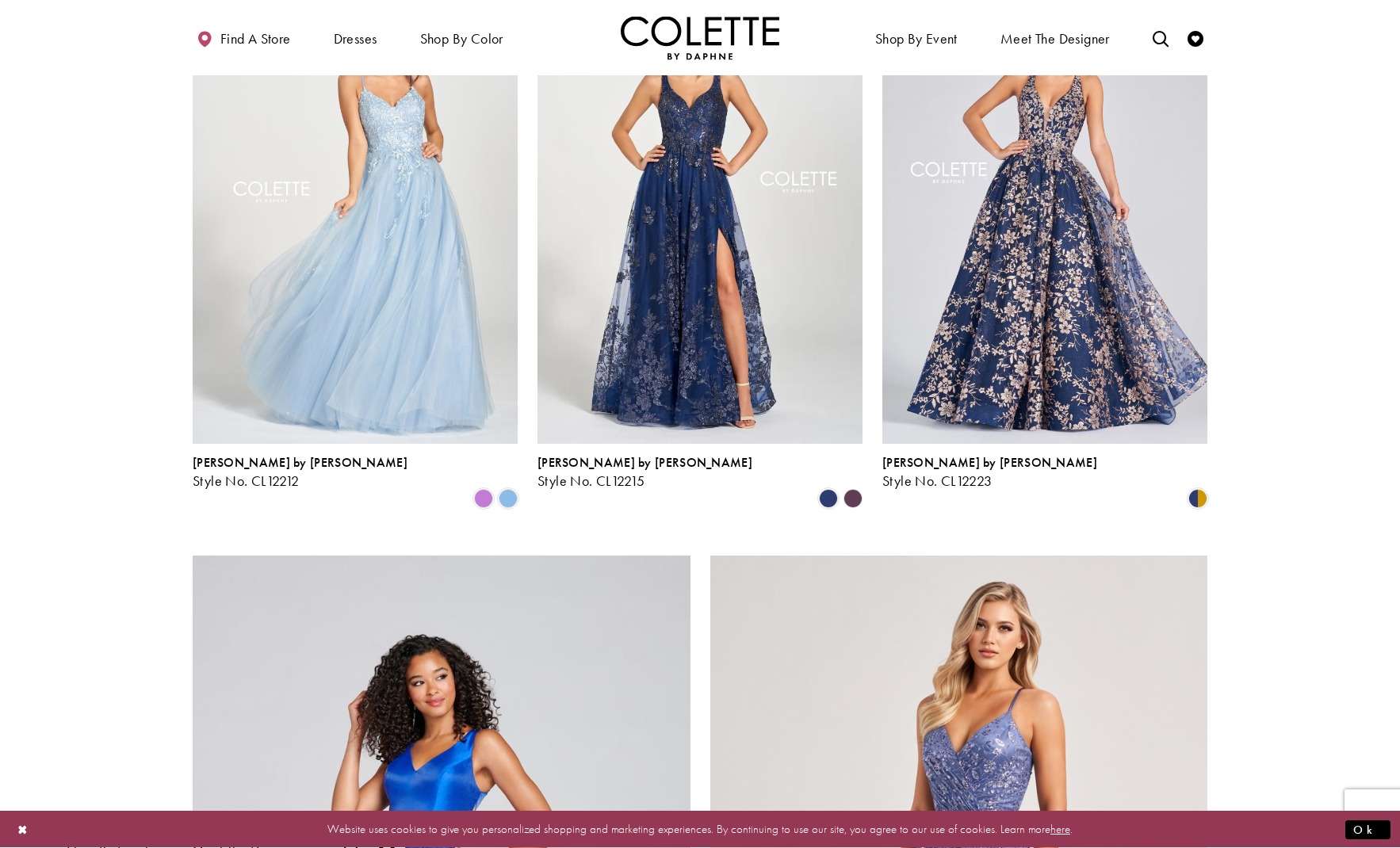
scroll to position [85, 0]
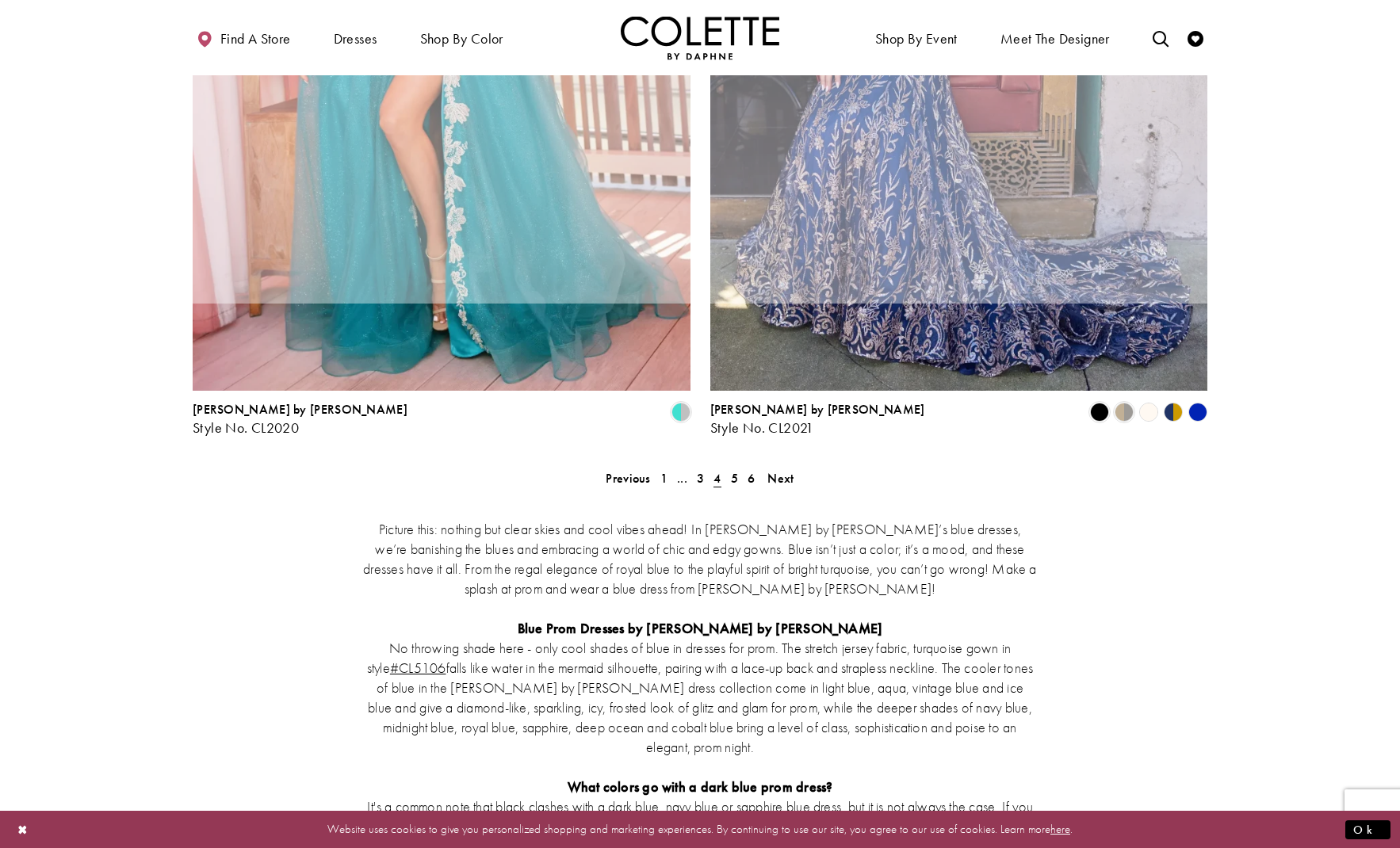
scroll to position [85, 0]
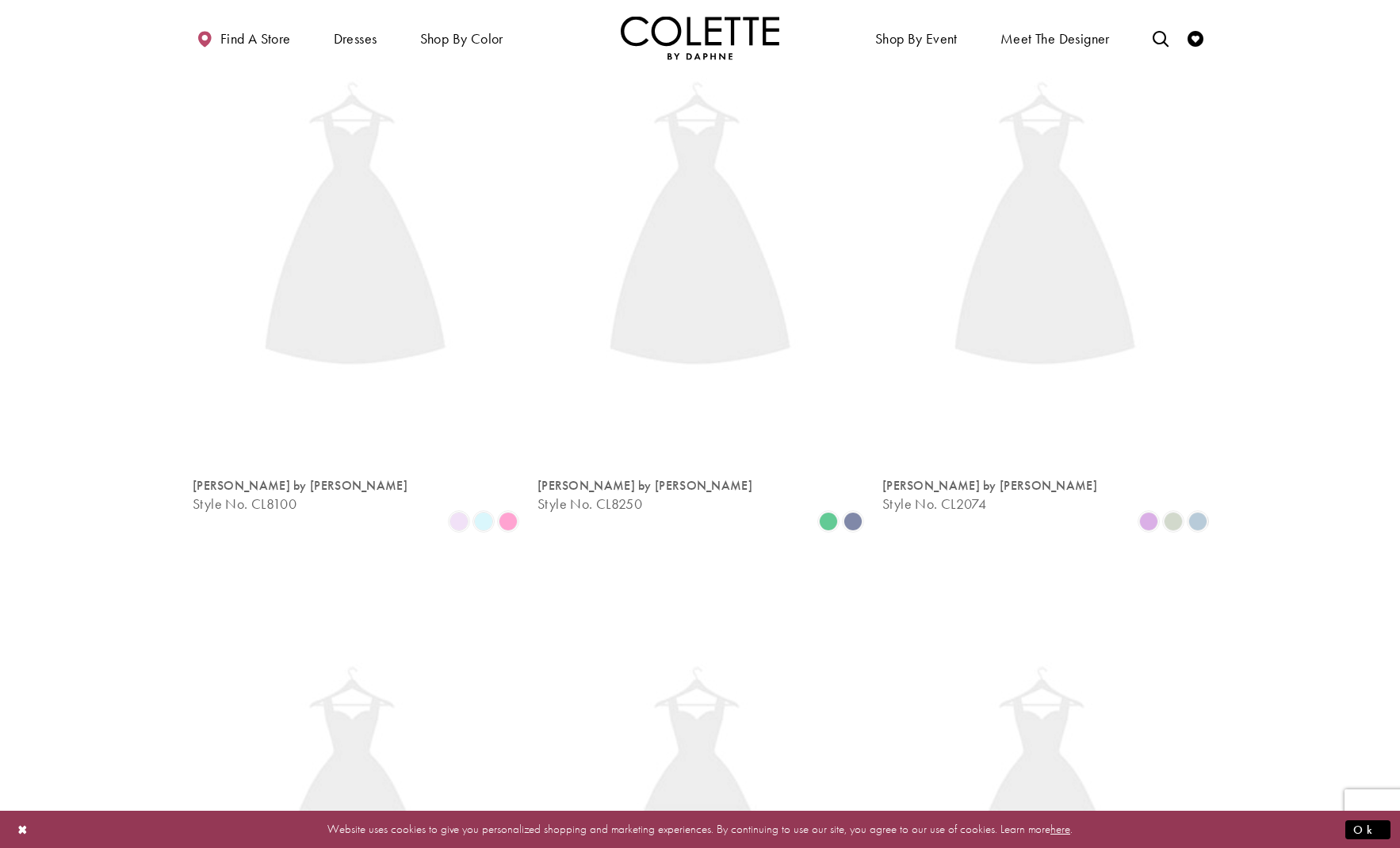
scroll to position [85, 0]
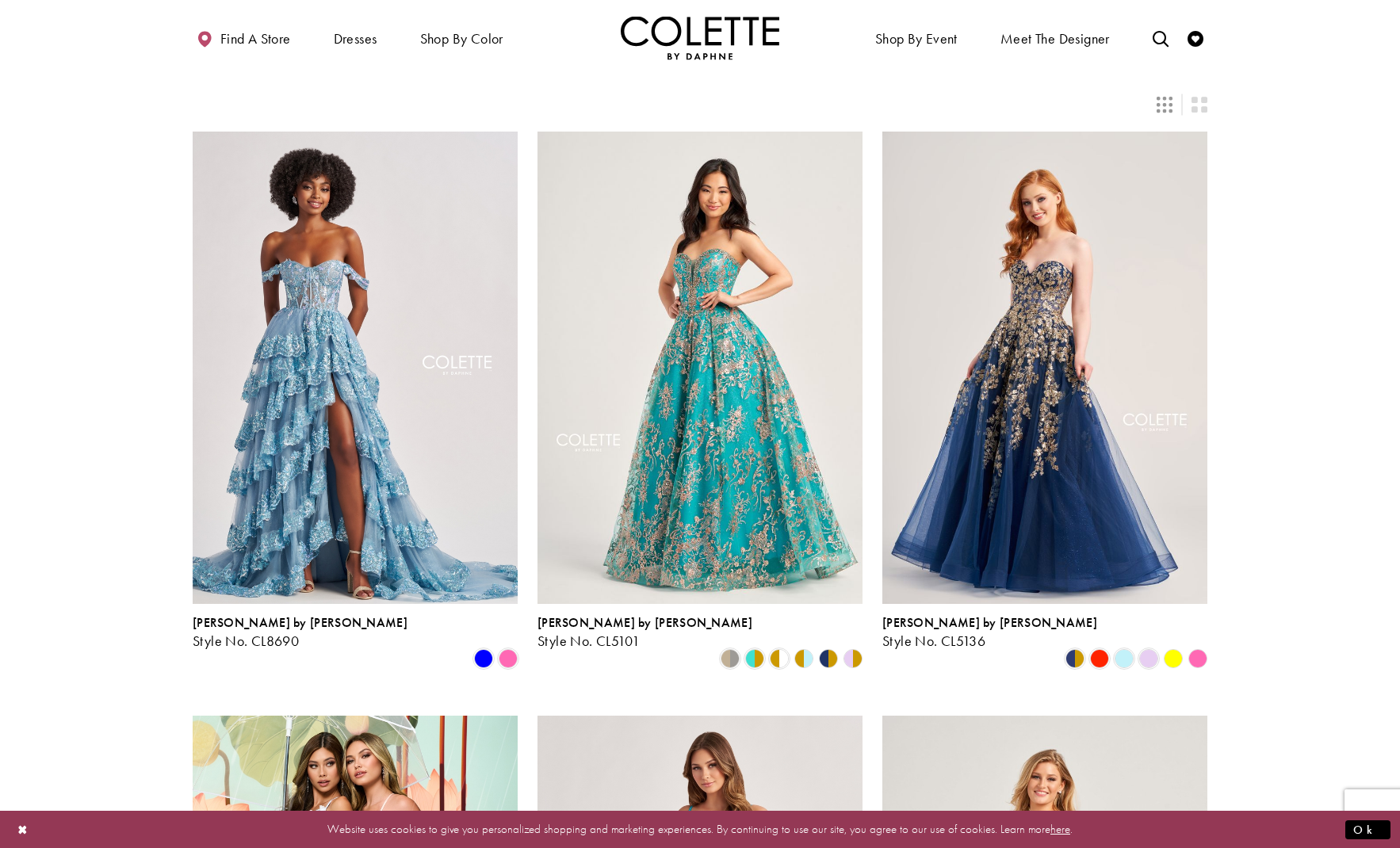
scroll to position [83, 0]
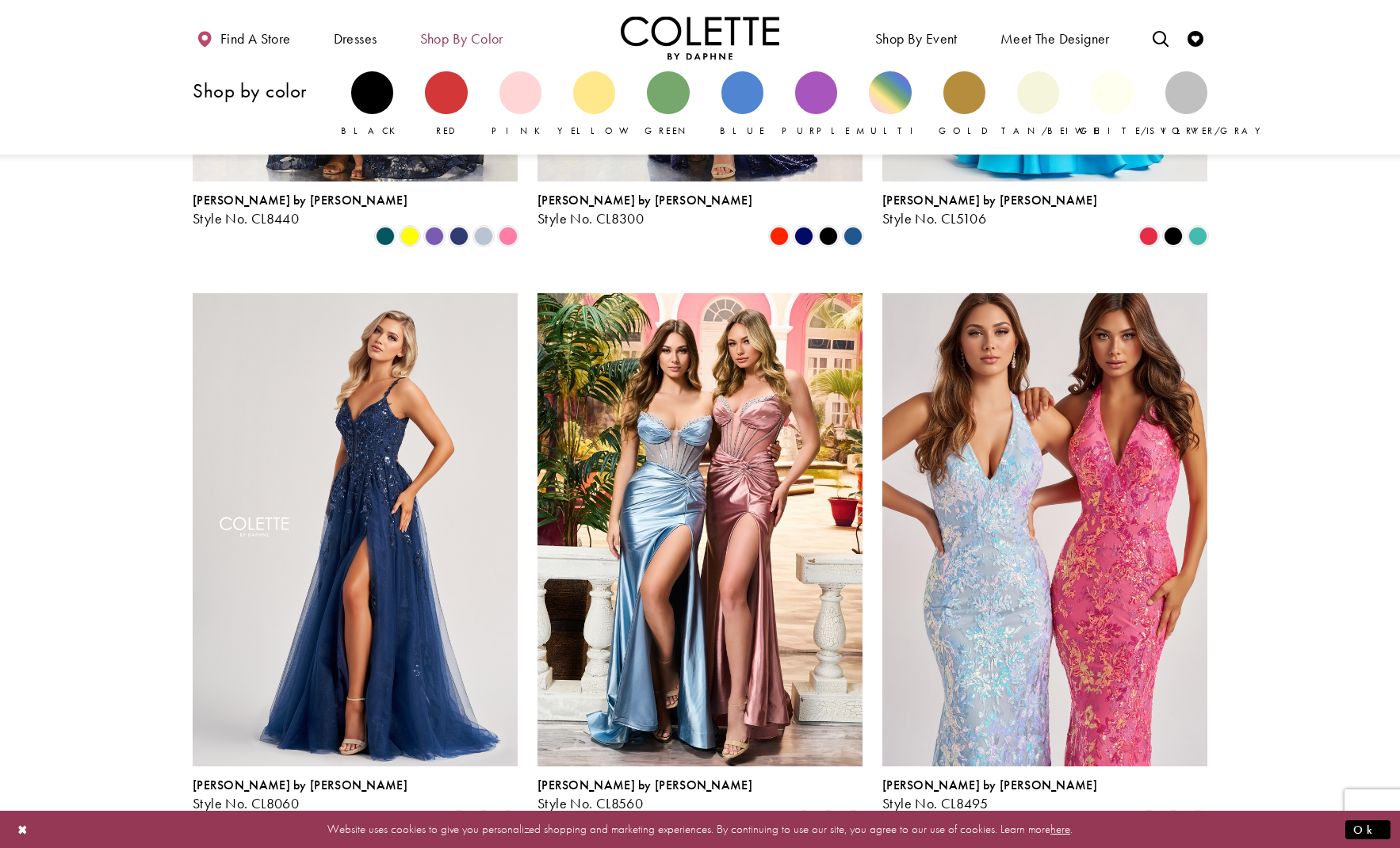
scroll to position [474, 0]
